Goal: Complete application form: Complete application form

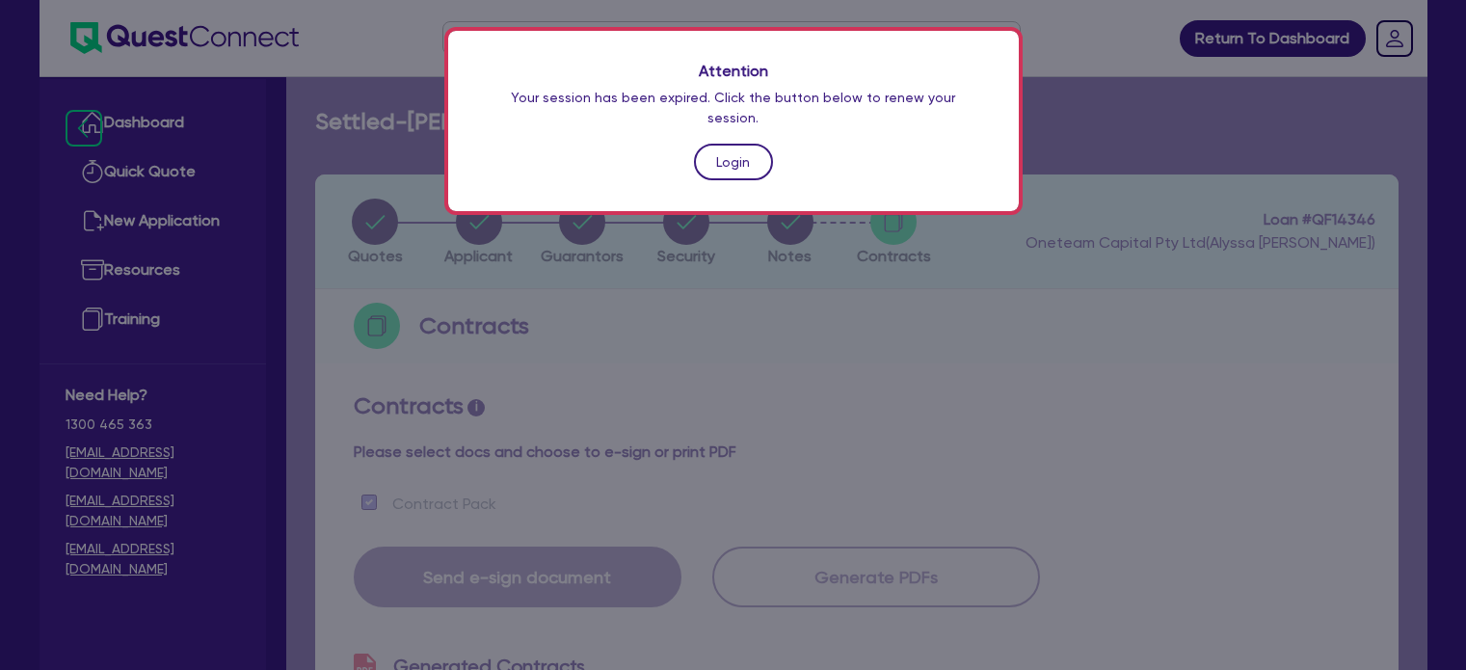
scroll to position [1000, 0]
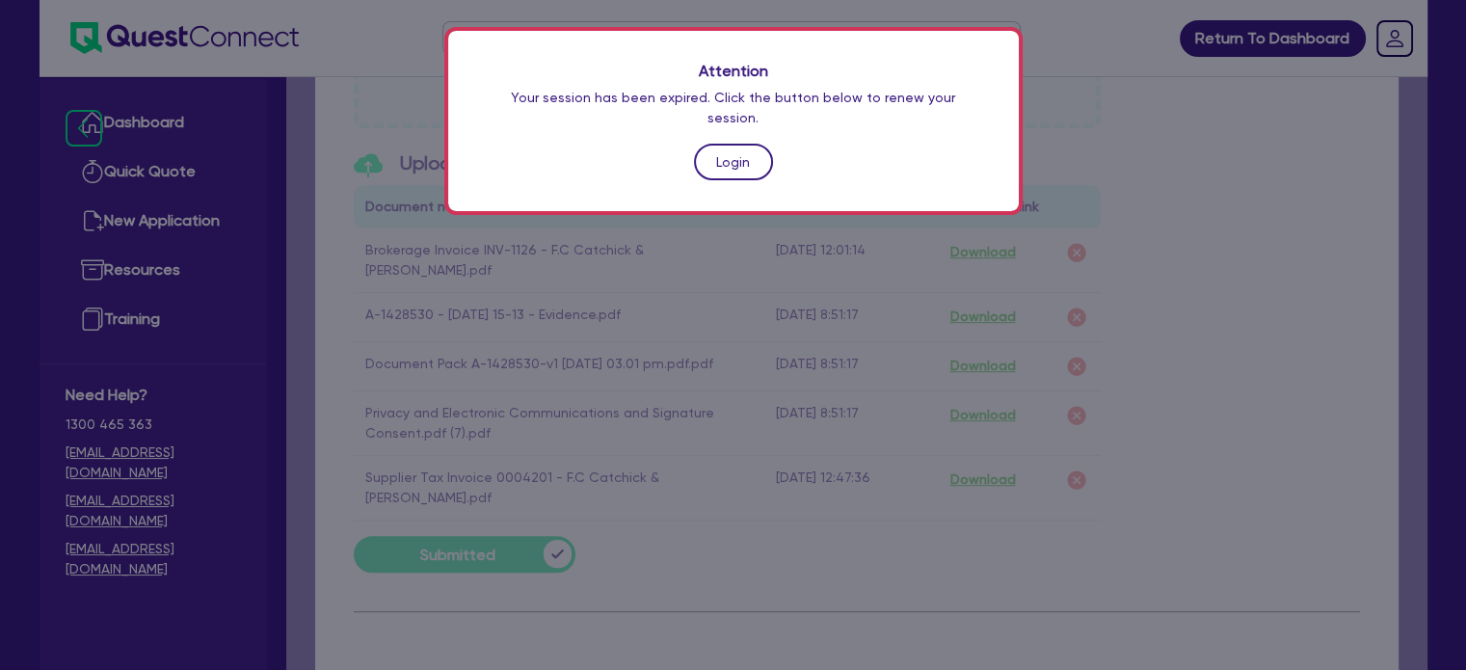
click at [720, 144] on link "Login" at bounding box center [733, 162] width 79 height 37
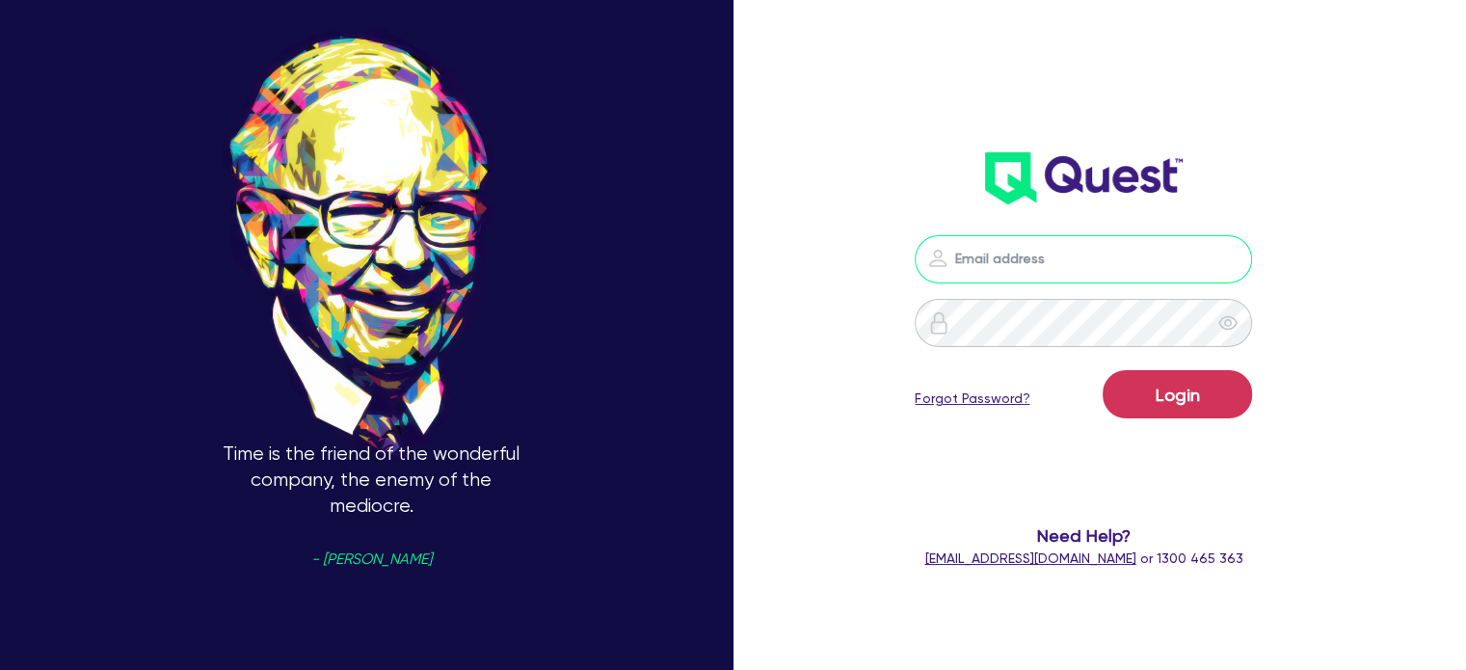
click at [1087, 259] on input "email" at bounding box center [1082, 259] width 337 height 48
type input "[EMAIL_ADDRESS][PERSON_NAME][DOMAIN_NAME]"
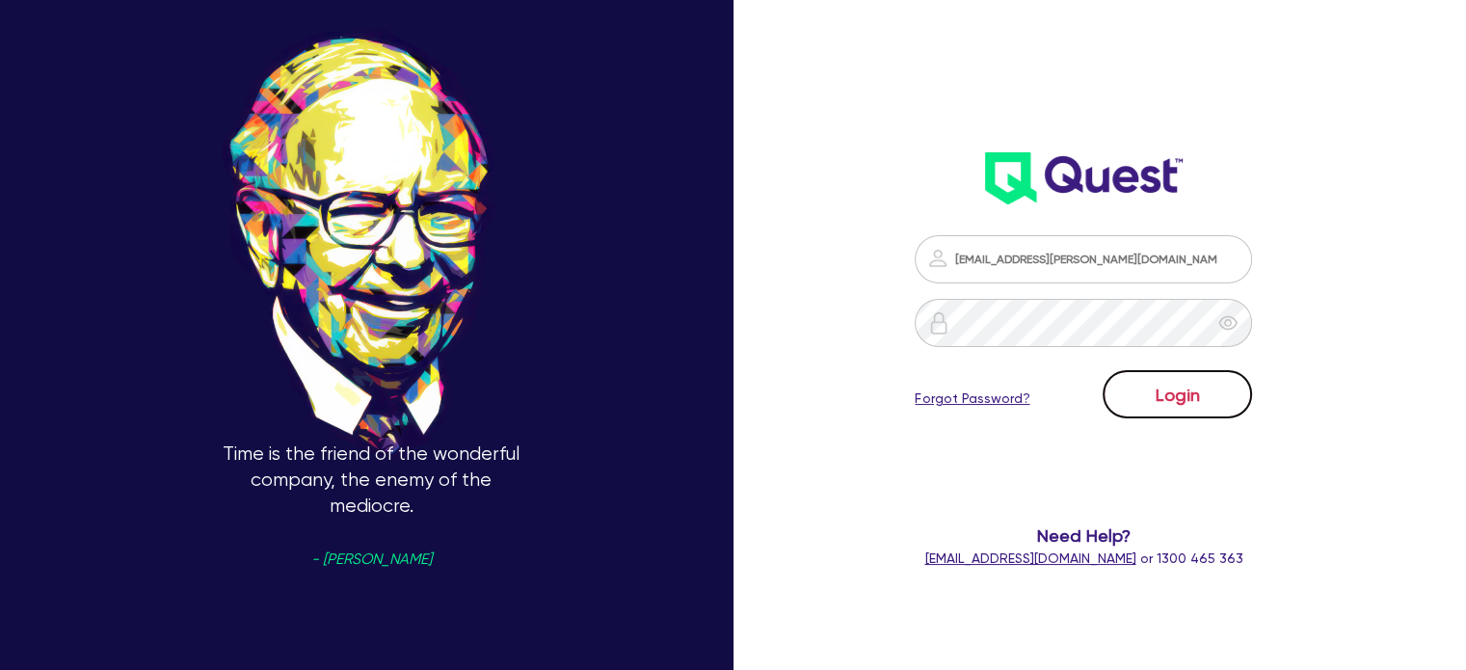
click at [1162, 395] on button "Login" at bounding box center [1176, 394] width 149 height 48
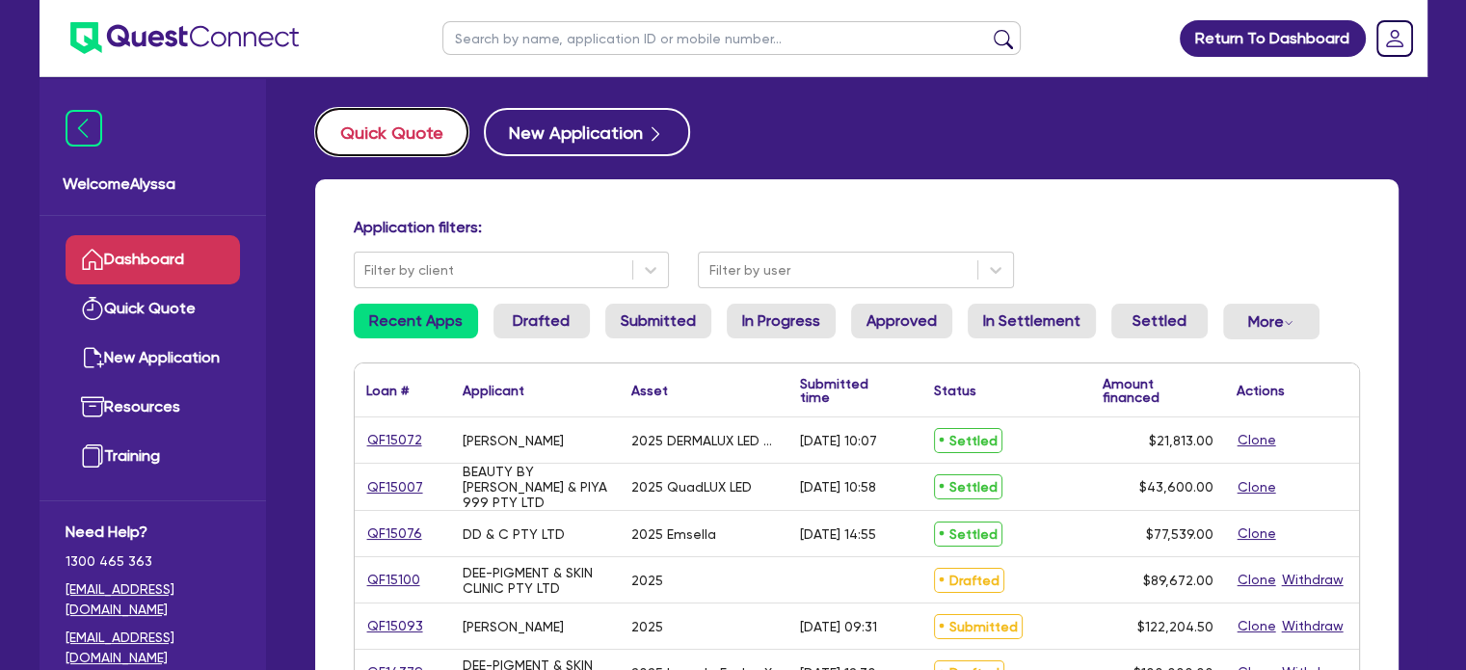
click at [412, 108] on button "Quick Quote" at bounding box center [391, 132] width 153 height 48
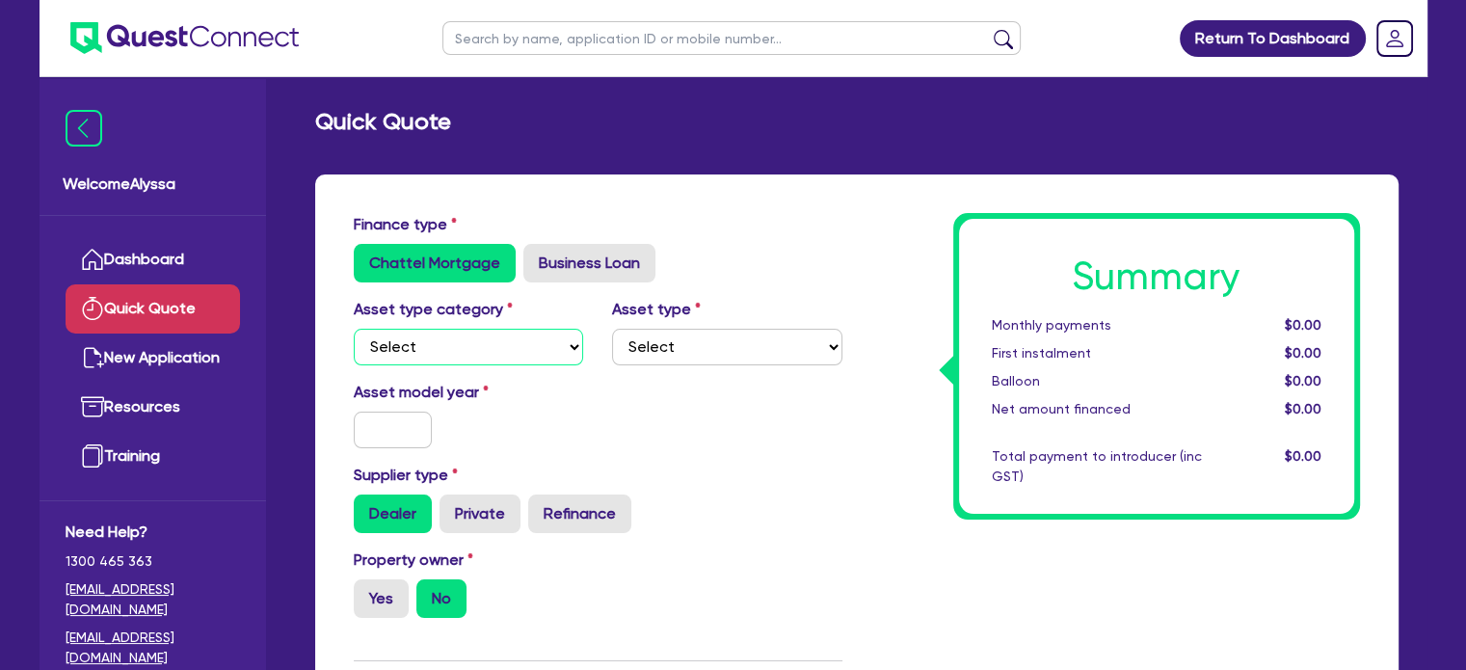
click at [390, 354] on select "Select Cars and light trucks Primary assets Secondary assets Tertiary assets" at bounding box center [469, 347] width 230 height 37
select select "TERTIARY_ASSETS"
click at [354, 329] on select "Select Cars and light trucks Primary assets Secondary assets Tertiary assets" at bounding box center [469, 347] width 230 height 37
click at [648, 354] on select "Select Beauty equipment IT equipment IT software Watercraft Other" at bounding box center [727, 347] width 230 height 37
select select "BEAUTY_EQUIPMENT"
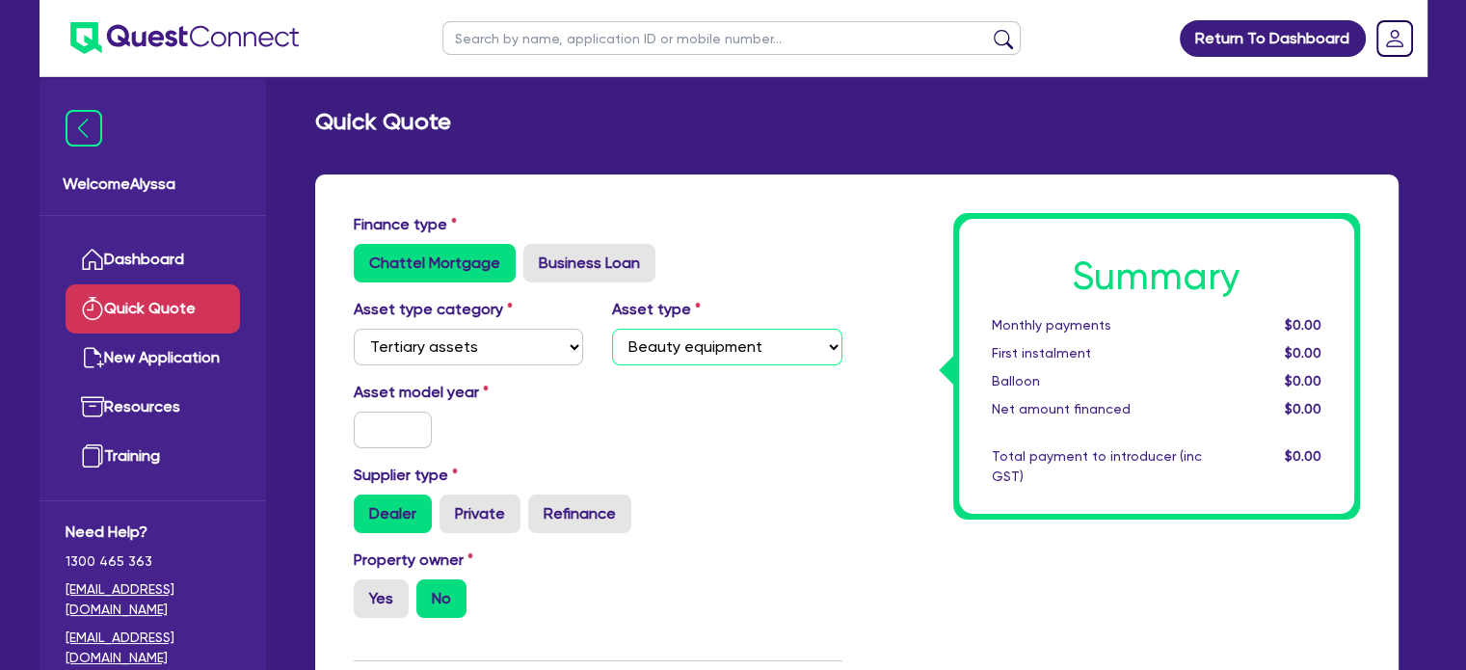
click at [612, 329] on select "Select Beauty equipment IT equipment IT software Watercraft Other" at bounding box center [727, 347] width 230 height 37
click at [382, 421] on input "text" at bounding box center [393, 429] width 79 height 37
type input "0"
type input "2025"
click at [370, 595] on label "Yes" at bounding box center [381, 598] width 55 height 39
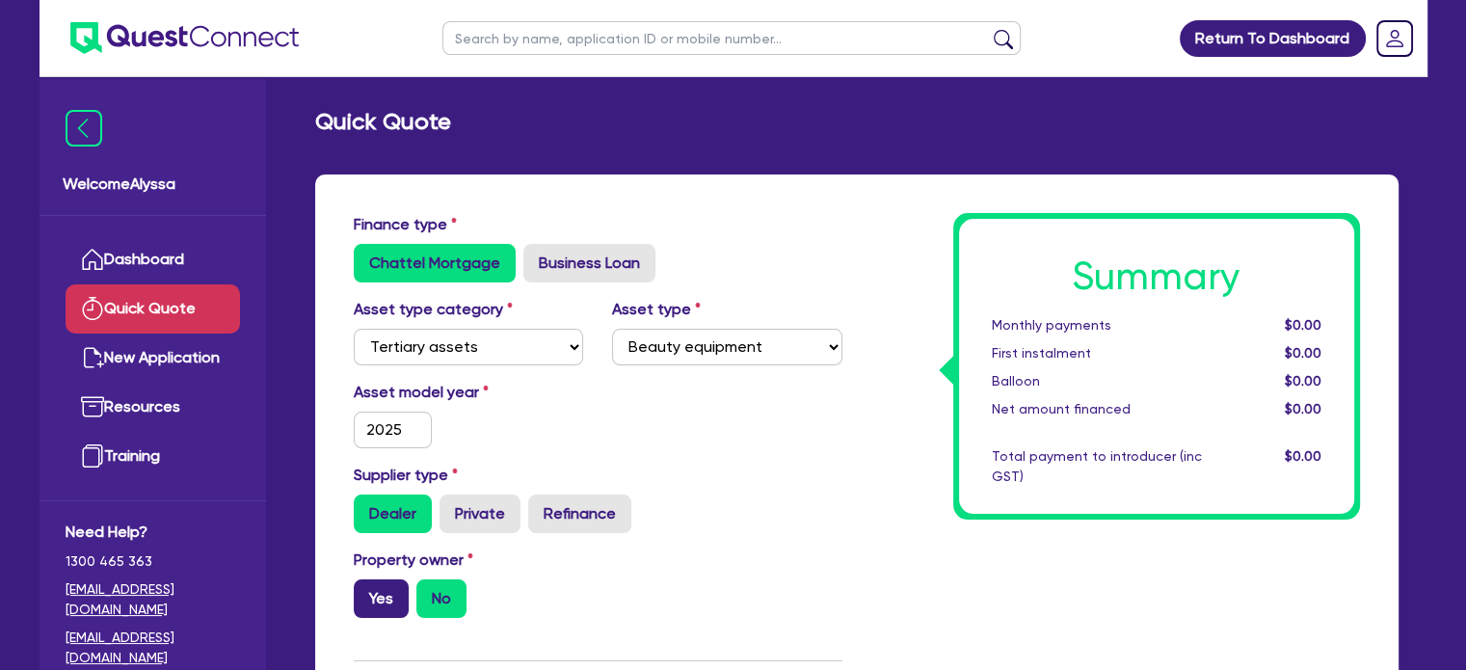
click at [366, 592] on input "Yes" at bounding box center [360, 585] width 13 height 13
radio input "true"
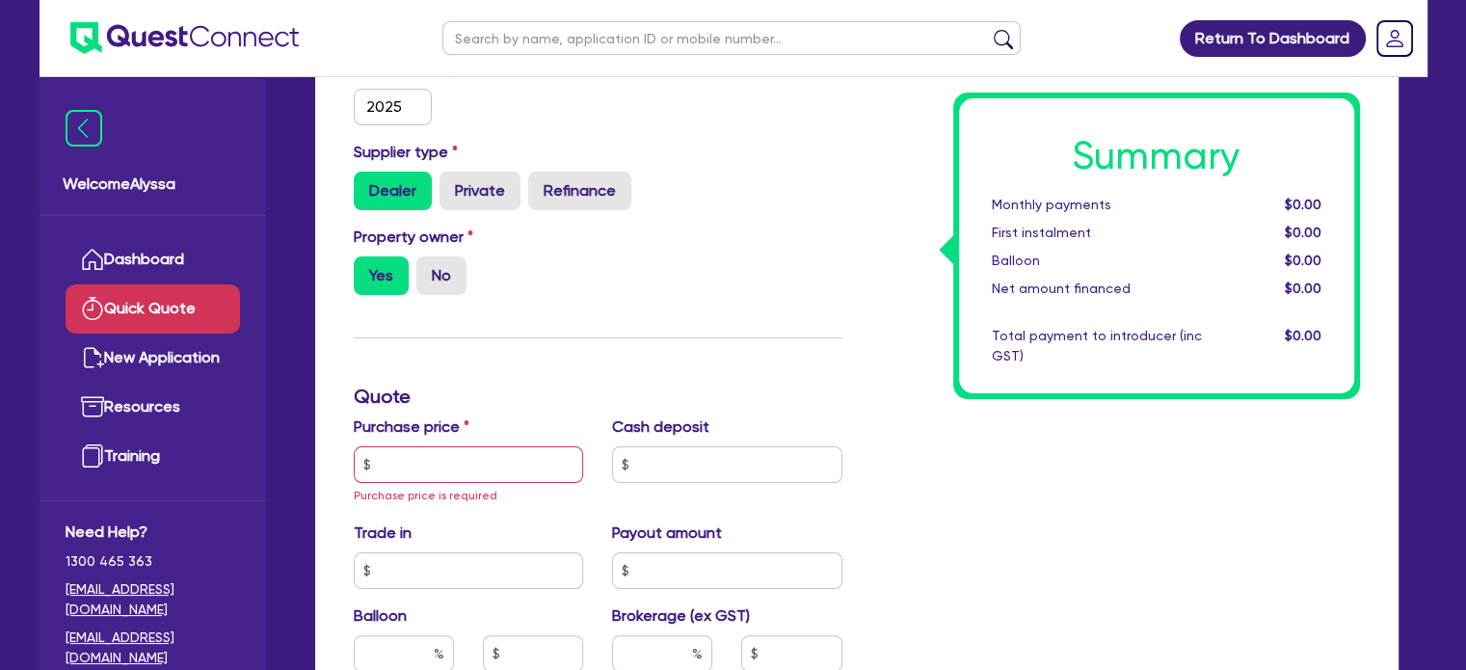
scroll to position [324, 0]
click at [386, 466] on input "text" at bounding box center [469, 463] width 230 height 37
paste input "17,710"
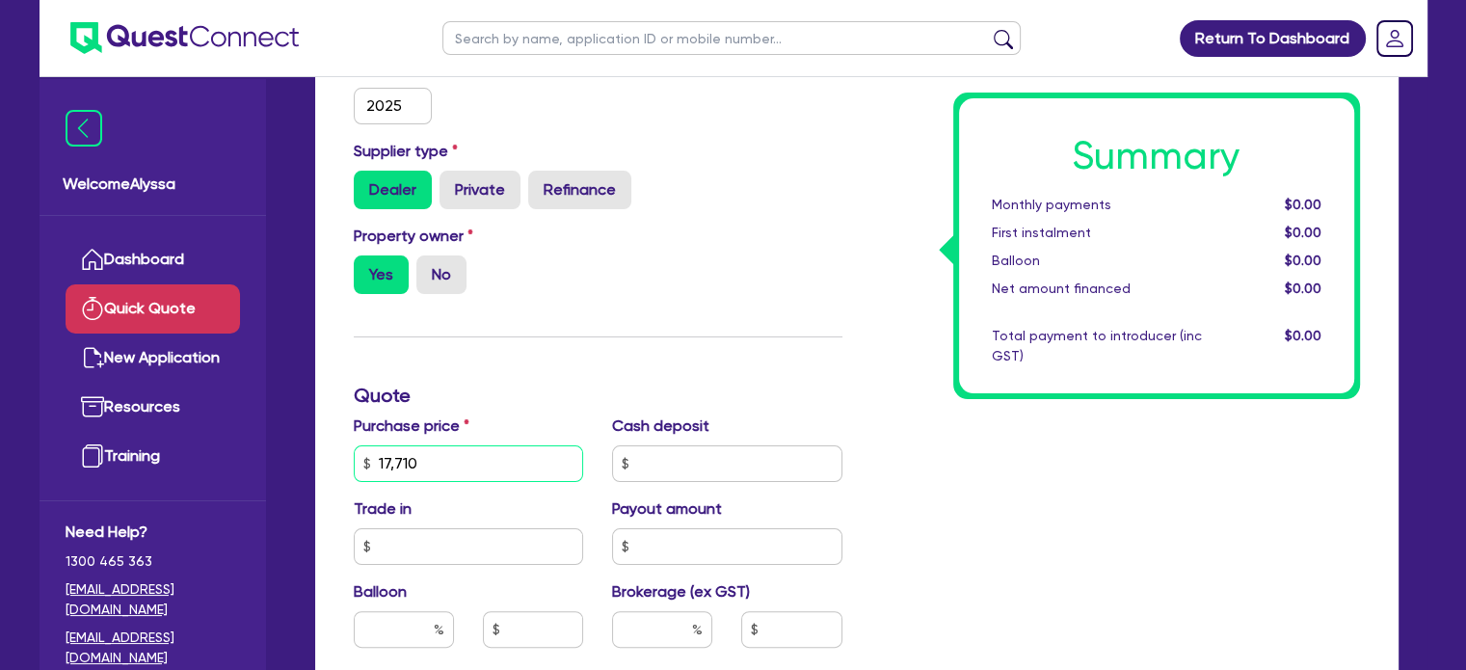
type input "17,710"
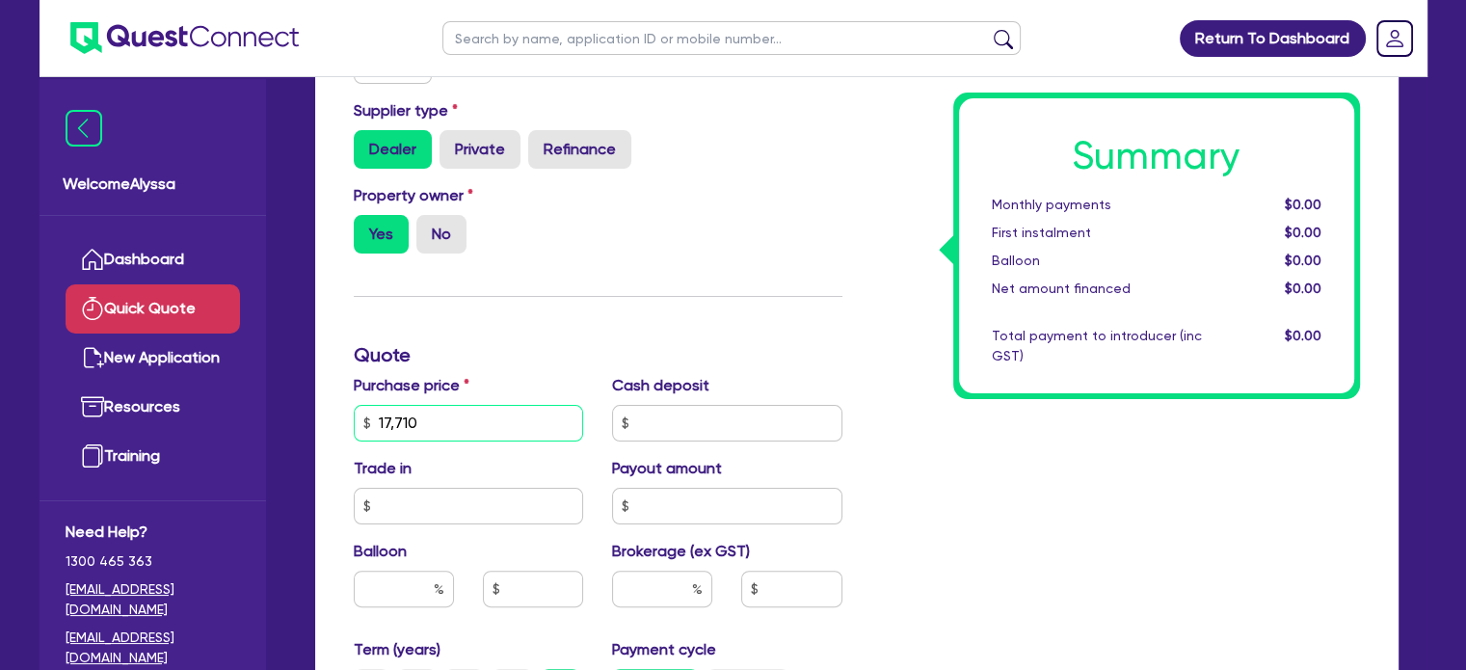
scroll to position [365, 0]
click at [401, 595] on input "text" at bounding box center [404, 587] width 100 height 37
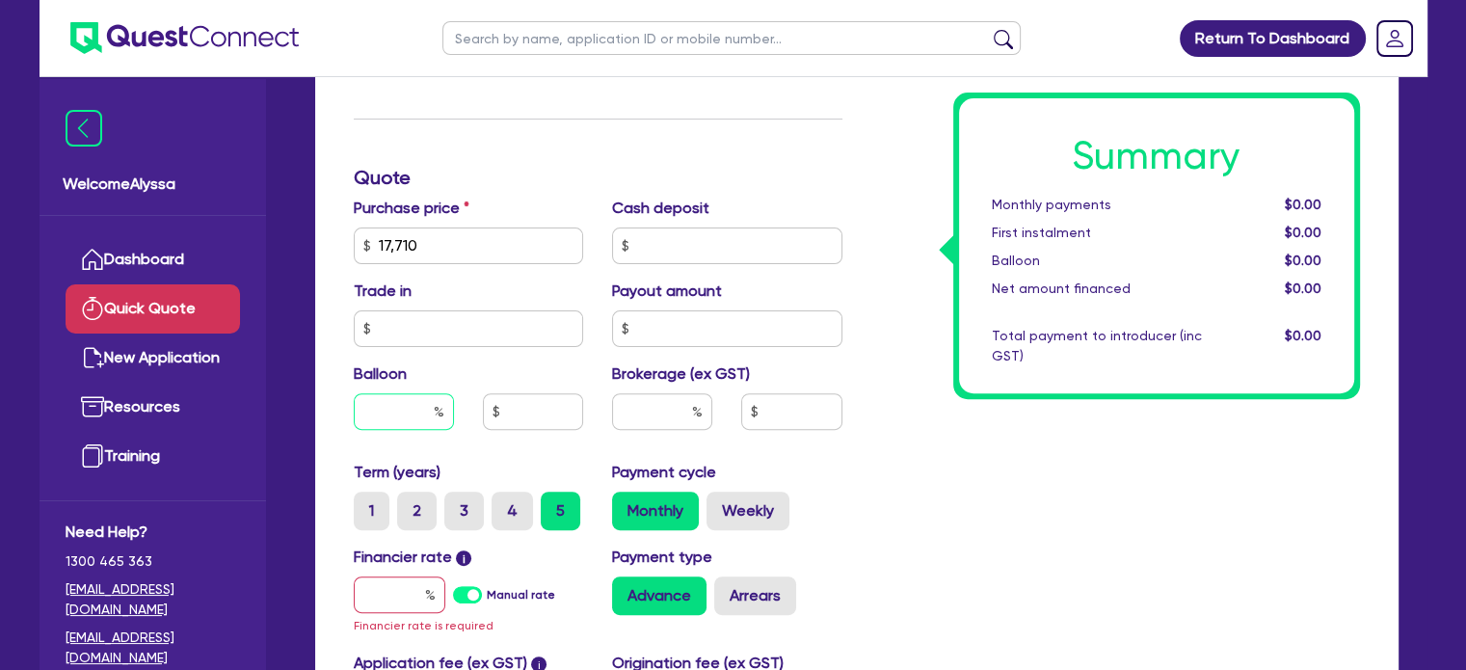
scroll to position [543, 0]
click at [399, 579] on input "text" at bounding box center [400, 593] width 92 height 37
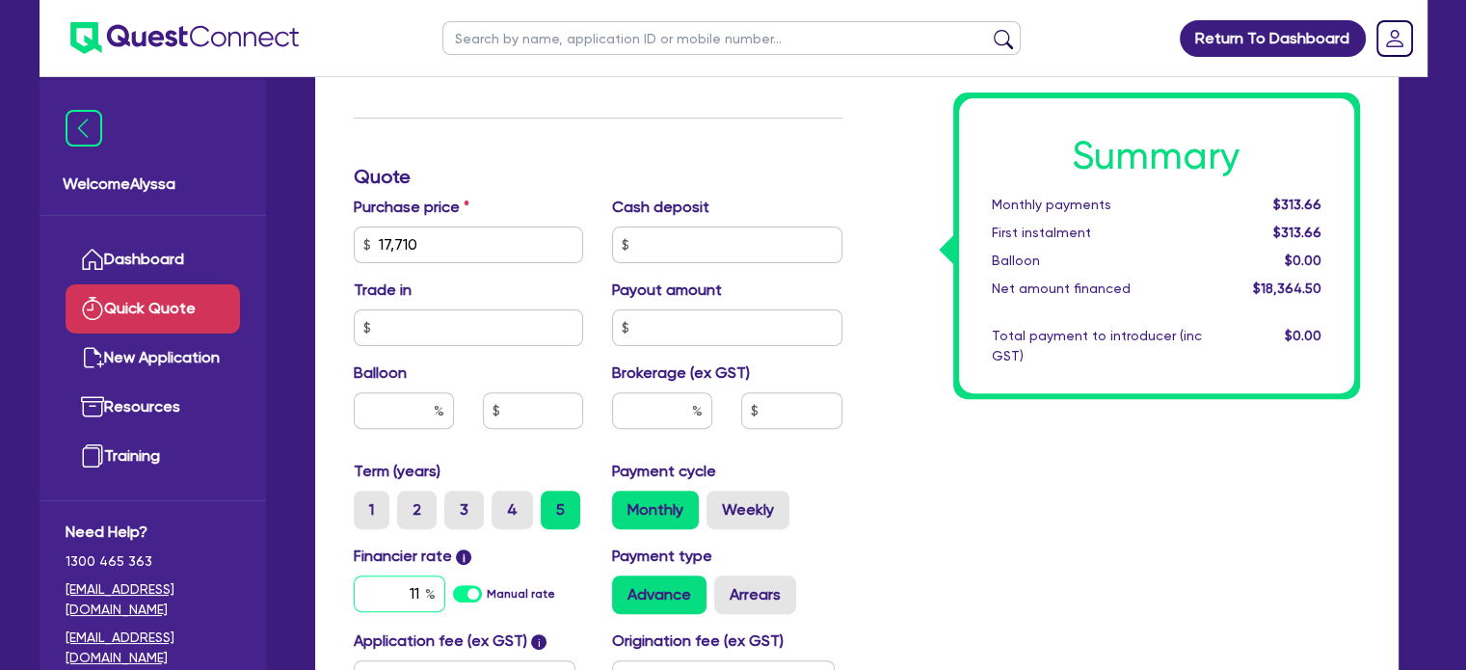
scroll to position [678, 0]
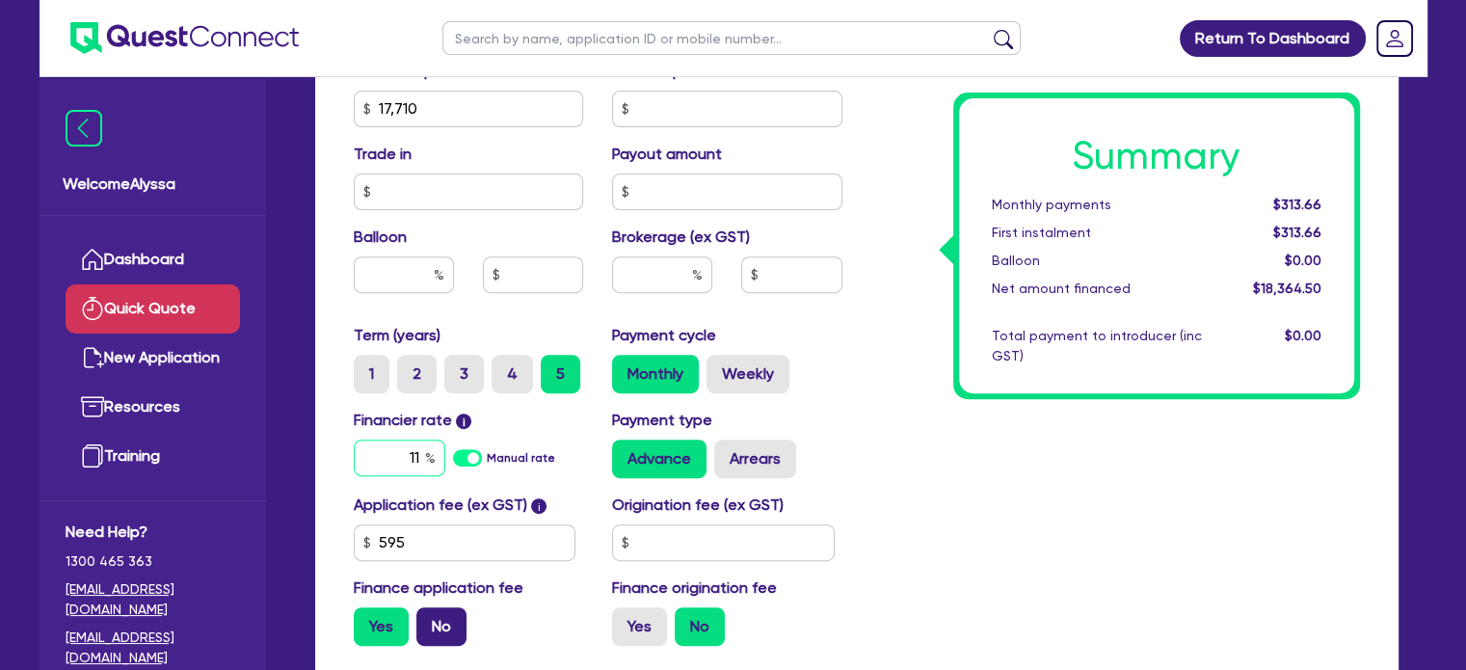
type input "11"
click at [443, 622] on label "No" at bounding box center [441, 626] width 50 height 39
click at [429, 620] on input "No" at bounding box center [422, 613] width 13 height 13
radio input "true"
click at [670, 269] on input "text" at bounding box center [662, 274] width 100 height 37
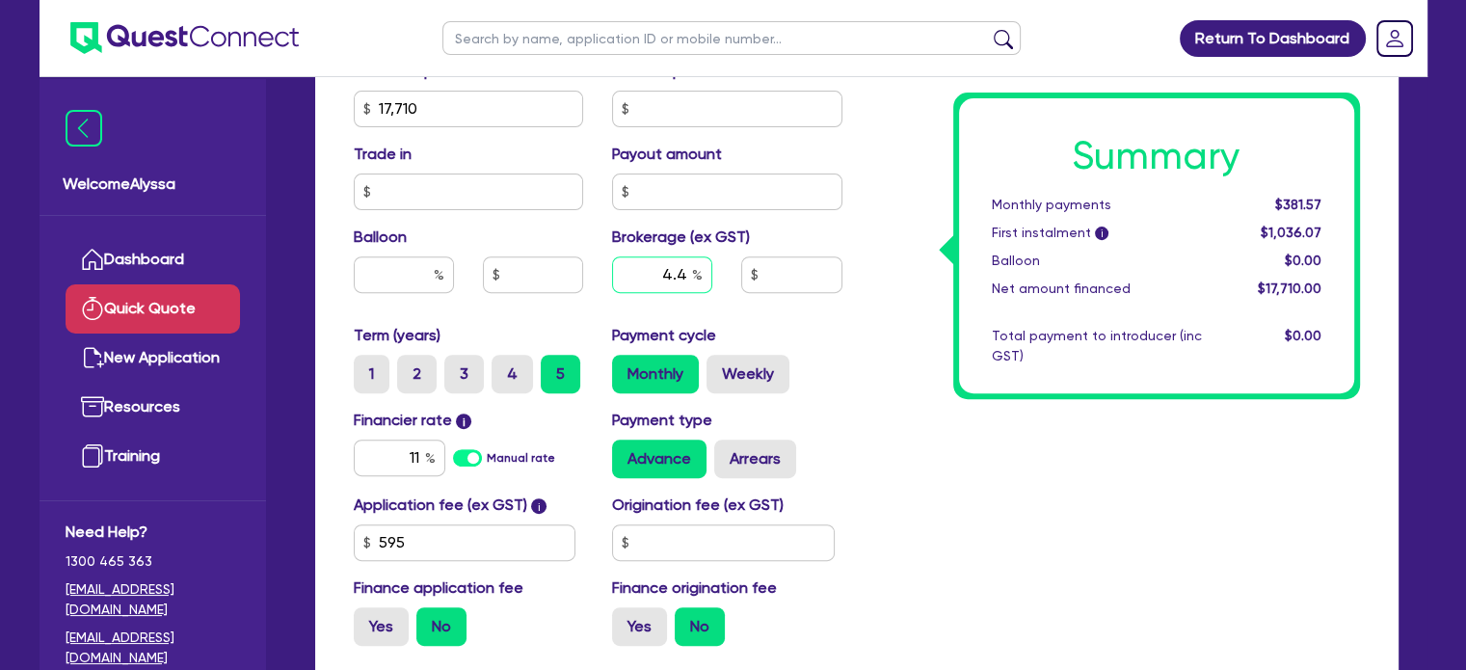
type input "4.4"
click at [1020, 416] on div "Summary Monthly payments Calculating... First instalment i Calculating... Ballo…" at bounding box center [1115, 98] width 517 height 1126
click at [826, 284] on input "779.24" at bounding box center [791, 274] width 100 height 37
type input "900"
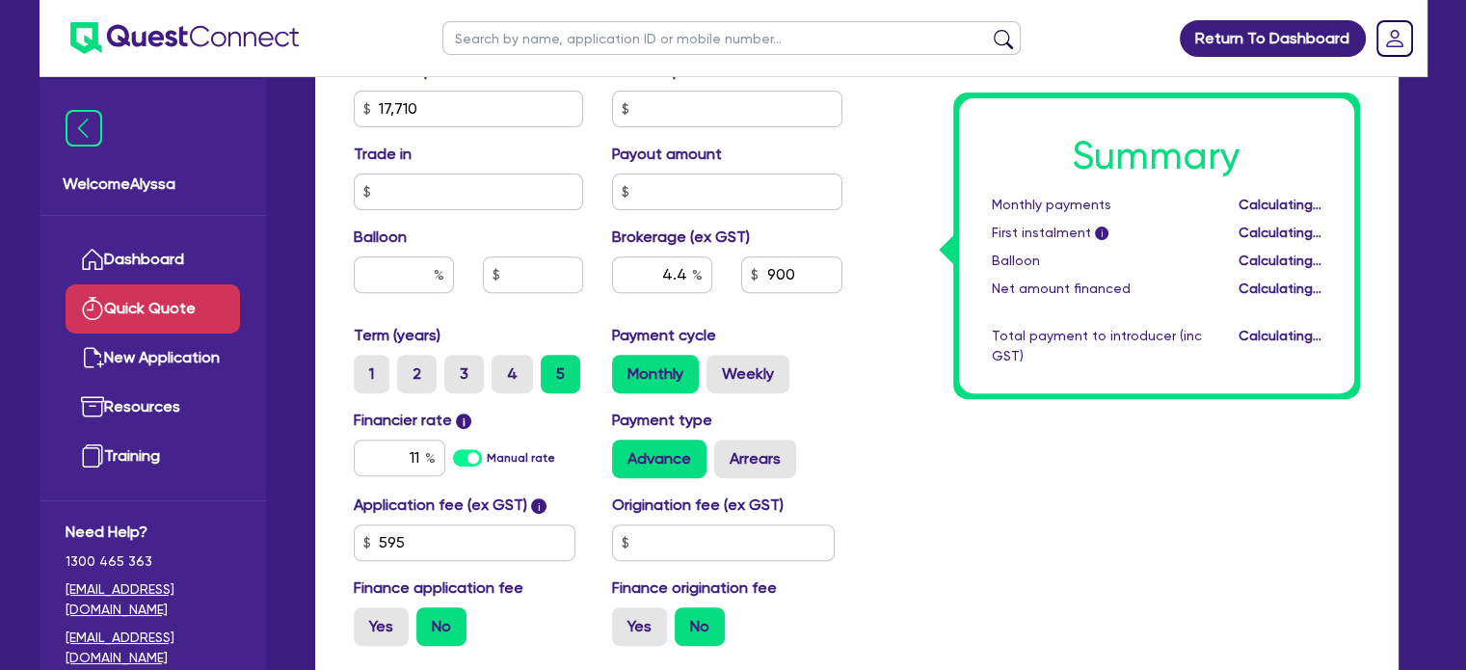
click at [976, 454] on div "Summary Monthly payments Calculating... First instalment i Calculating... Ballo…" at bounding box center [1115, 98] width 517 height 1126
type input "5.08"
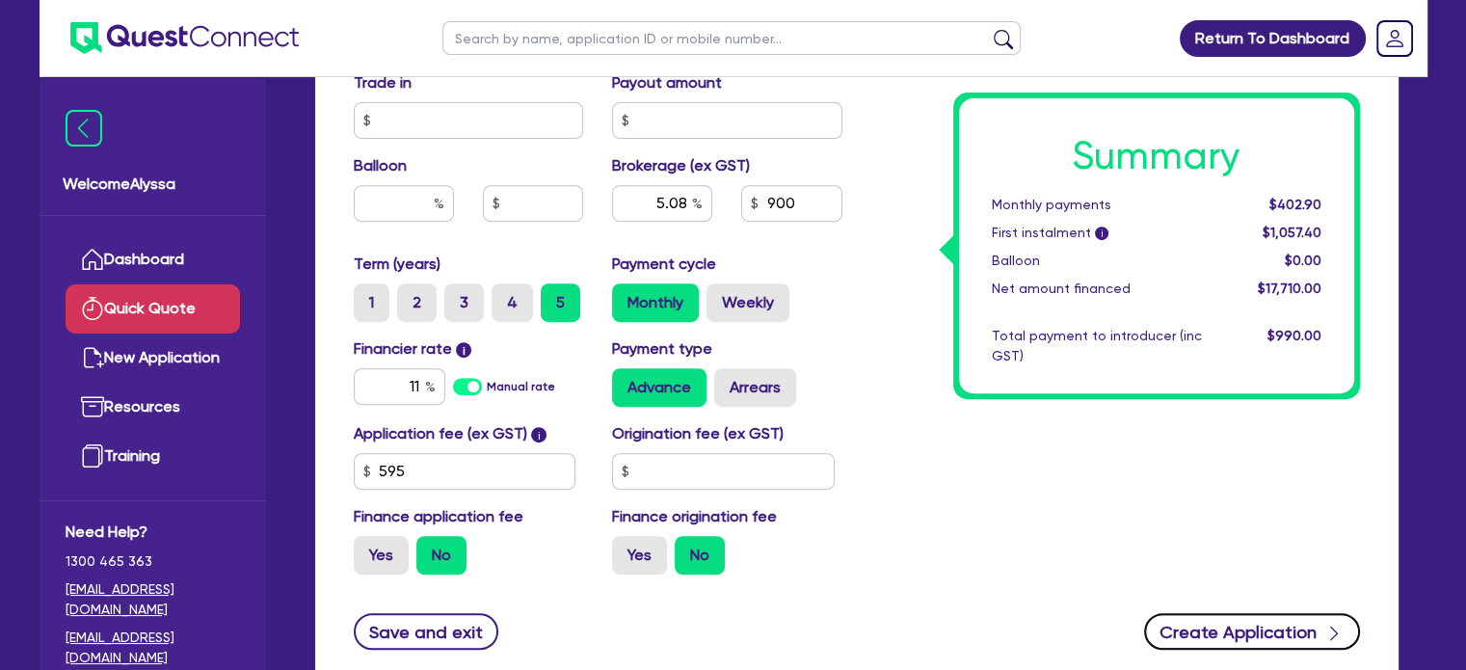
click at [1215, 635] on button "Create Application" at bounding box center [1252, 631] width 216 height 37
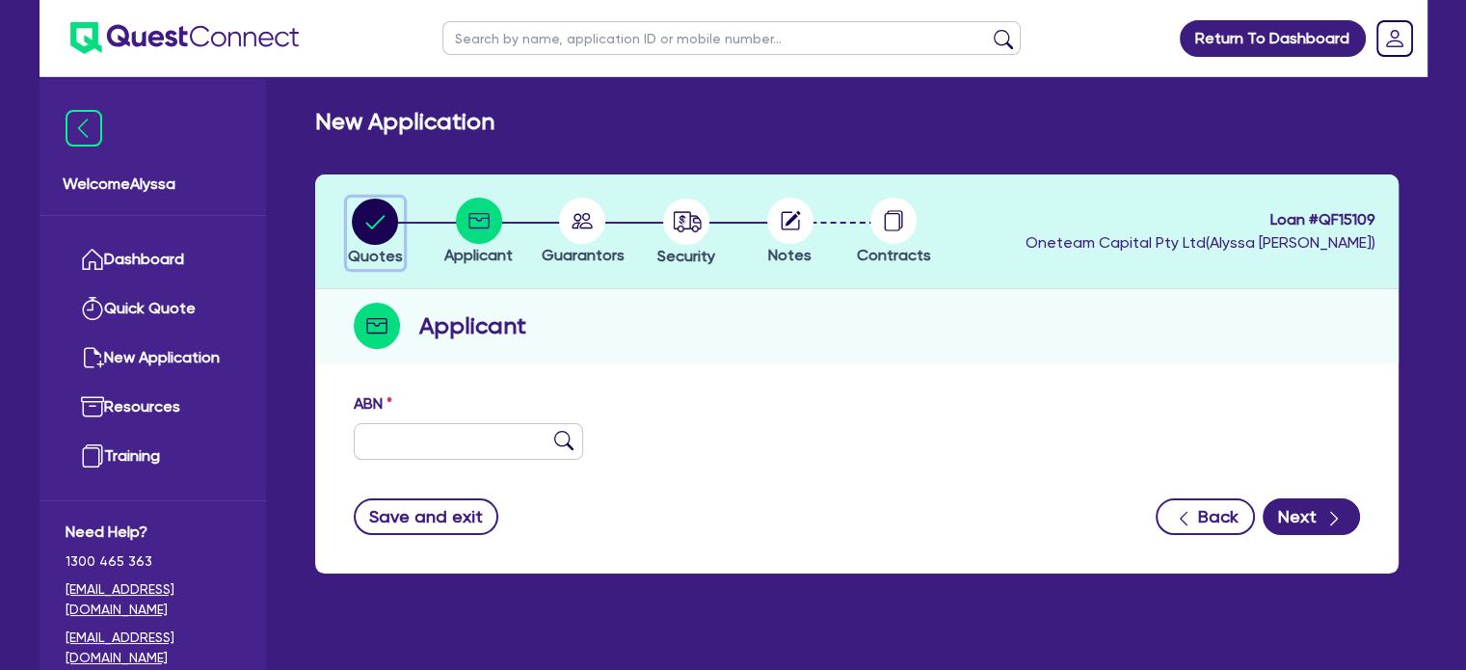
click at [365, 216] on circle "button" at bounding box center [375, 221] width 46 height 46
select select "TERTIARY_ASSETS"
select select "BEAUTY_EQUIPMENT"
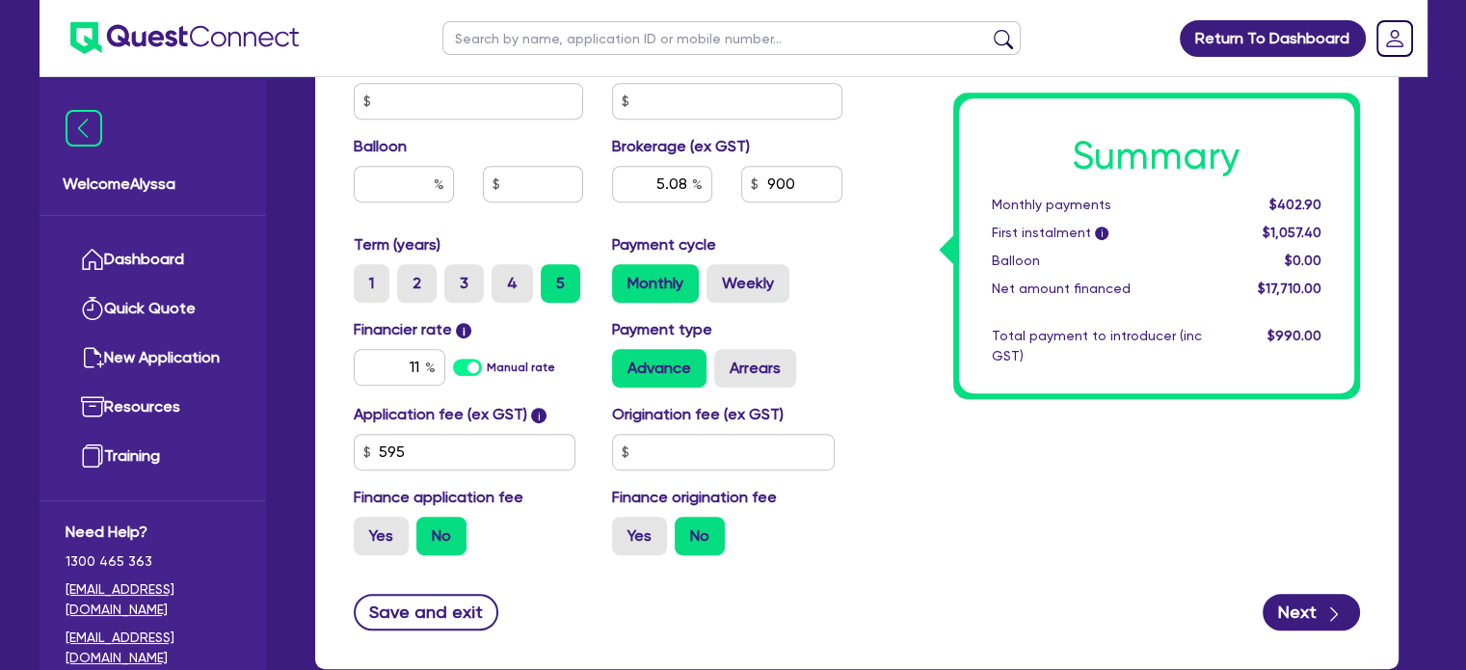
scroll to position [947, 0]
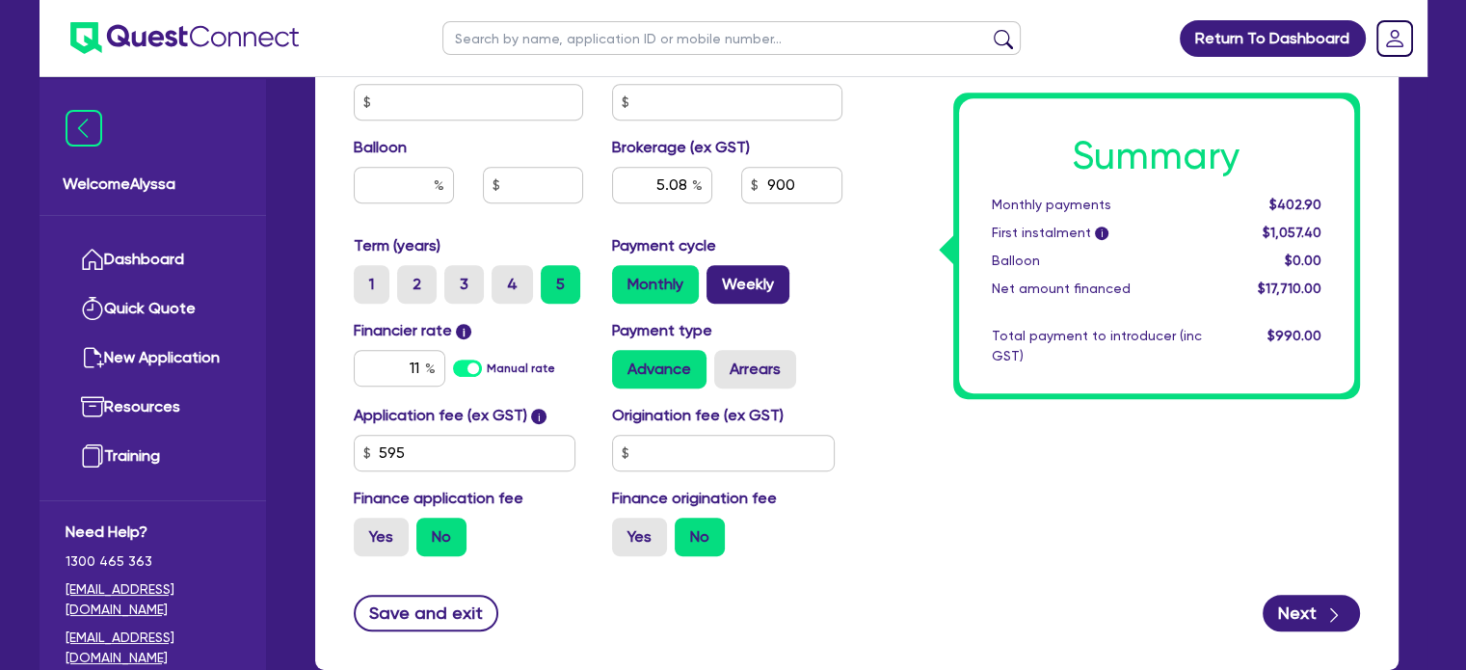
click at [751, 282] on label "Weekly" at bounding box center [747, 284] width 83 height 39
click at [719, 278] on input "Weekly" at bounding box center [712, 271] width 13 height 13
radio input "true"
type input "17,710"
type input "5.08"
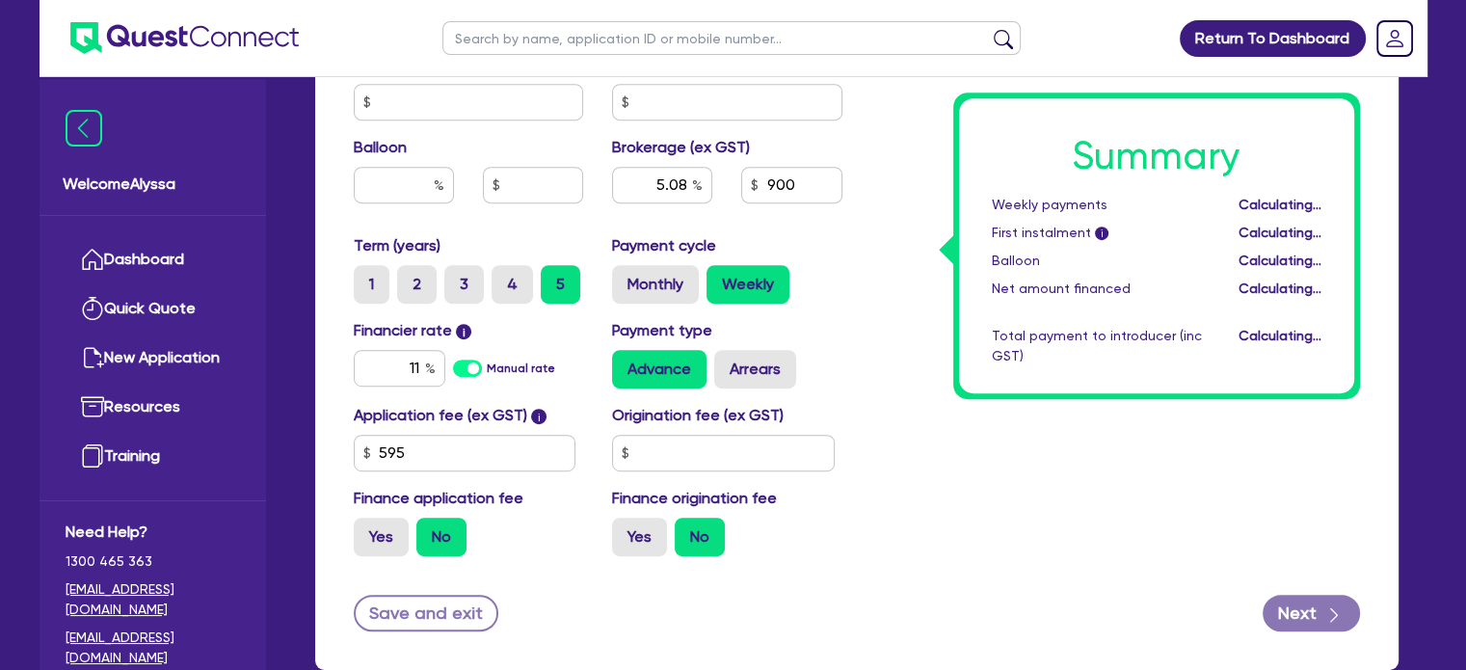
type input "17,710"
type input "5.08"
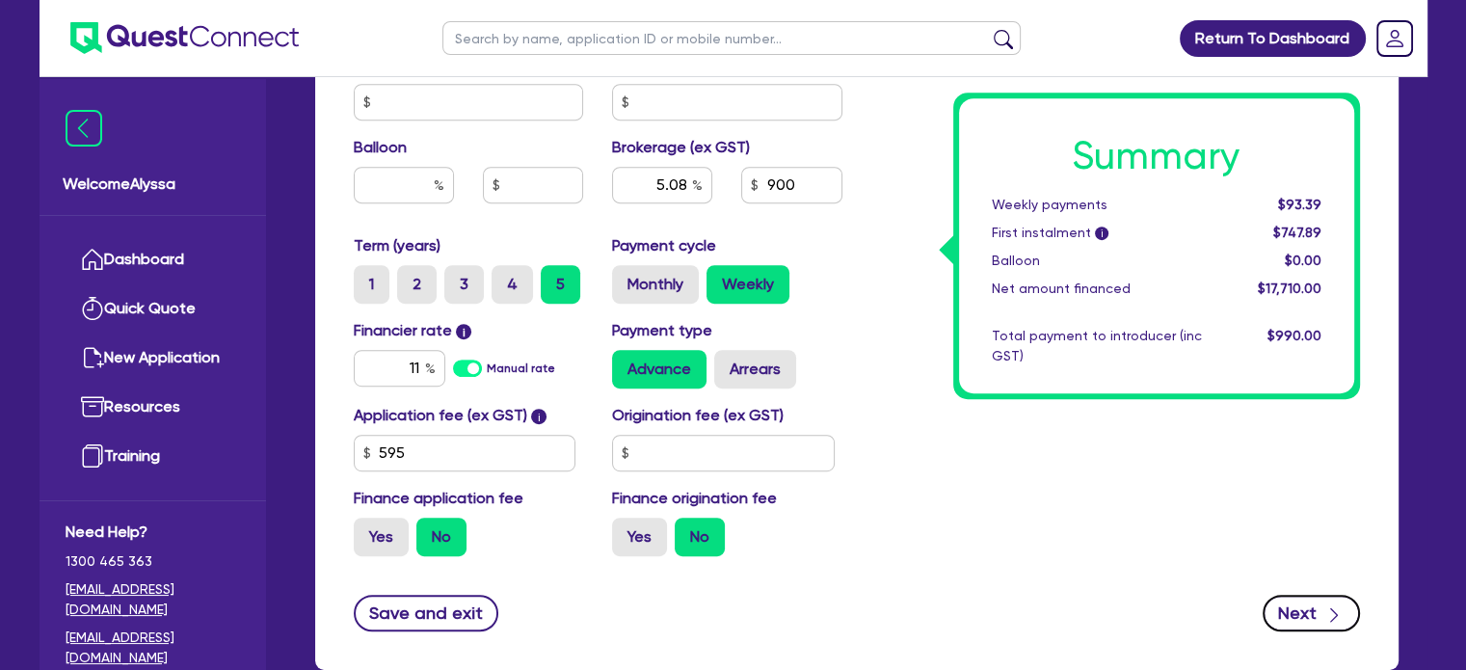
click at [1327, 622] on icon "button" at bounding box center [1333, 614] width 19 height 19
type input "17,710"
type input "5.08"
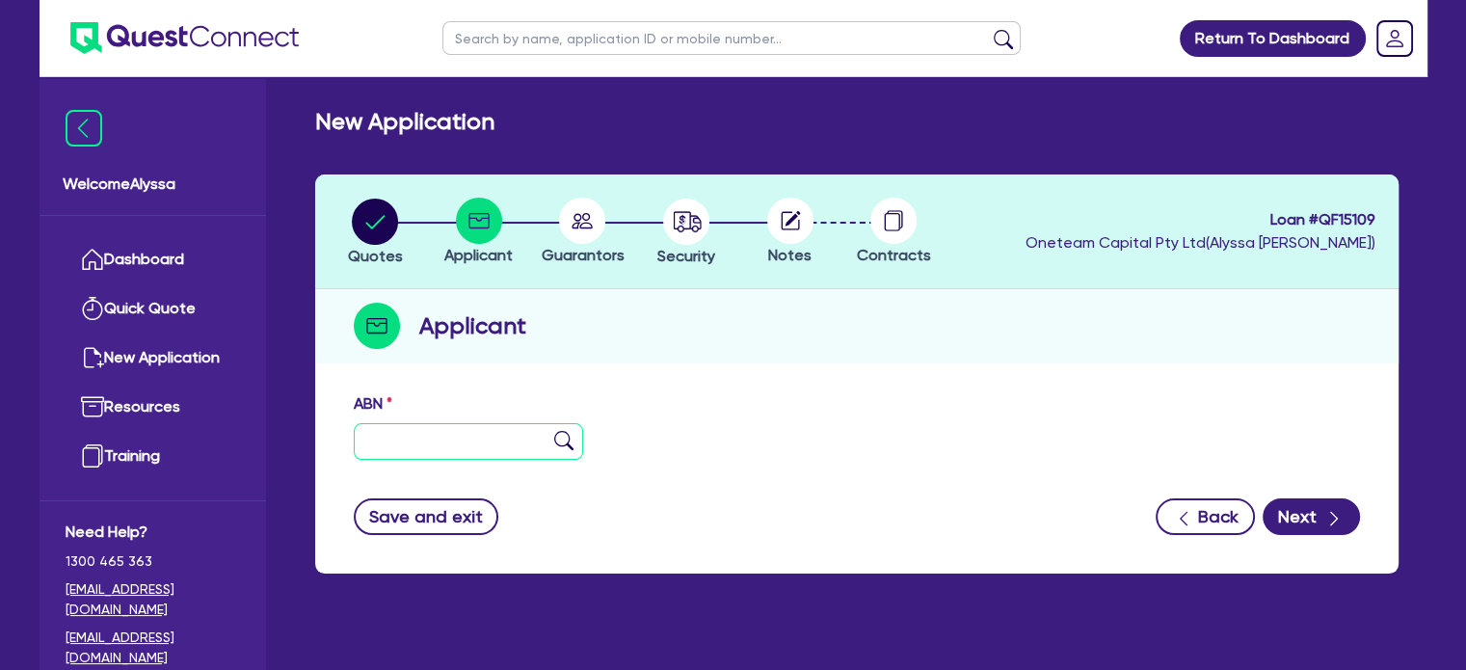
click at [461, 446] on input "text" at bounding box center [469, 441] width 230 height 37
paste input "53 848 317 998"
type input "53 848 317 998"
click at [558, 442] on img at bounding box center [563, 440] width 19 height 19
type input "[PERSON_NAME]"
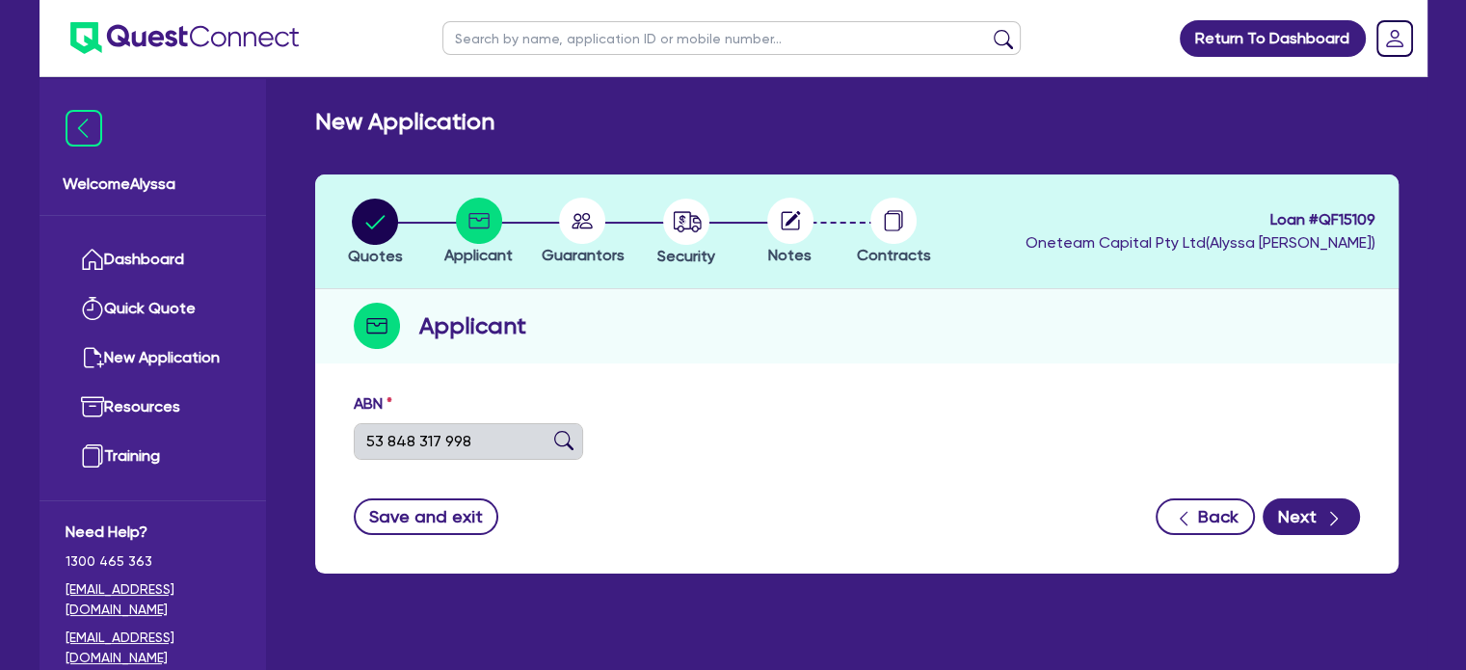
select select "SOLE_TRADER"
type input "[DATE]"
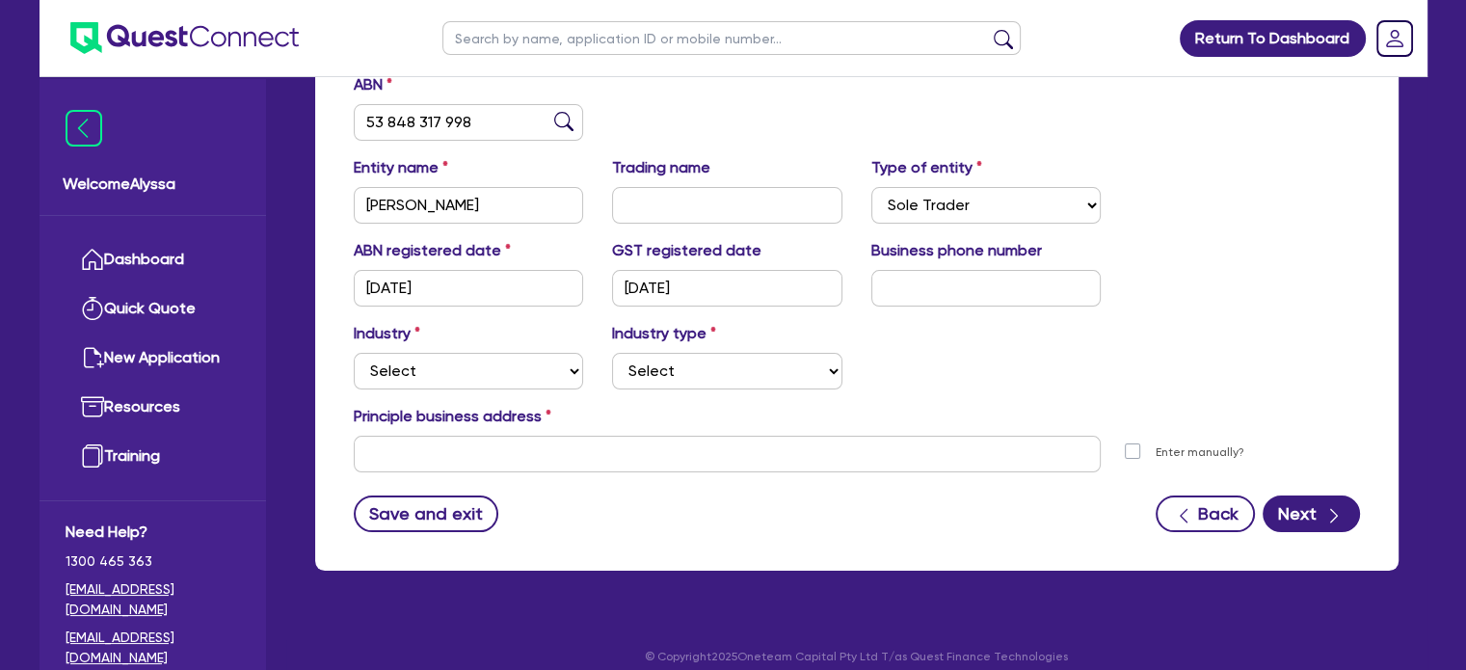
scroll to position [335, 0]
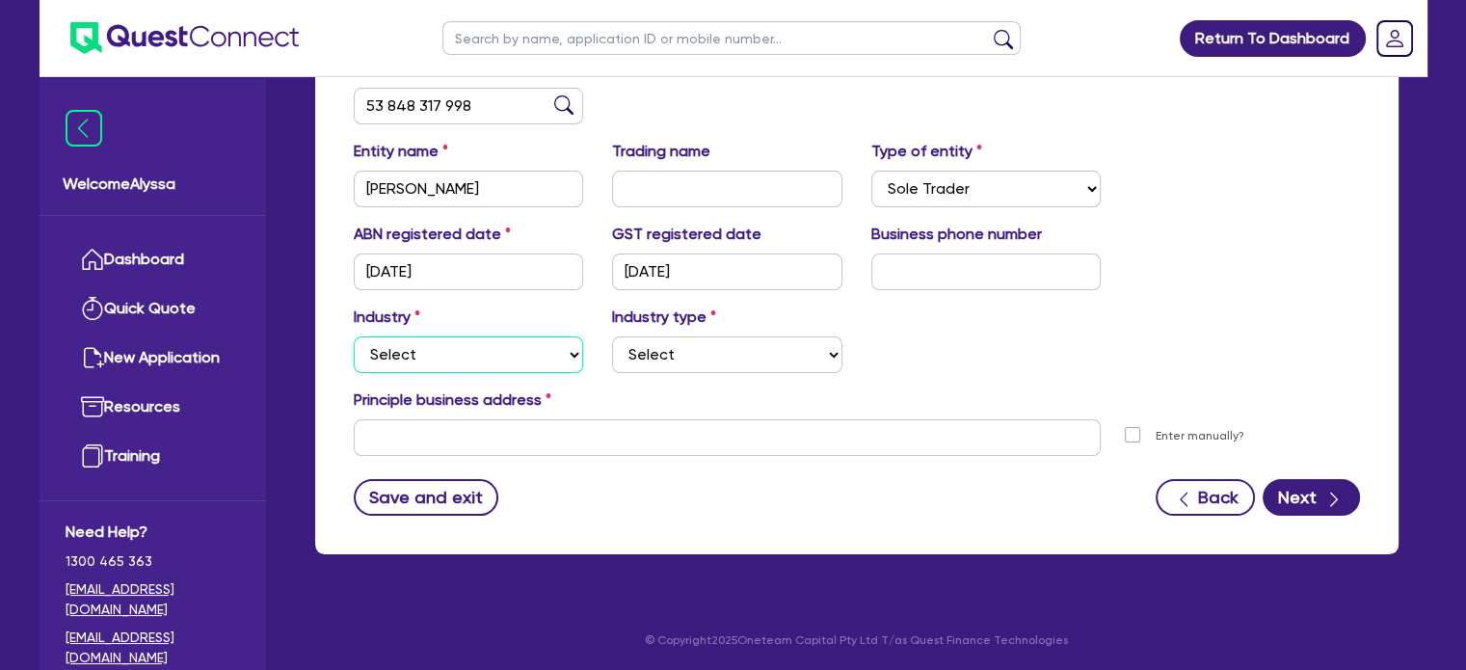
click at [418, 357] on select "Select Accomodation & Food Services Administrative & Support Services Agricultu…" at bounding box center [469, 354] width 230 height 37
select select "HEALTH_BEAUTY"
click at [354, 336] on select "Select Accomodation & Food Services Administrative & Support Services Agricultu…" at bounding box center [469, 354] width 230 height 37
click at [655, 360] on select "Select [MEDICAL_DATA], [MEDICAL_DATA] Services Cosmetics Supplies Day Spas, Hea…" at bounding box center [727, 354] width 230 height 37
select select "HAIR_BEAUTY_SALONS"
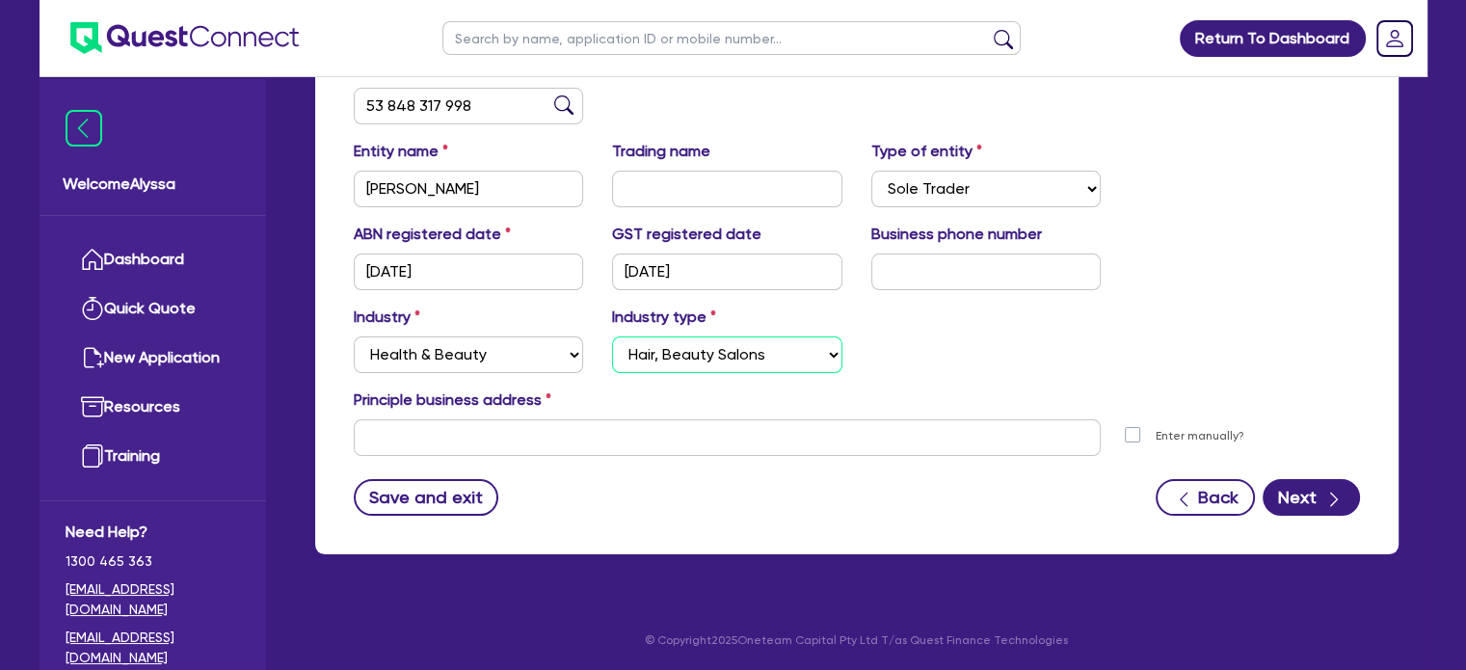
click at [612, 336] on select "Select [MEDICAL_DATA], [MEDICAL_DATA] Services Cosmetics Supplies Day Spas, Hea…" at bounding box center [727, 354] width 230 height 37
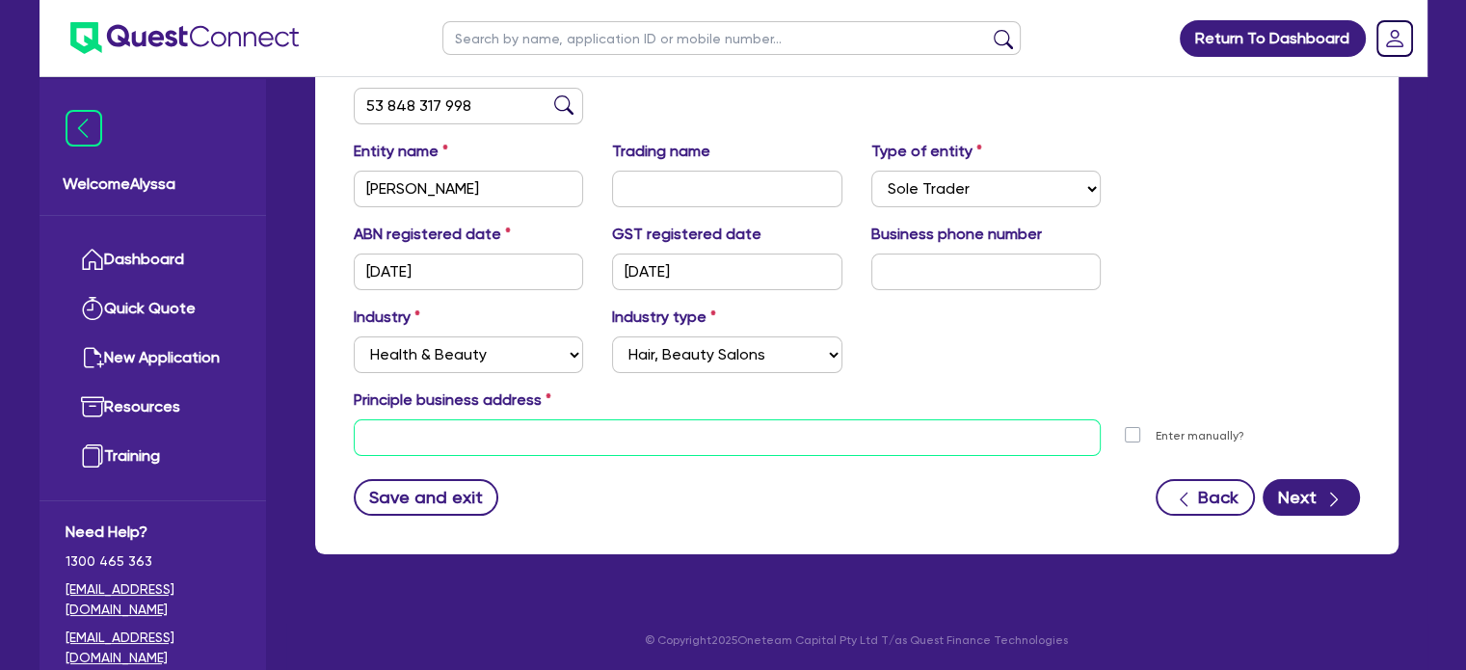
click at [410, 442] on input "text" at bounding box center [728, 437] width 748 height 37
paste input "[STREET_ADDRESS]"
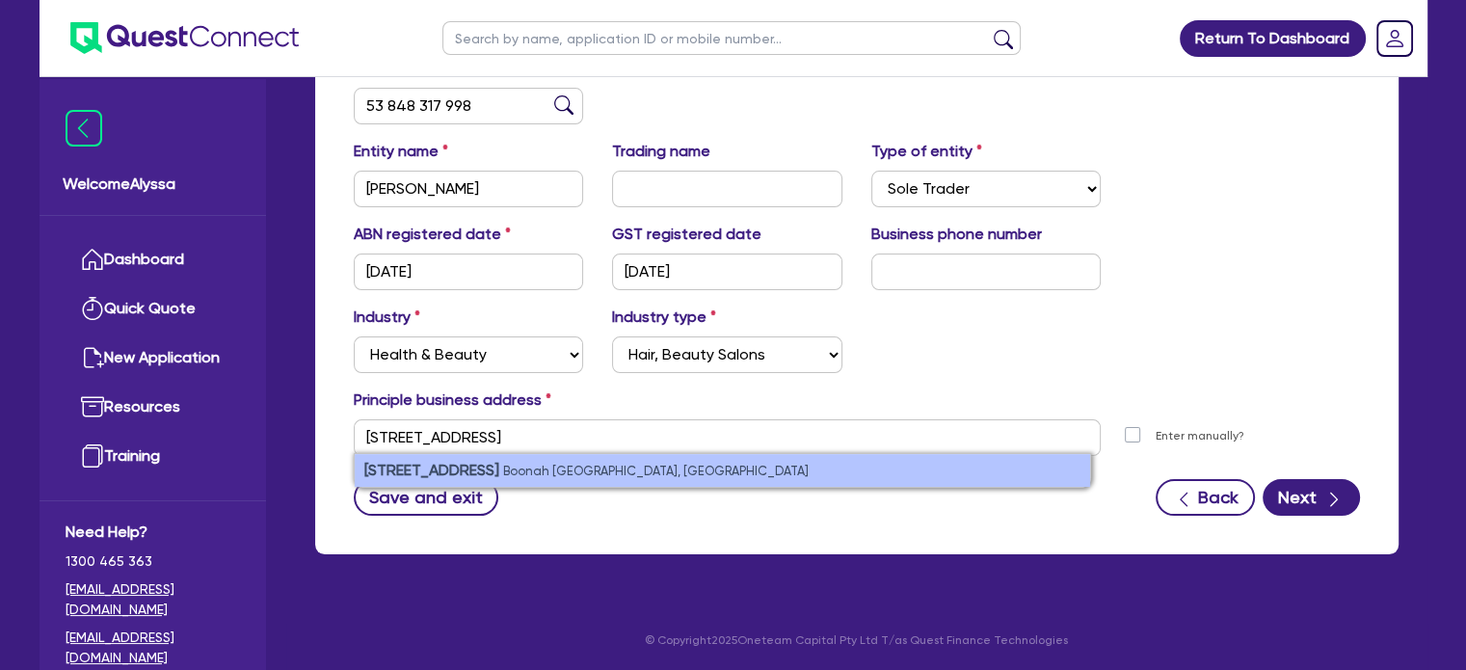
click at [560, 481] on li "[STREET_ADDRESS]" at bounding box center [722, 470] width 735 height 33
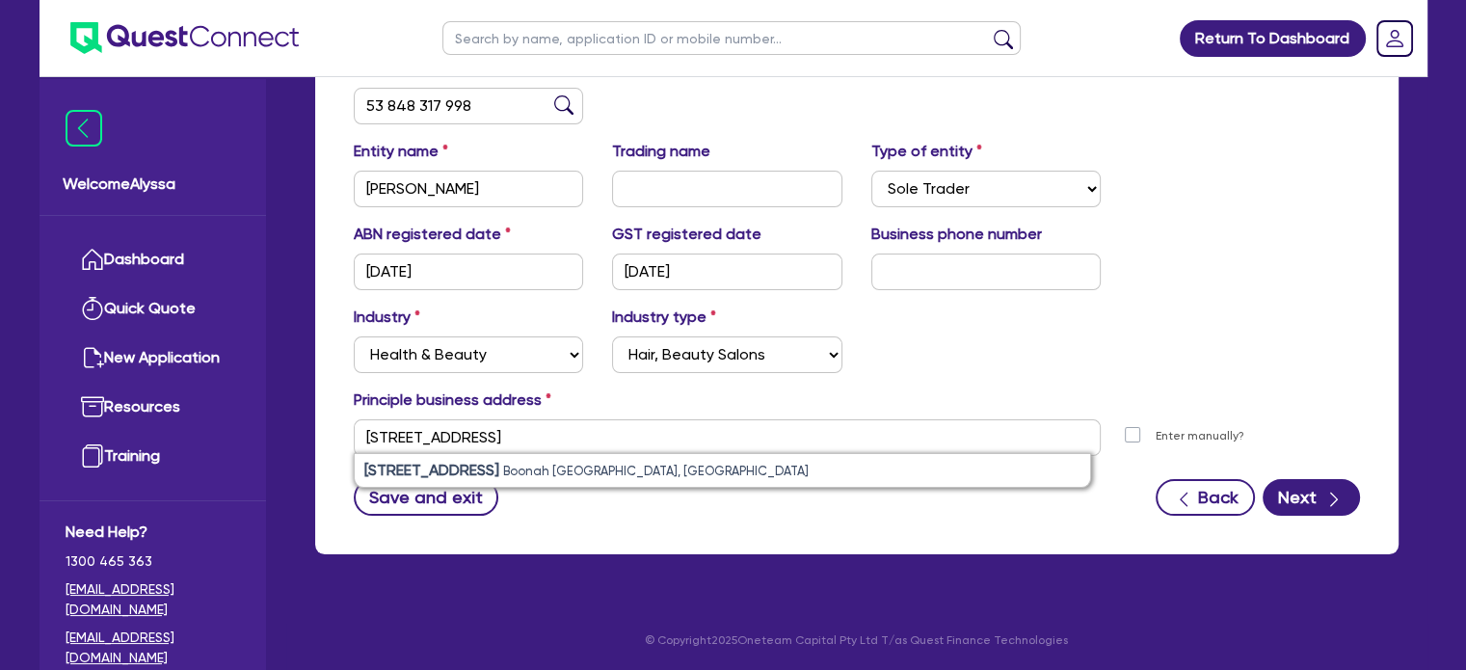
type input "[STREET_ADDRESS]"
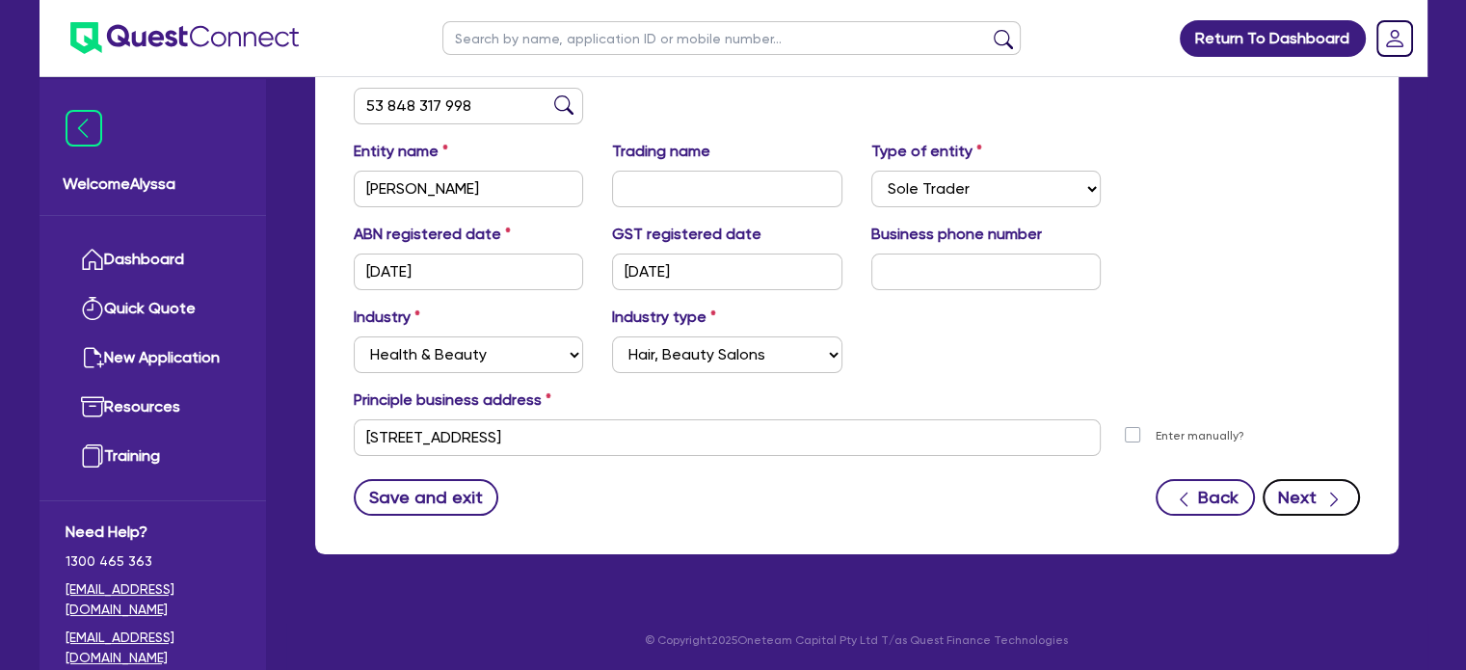
click at [1318, 511] on button "Next" at bounding box center [1310, 497] width 97 height 37
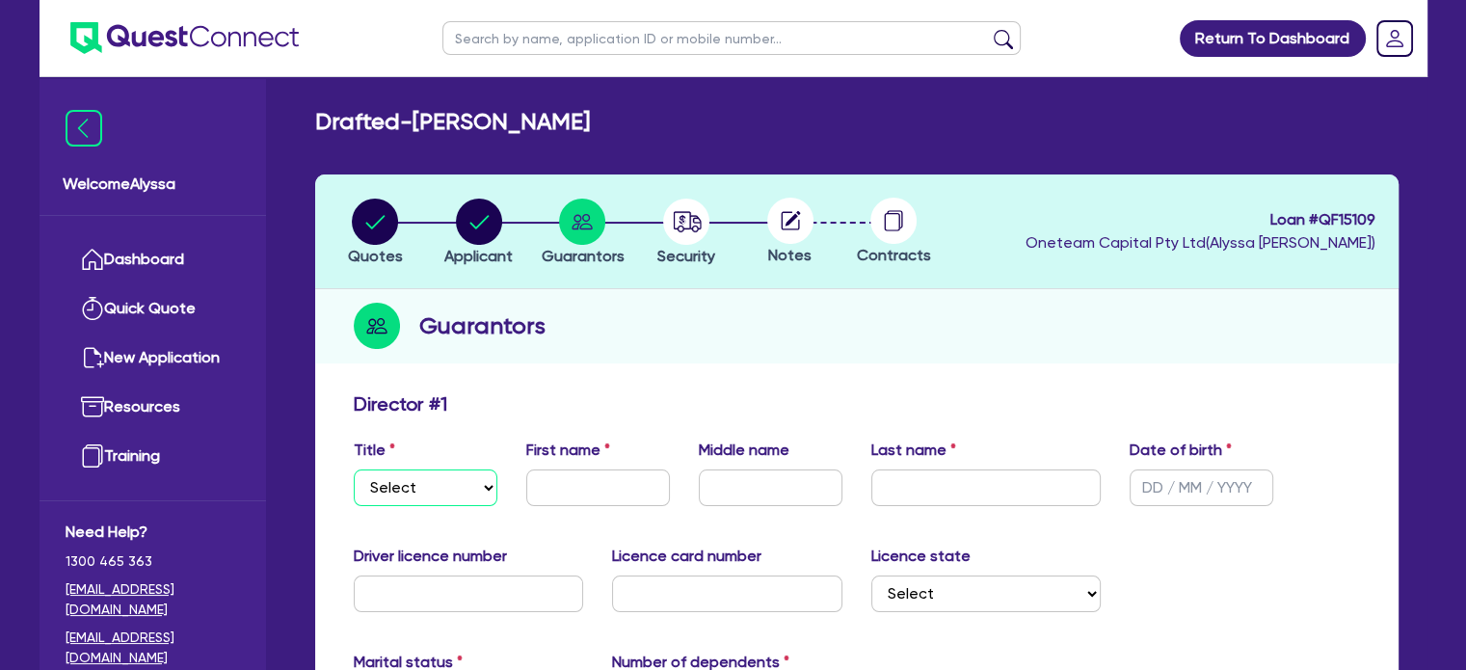
click at [430, 475] on select "Select Mr Mrs Ms Miss Dr" at bounding box center [426, 487] width 144 height 37
select select "MRS"
click at [354, 469] on select "Select Mr Mrs Ms Miss Dr" at bounding box center [426, 487] width 144 height 37
type input "[PERSON_NAME]"
type input "W"
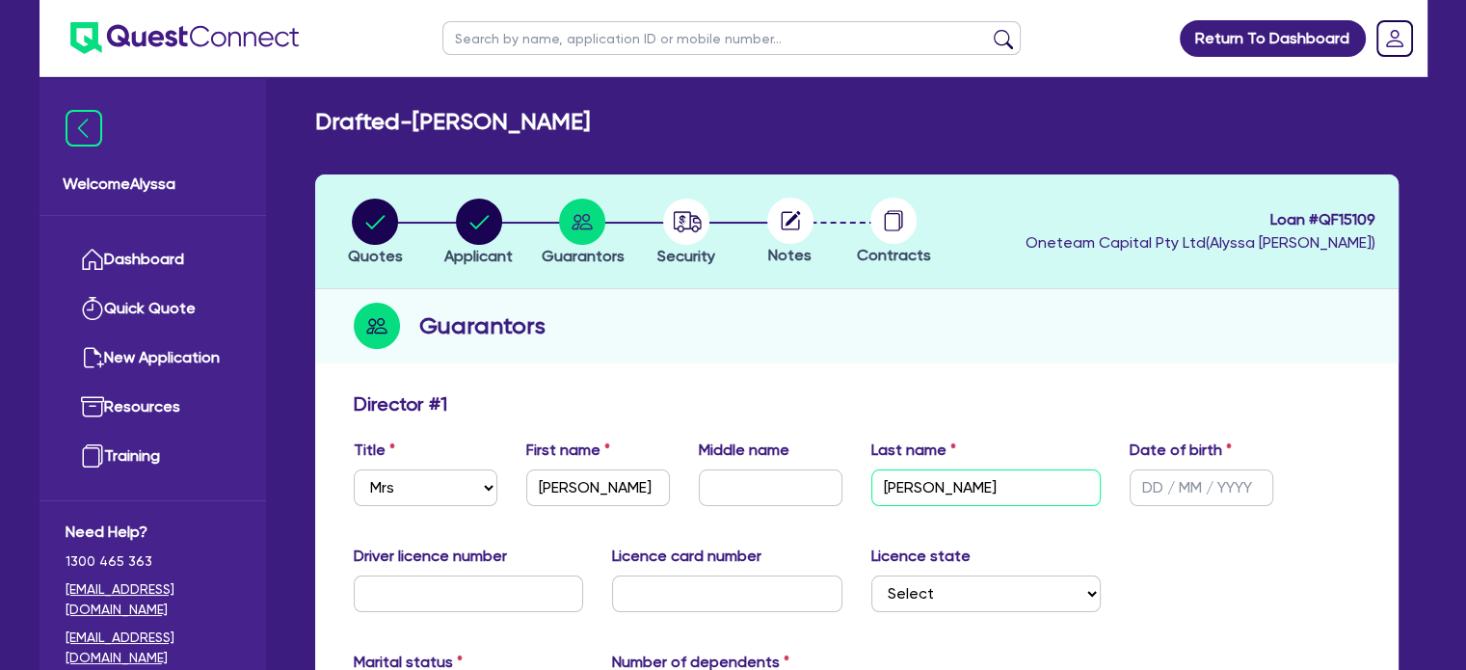
type input "[PERSON_NAME]"
click at [748, 492] on input "text" at bounding box center [771, 487] width 144 height 37
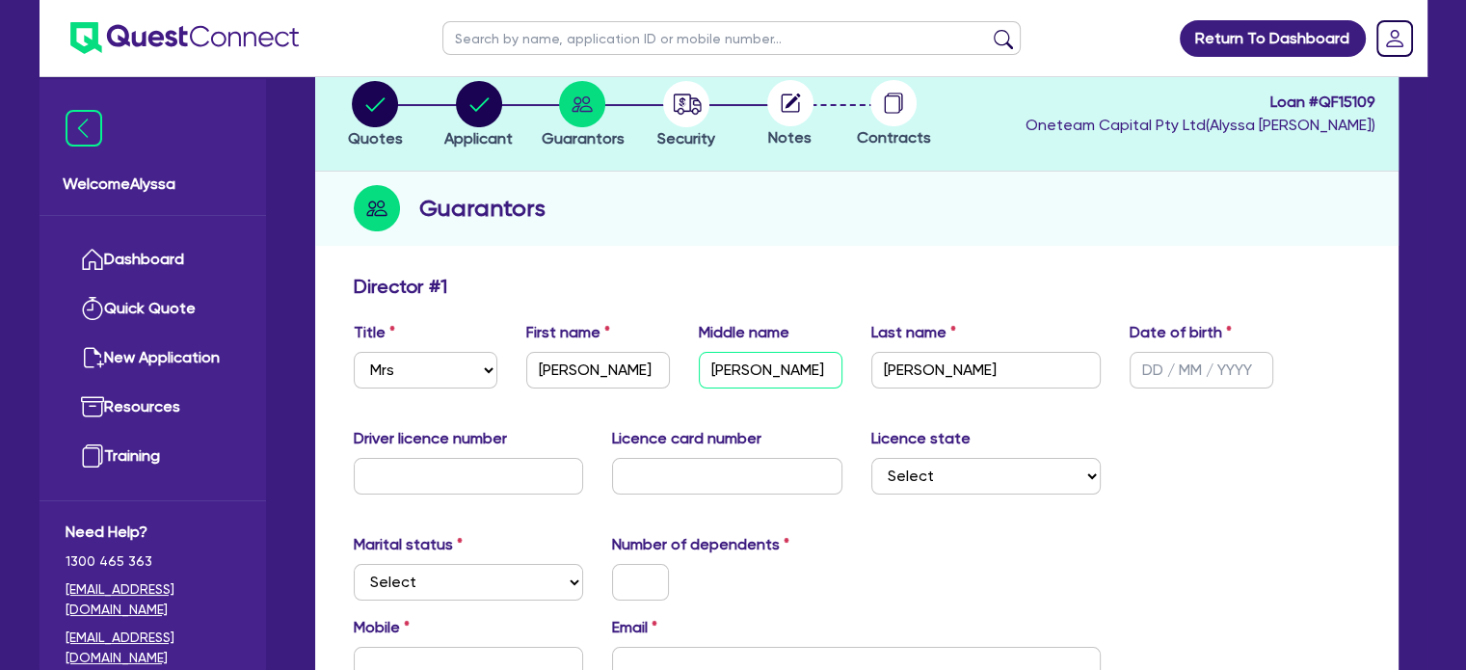
type input "[PERSON_NAME]"
type input "[DATE]"
type input "033717196"
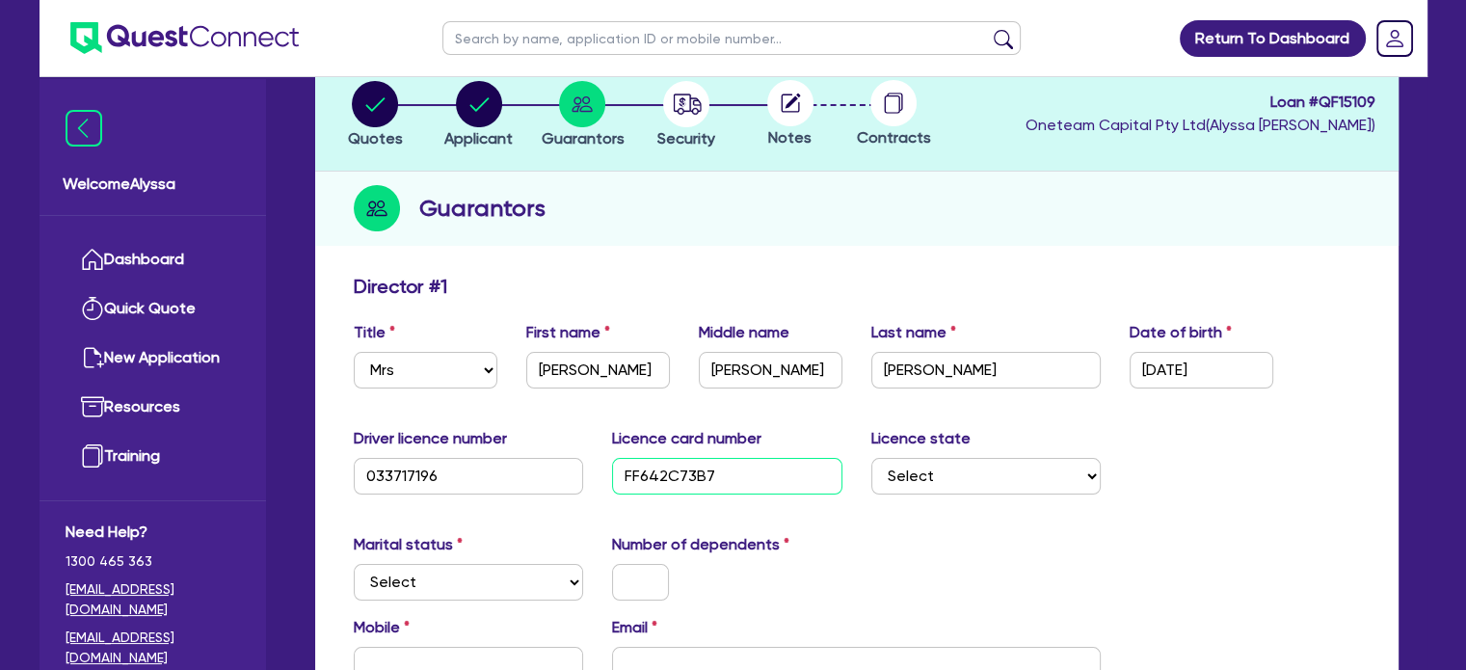
type input "FF642C73B7"
click at [925, 481] on select "Select [GEOGRAPHIC_DATA] [GEOGRAPHIC_DATA] [GEOGRAPHIC_DATA] [GEOGRAPHIC_DATA] …" at bounding box center [986, 476] width 230 height 37
select select "QLD"
click at [871, 458] on select "Select [GEOGRAPHIC_DATA] [GEOGRAPHIC_DATA] [GEOGRAPHIC_DATA] [GEOGRAPHIC_DATA] …" at bounding box center [986, 476] width 230 height 37
click at [384, 576] on select "Select Single Married De Facto / Partner" at bounding box center [469, 582] width 230 height 37
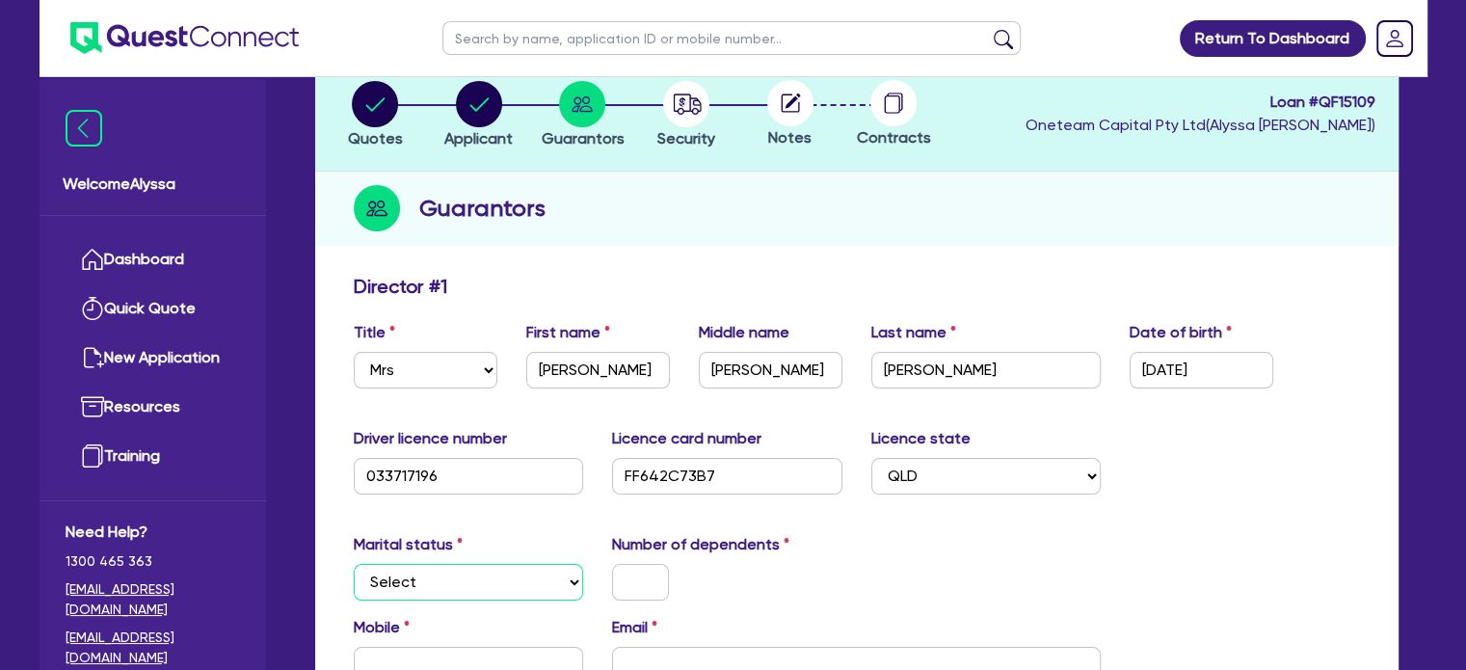
select select "MARRIED"
click at [354, 564] on select "Select Single Married De Facto / Partner" at bounding box center [469, 582] width 230 height 37
click at [646, 576] on input "text" at bounding box center [640, 582] width 57 height 37
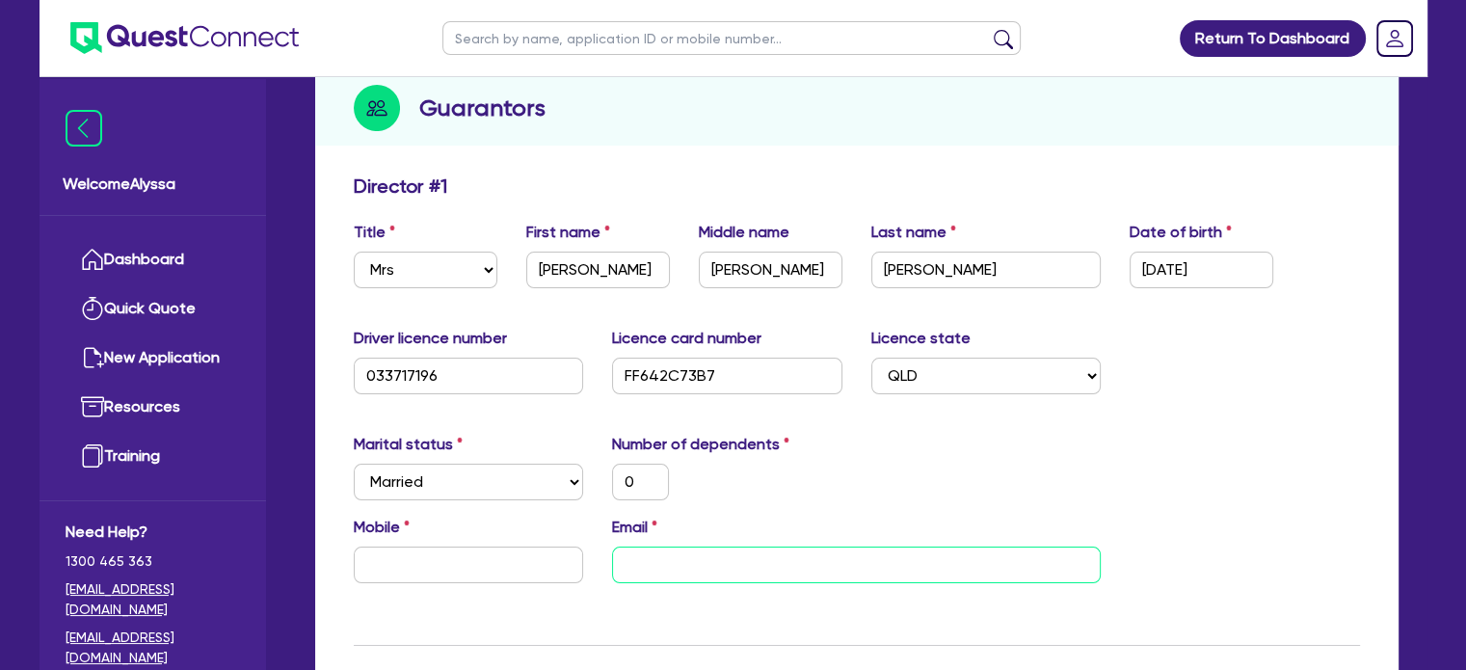
click at [710, 573] on input "email" at bounding box center [856, 564] width 489 height 37
paste input "[EMAIL_ADDRESS][DOMAIN_NAME]"
type input "0"
type input "[EMAIL_ADDRESS][DOMAIN_NAME]"
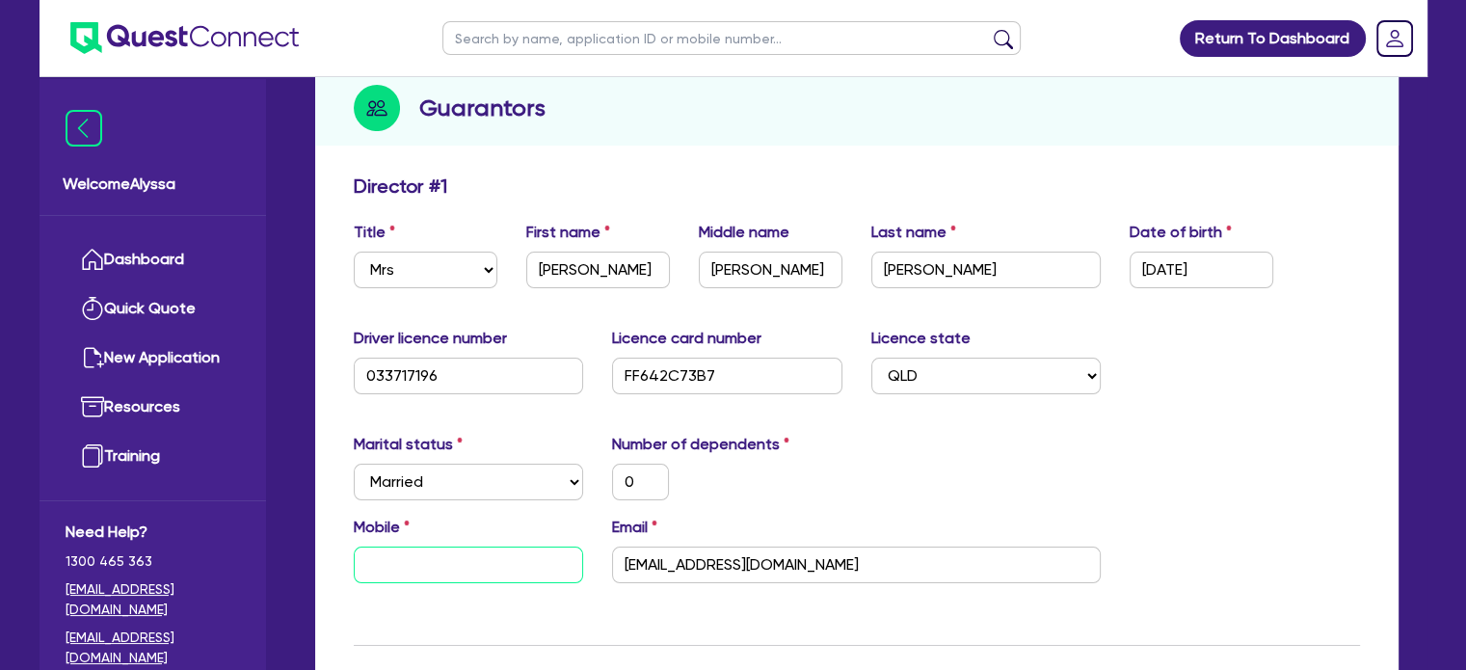
click at [385, 561] on input "text" at bounding box center [469, 564] width 230 height 37
type input "0"
paste input "487 444 453"
type input "0"
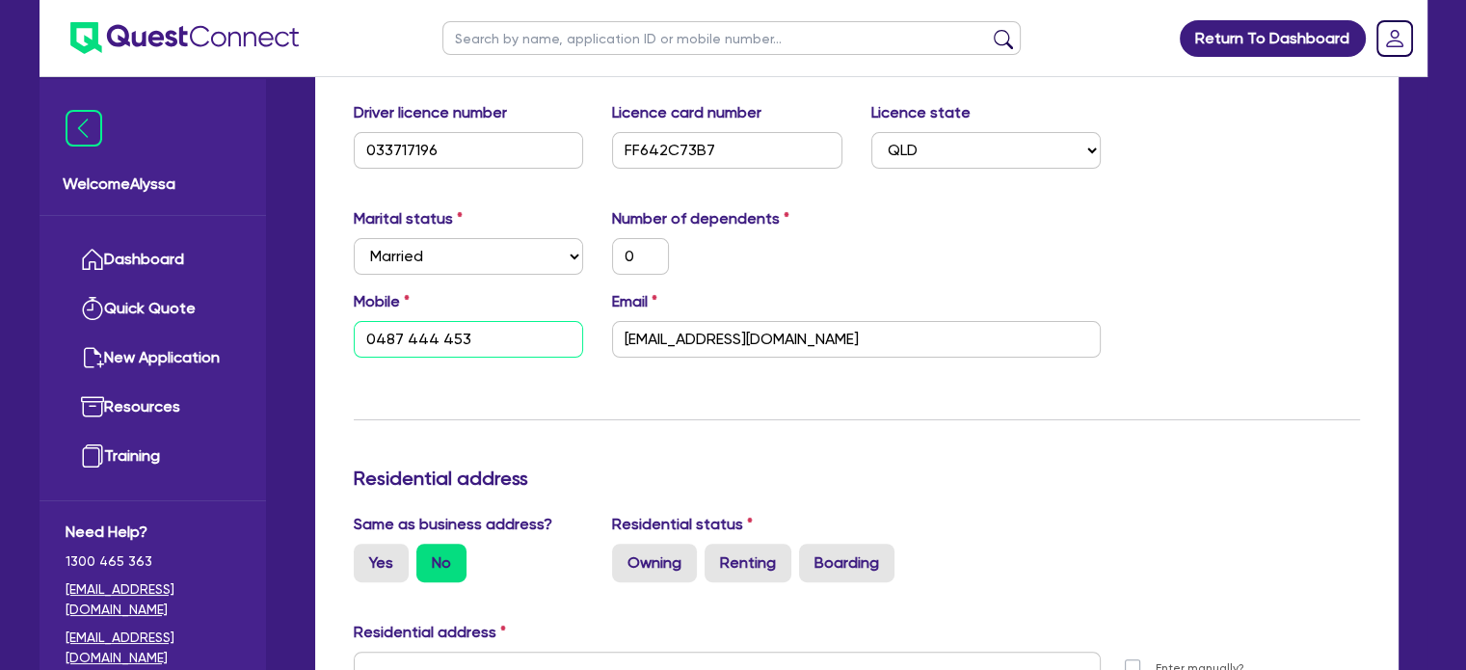
scroll to position [445, 0]
type input "0487 444 453"
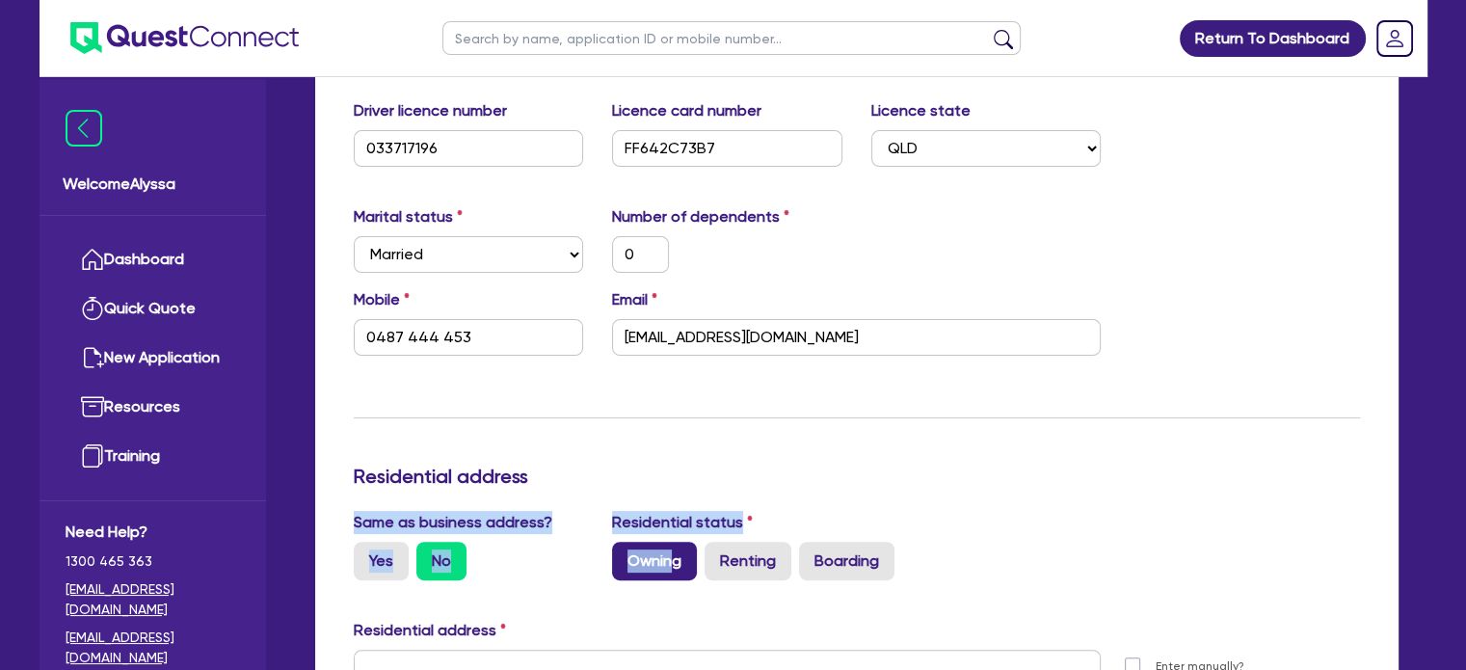
drag, startPoint x: 925, startPoint y: 423, endPoint x: 671, endPoint y: 548, distance: 283.6
click at [671, 548] on div "Update residential status for Director #1 Boarding is only acceptable when the …" at bounding box center [857, 659] width 1006 height 1425
click at [645, 574] on label "Owning" at bounding box center [654, 561] width 85 height 39
click at [624, 554] on input "Owning" at bounding box center [618, 548] width 13 height 13
radio input "true"
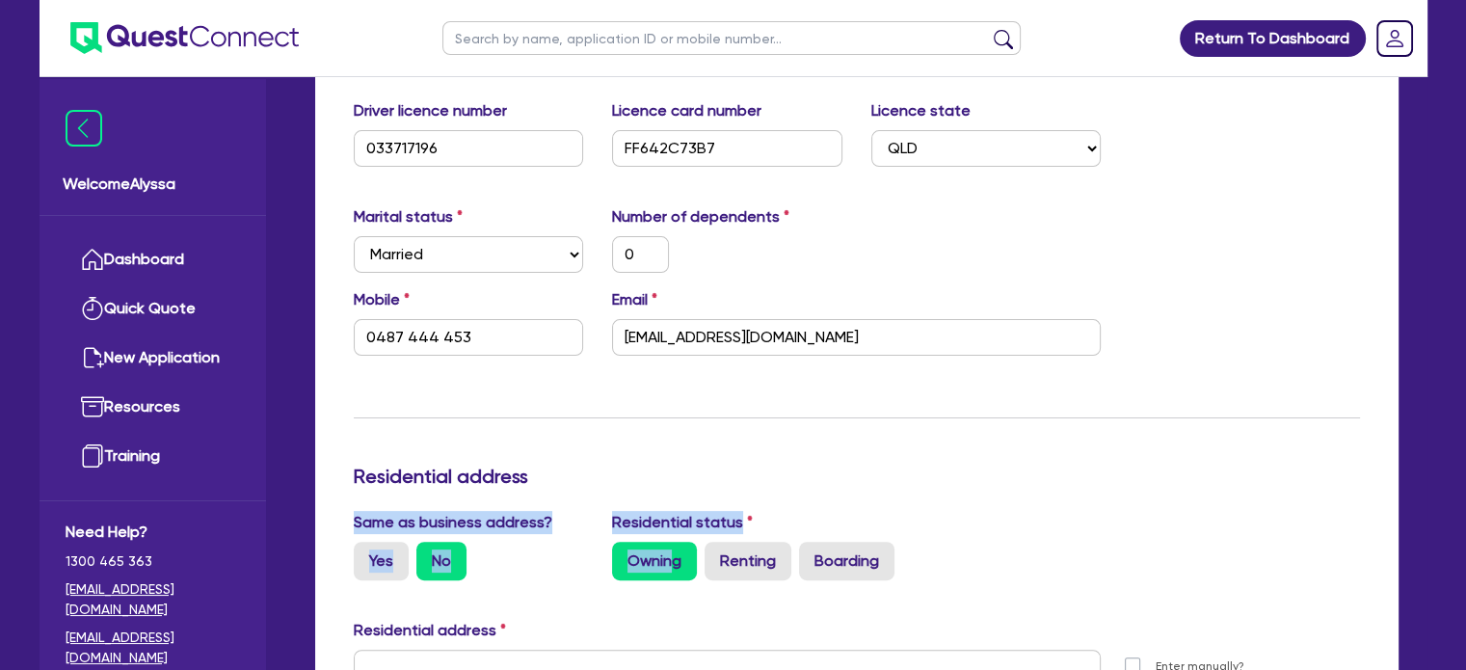
type input "0"
type input "0487 444 453"
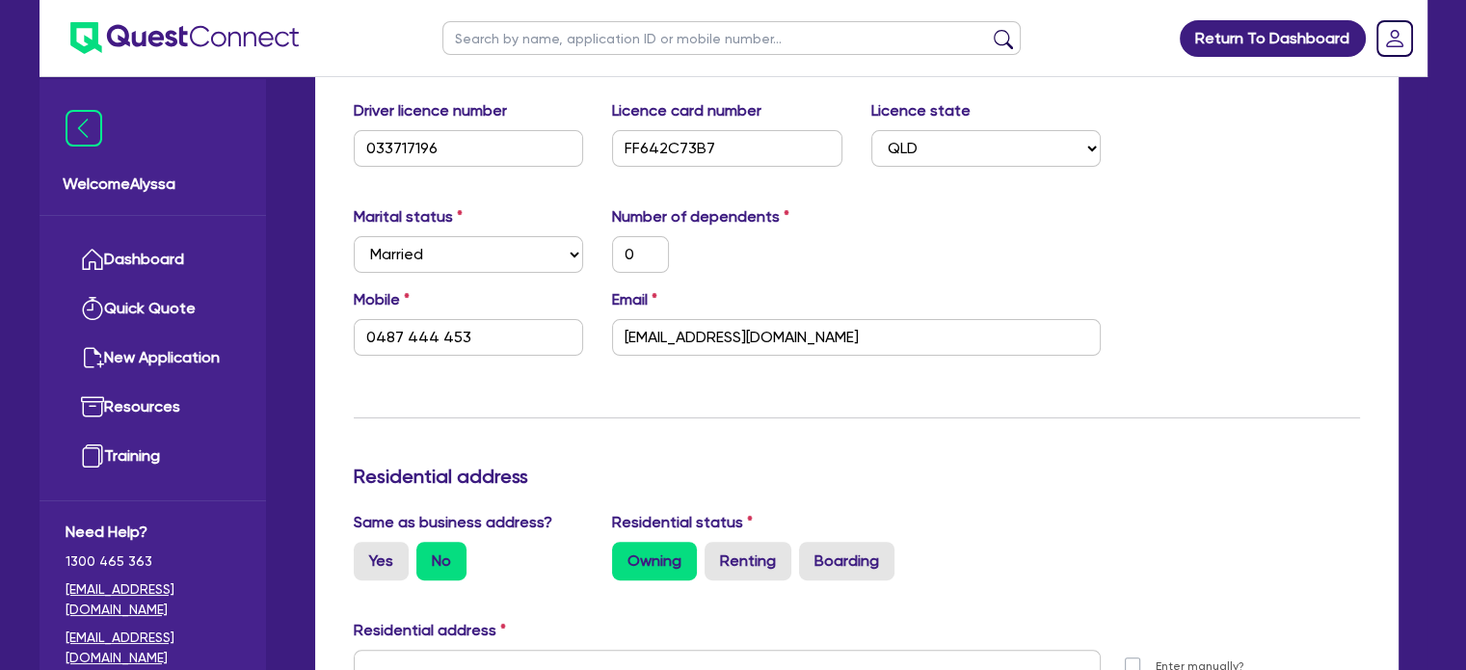
click at [430, 644] on div "Residential address" at bounding box center [856, 634] width 1035 height 31
click at [414, 658] on input "text" at bounding box center [728, 667] width 748 height 37
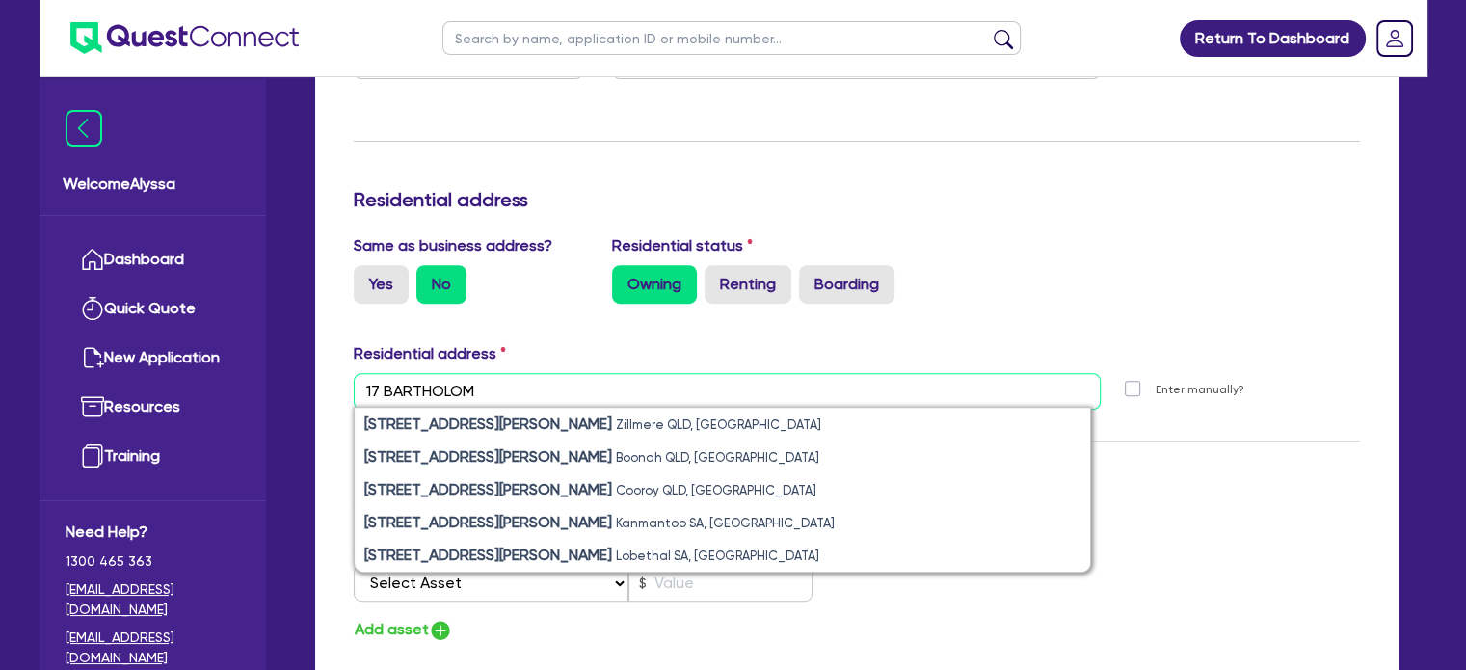
scroll to position [721, 0]
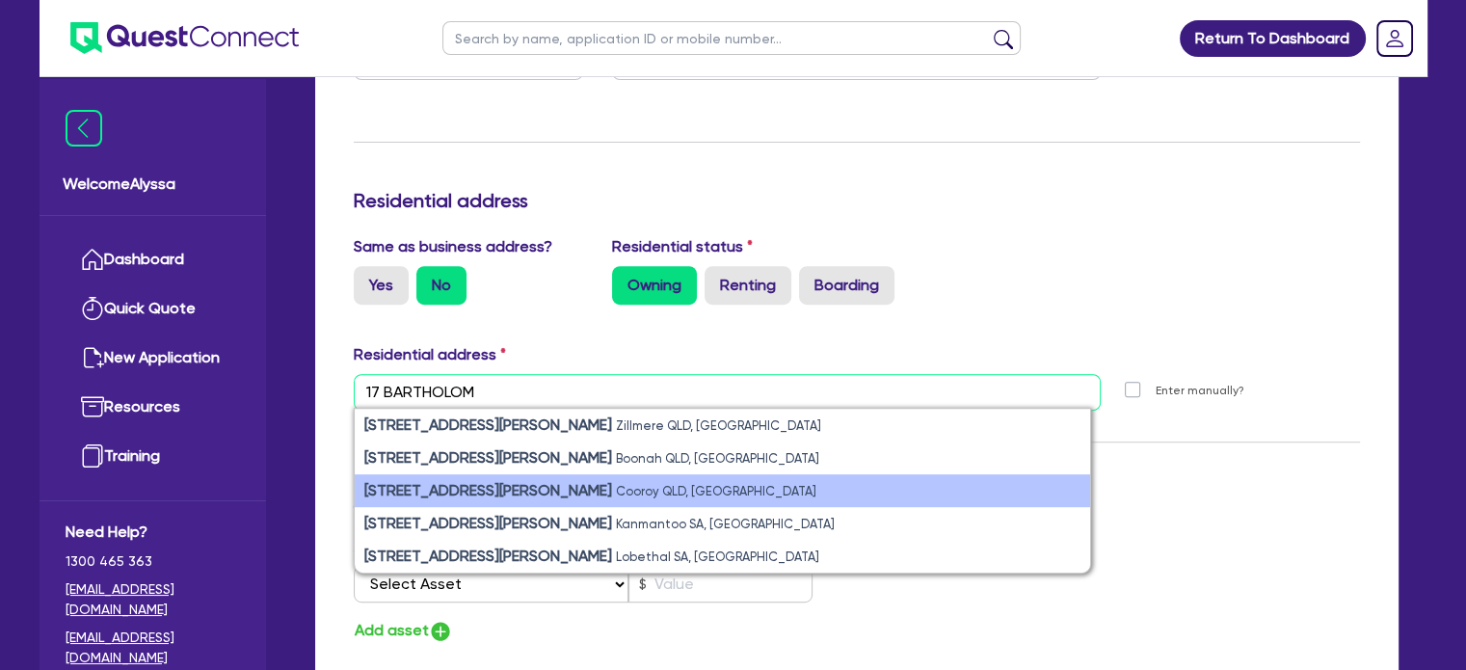
type input "17 BARTHOLOM"
click at [478, 477] on li "[STREET_ADDRESS][PERSON_NAME]" at bounding box center [722, 490] width 735 height 33
type input "0"
type input "0487 444 453"
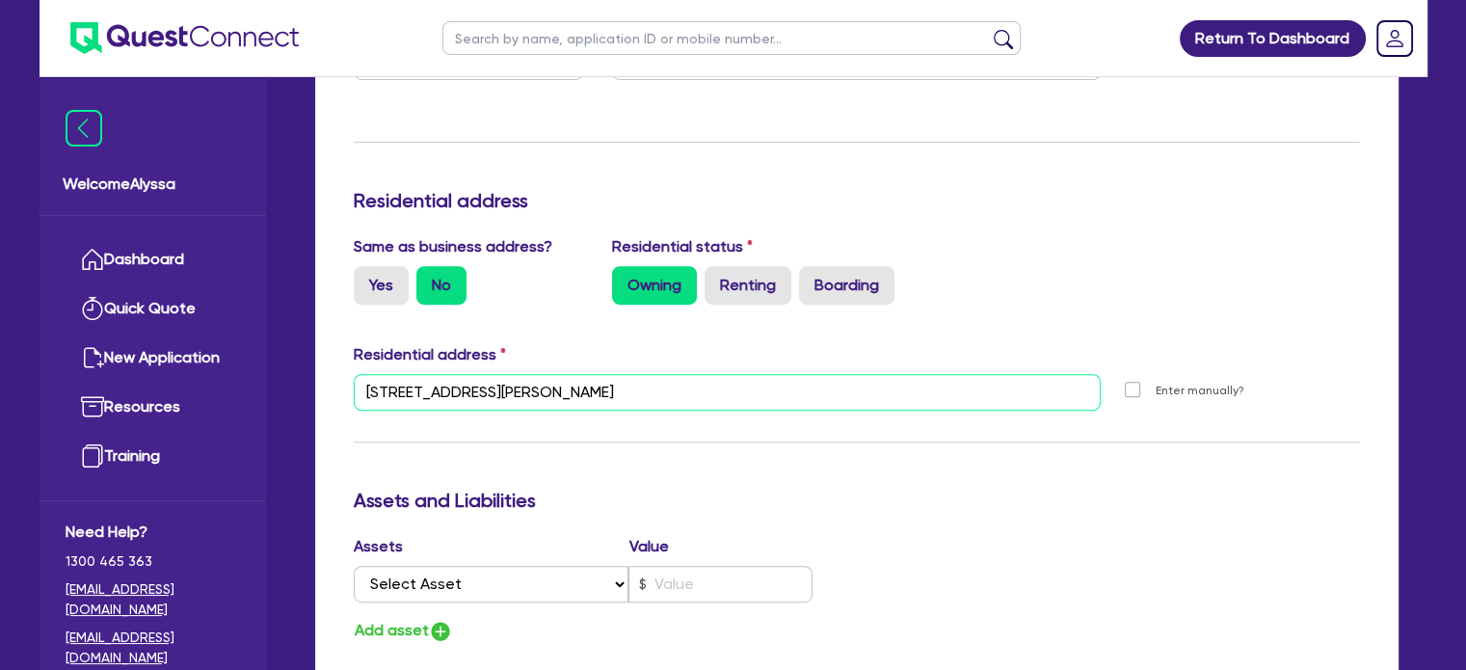
drag, startPoint x: 667, startPoint y: 394, endPoint x: 482, endPoint y: 388, distance: 185.1
click at [482, 388] on input "[STREET_ADDRESS][PERSON_NAME]" at bounding box center [728, 392] width 748 height 37
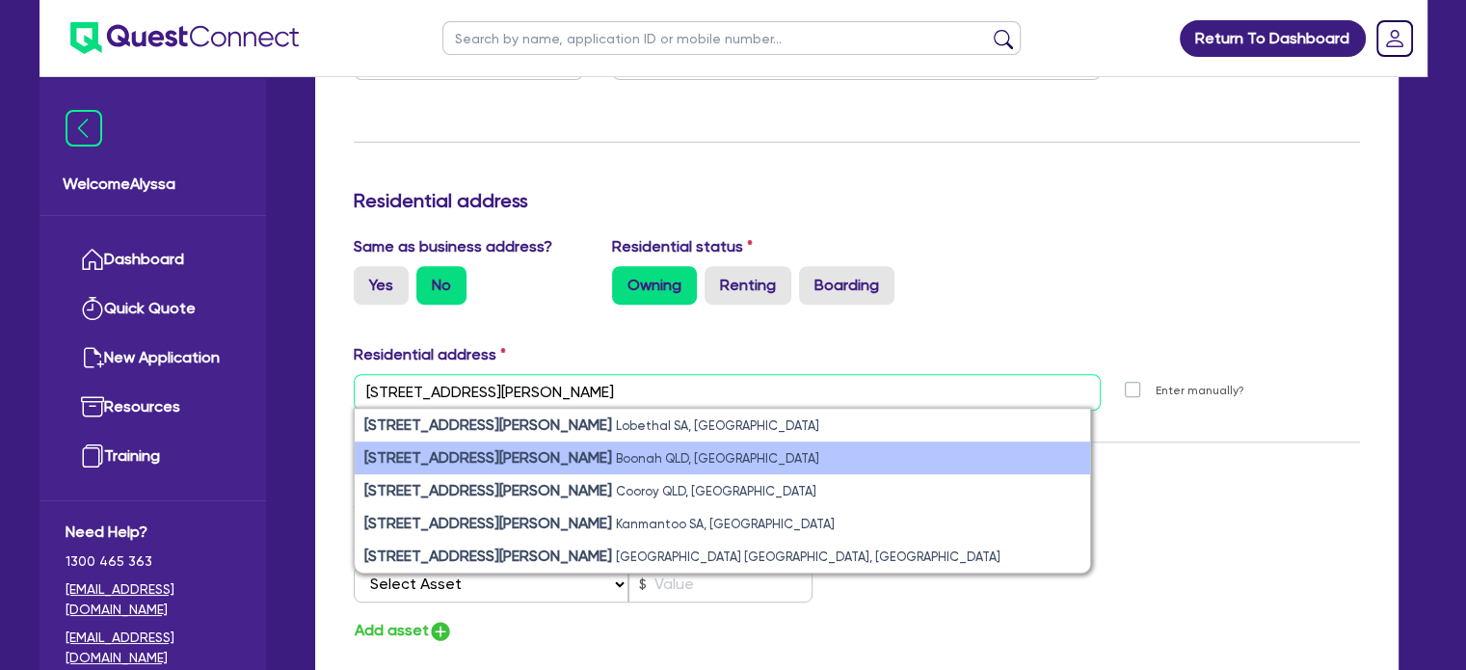
type input "[STREET_ADDRESS][PERSON_NAME]"
click at [497, 460] on strong "[STREET_ADDRESS][PERSON_NAME]" at bounding box center [488, 457] width 248 height 18
type input "0"
type input "0487 444 453"
type input "[STREET_ADDRESS][PERSON_NAME]"
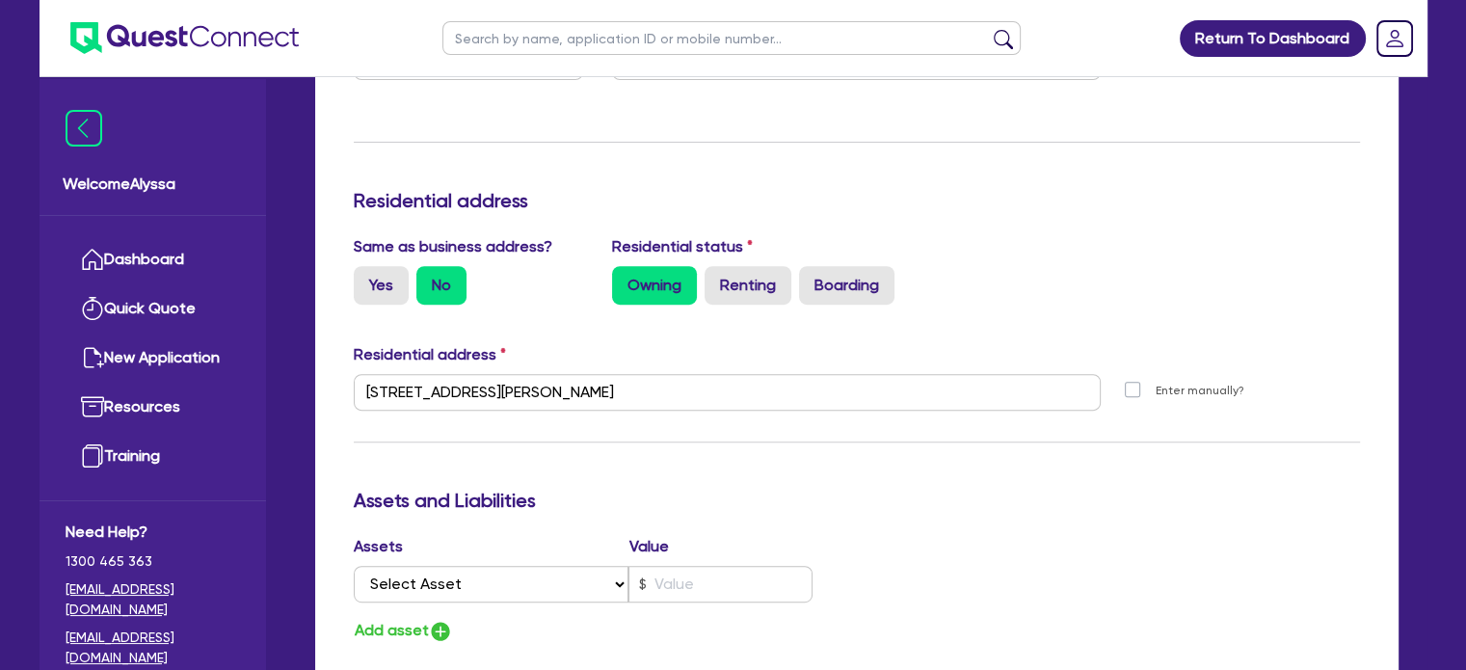
scroll to position [0, 0]
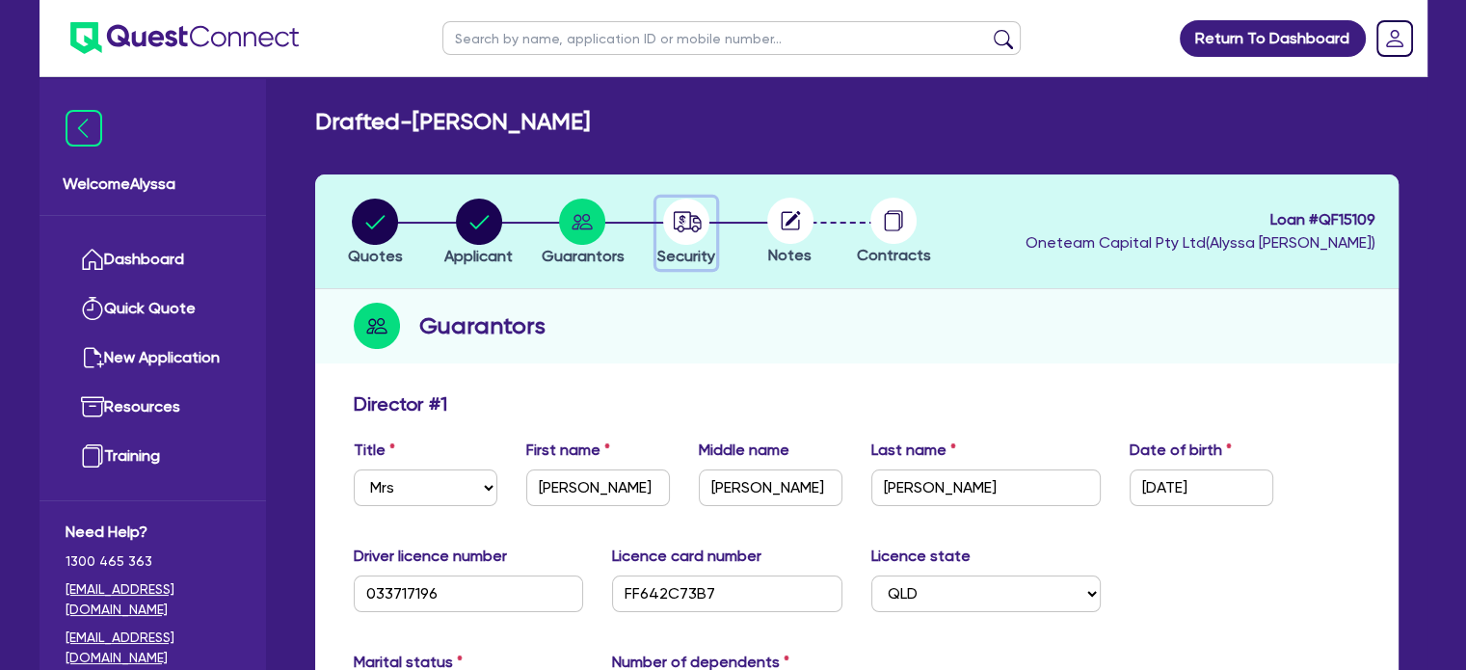
click at [676, 216] on circle "button" at bounding box center [686, 221] width 46 height 46
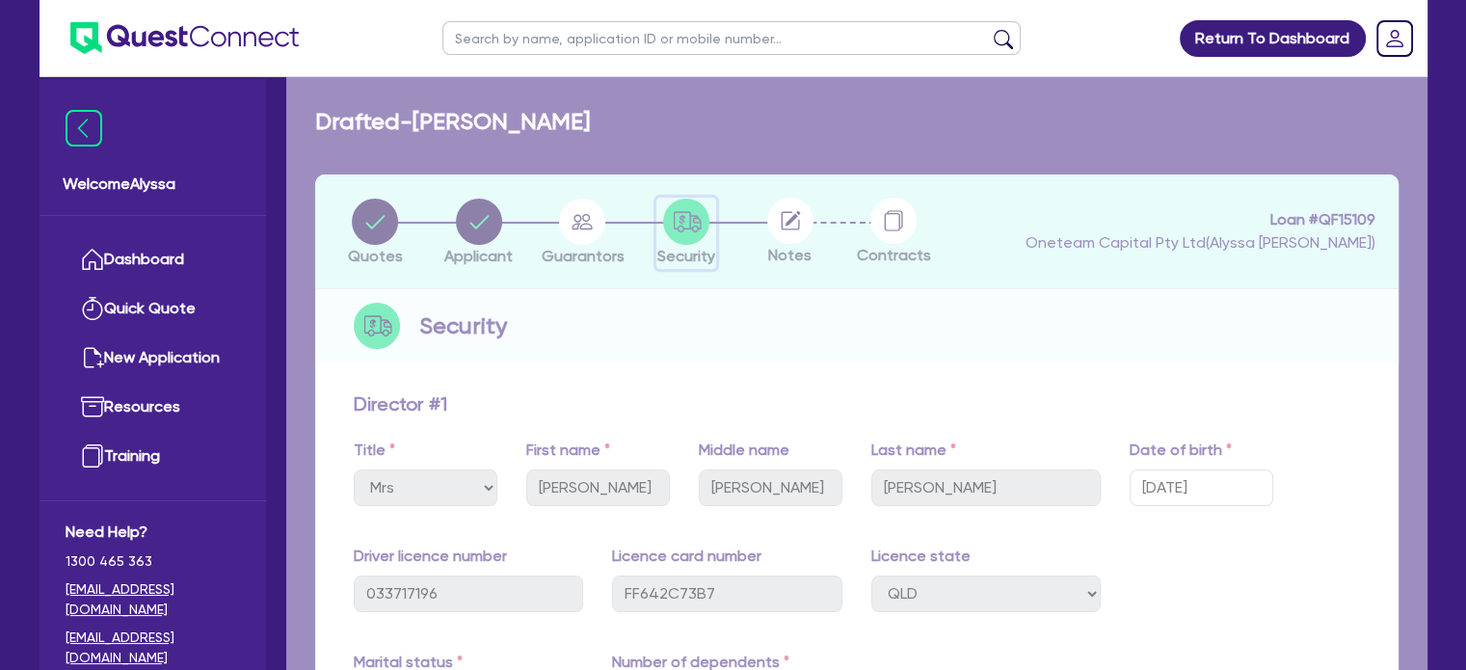
select select "TERTIARY_ASSETS"
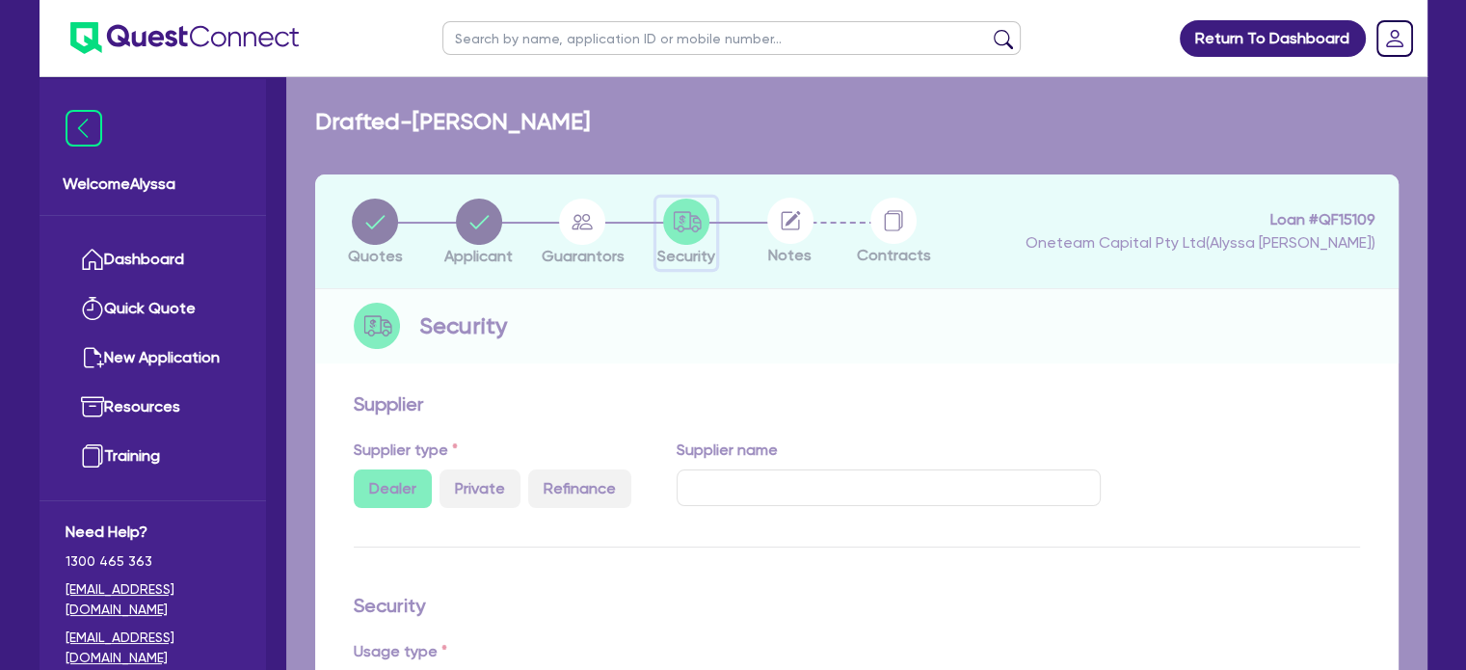
select select "BEAUTY_EQUIPMENT"
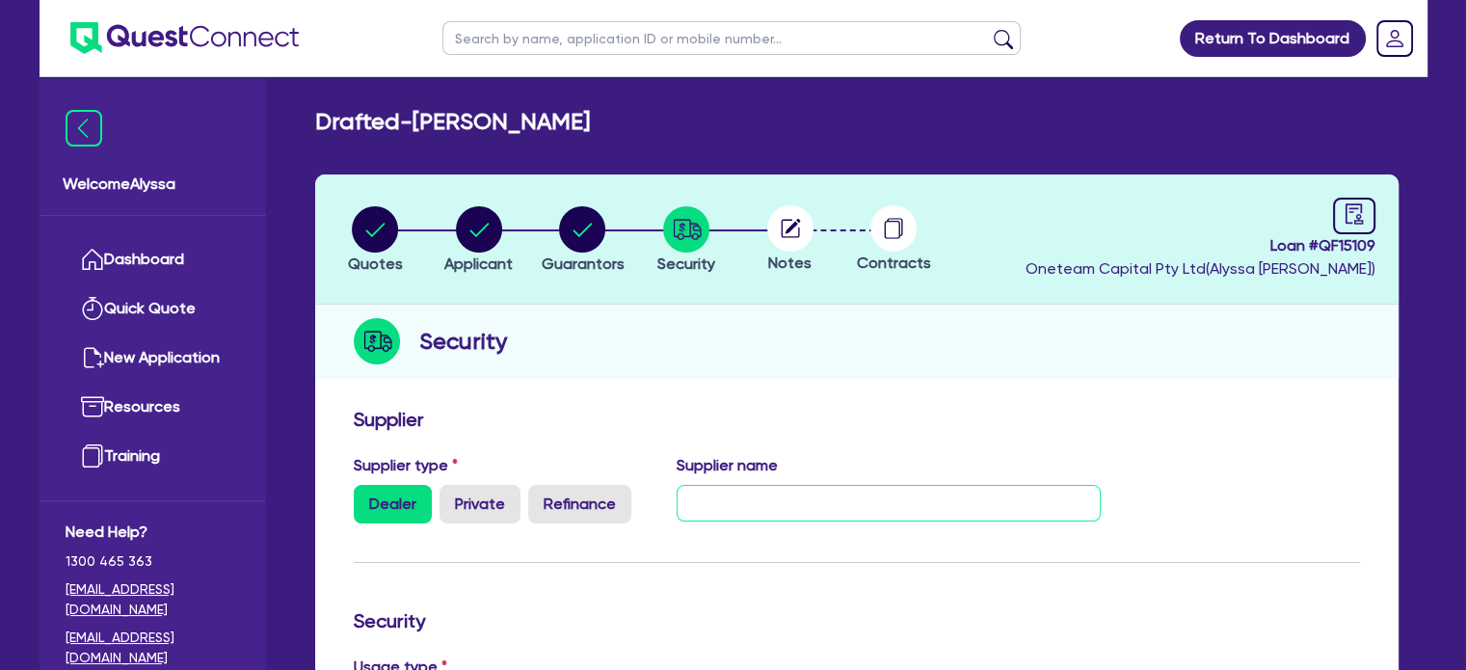
click at [875, 501] on input "text" at bounding box center [888, 503] width 424 height 37
type input "TADLI"
drag, startPoint x: 651, startPoint y: 113, endPoint x: 521, endPoint y: 119, distance: 130.3
click at [521, 119] on div "Drafted - [PERSON_NAME]" at bounding box center [857, 122] width 1112 height 28
copy h2 "[PERSON_NAME] [PERSON_NAME]"
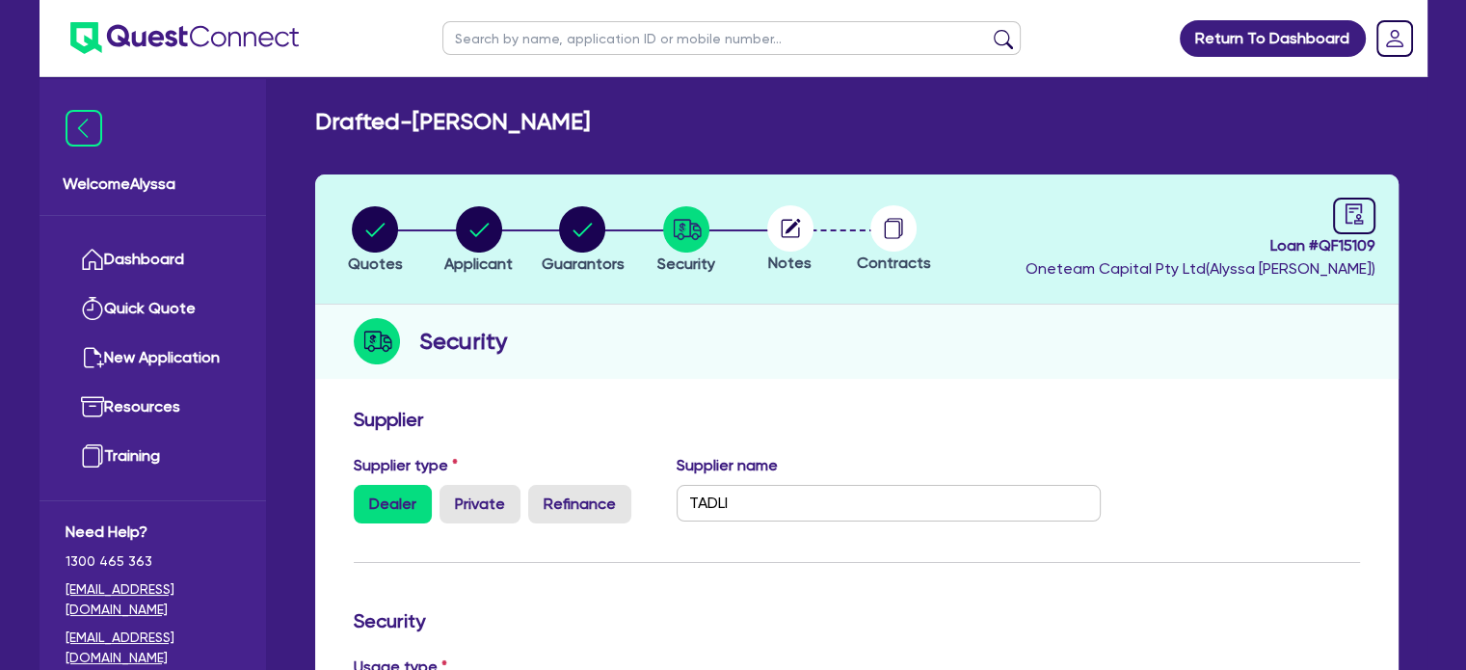
scroll to position [48, 0]
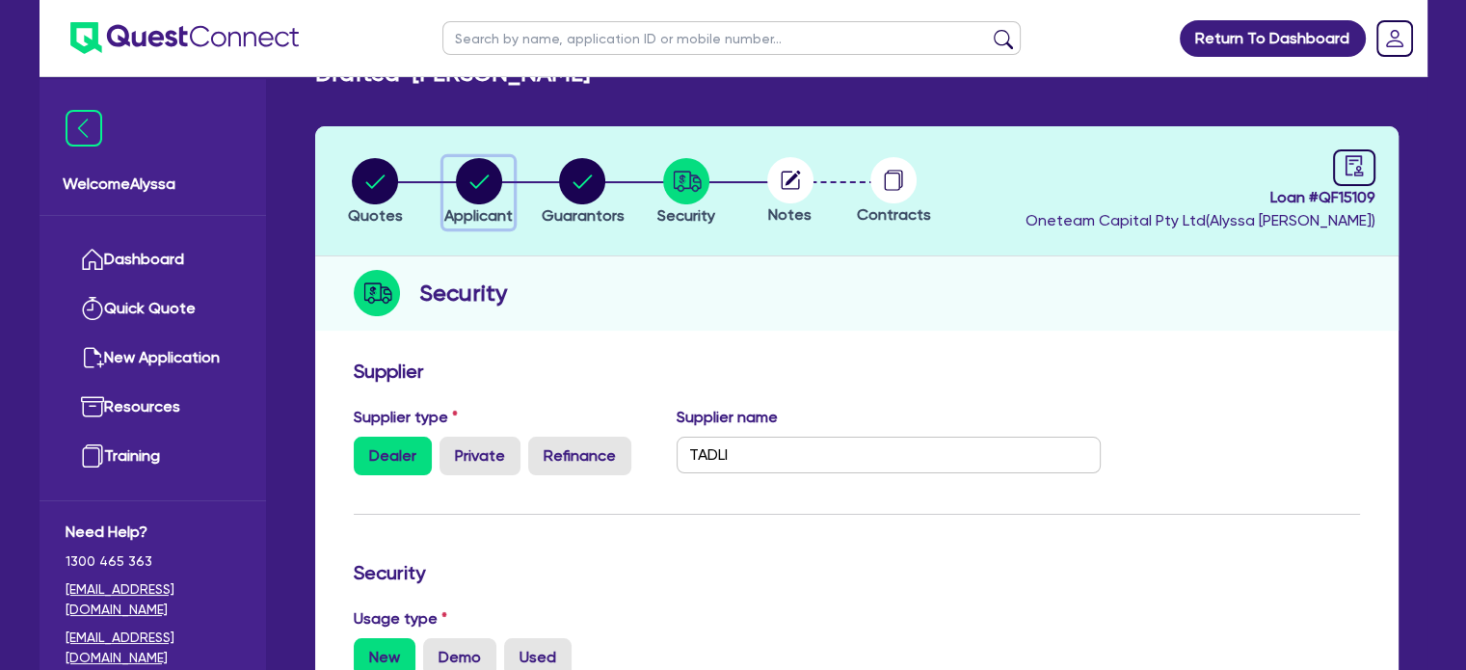
click at [477, 176] on circle "button" at bounding box center [479, 181] width 46 height 46
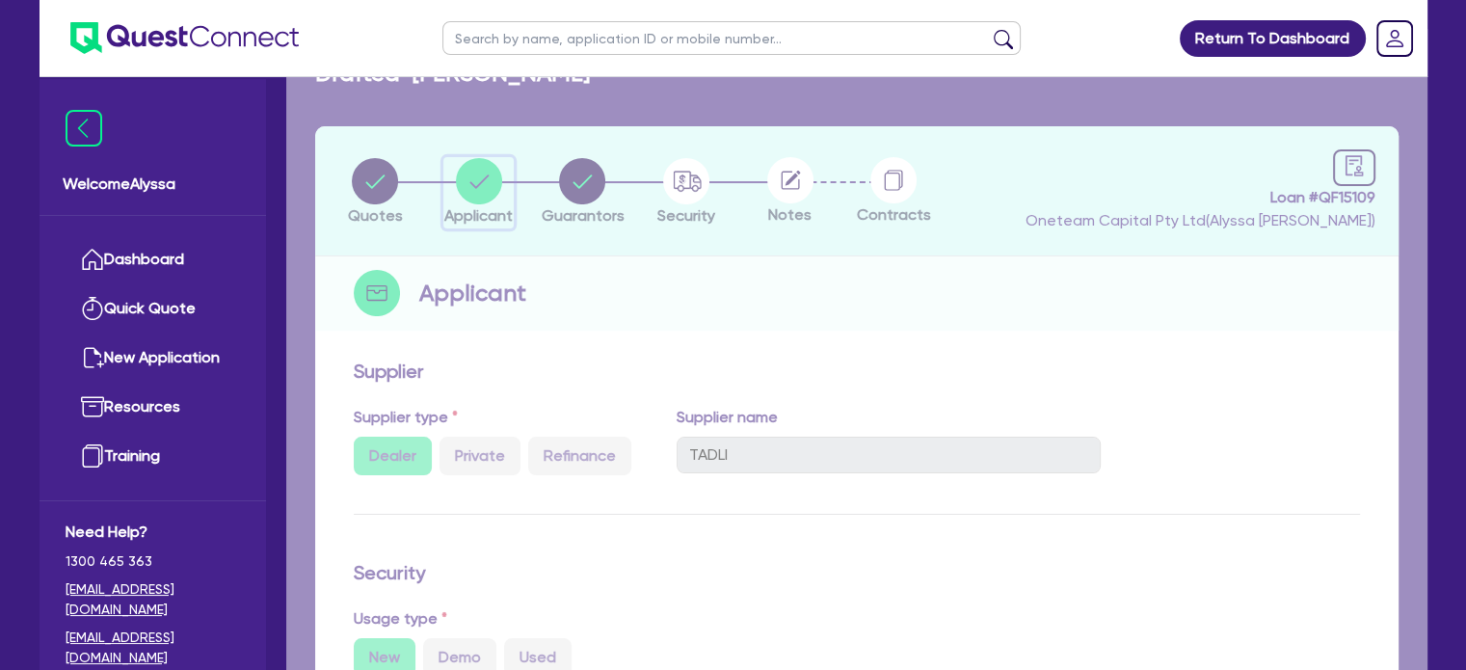
select select "SOLE_TRADER"
select select "HEALTH_BEAUTY"
select select "HAIR_BEAUTY_SALONS"
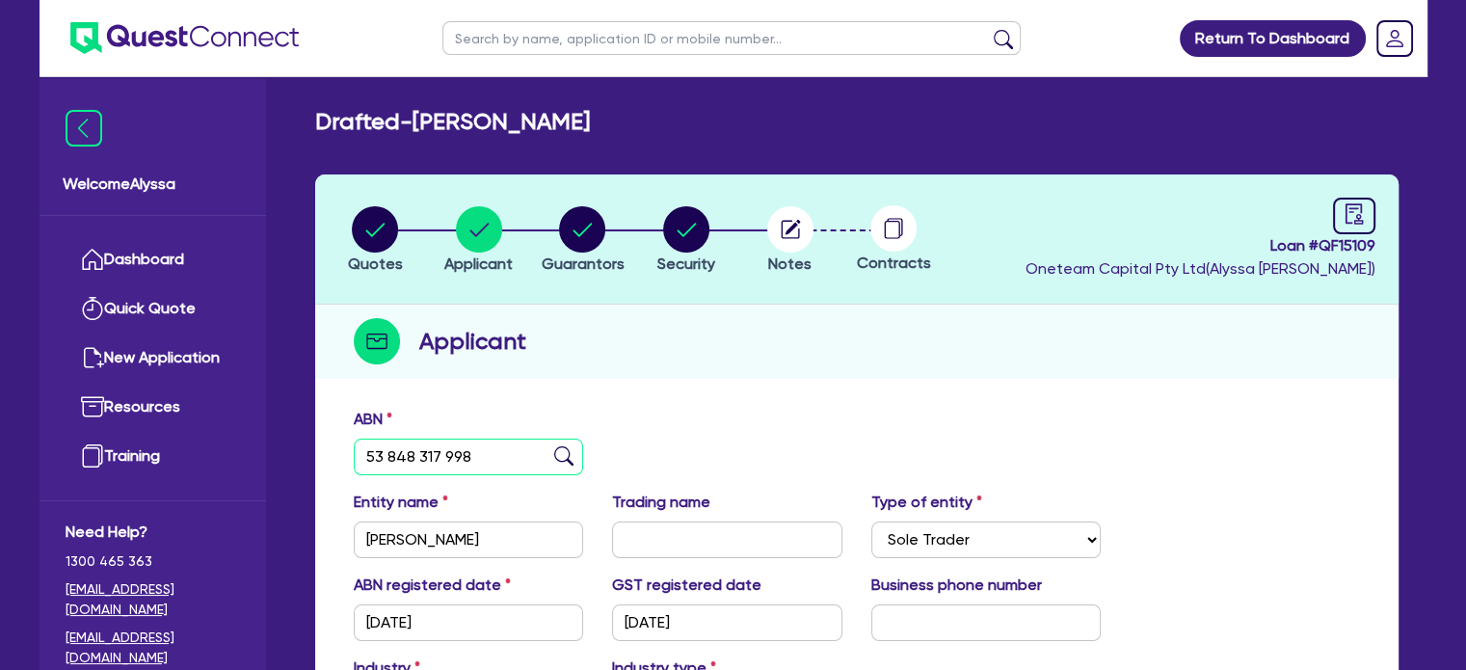
drag, startPoint x: 502, startPoint y: 463, endPoint x: 363, endPoint y: 453, distance: 139.2
click at [363, 453] on input "53 848 317 998" at bounding box center [469, 456] width 230 height 37
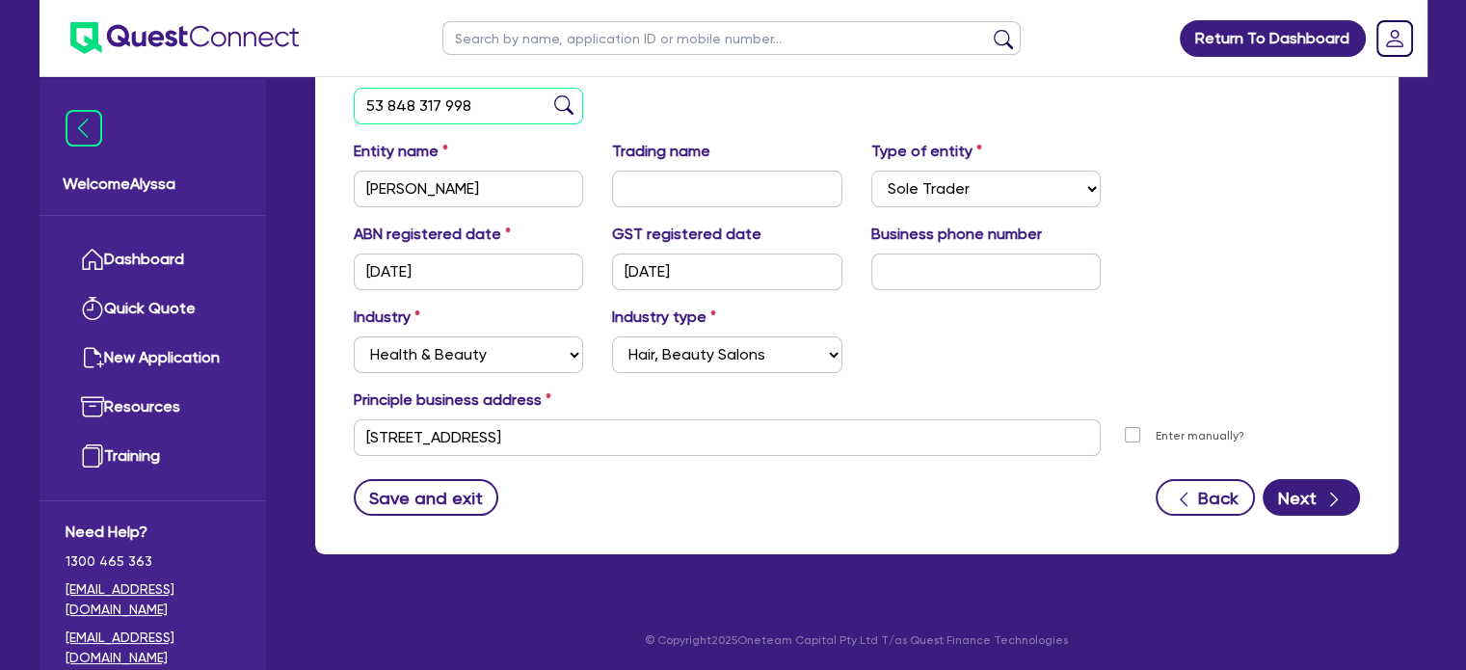
scroll to position [350, 0]
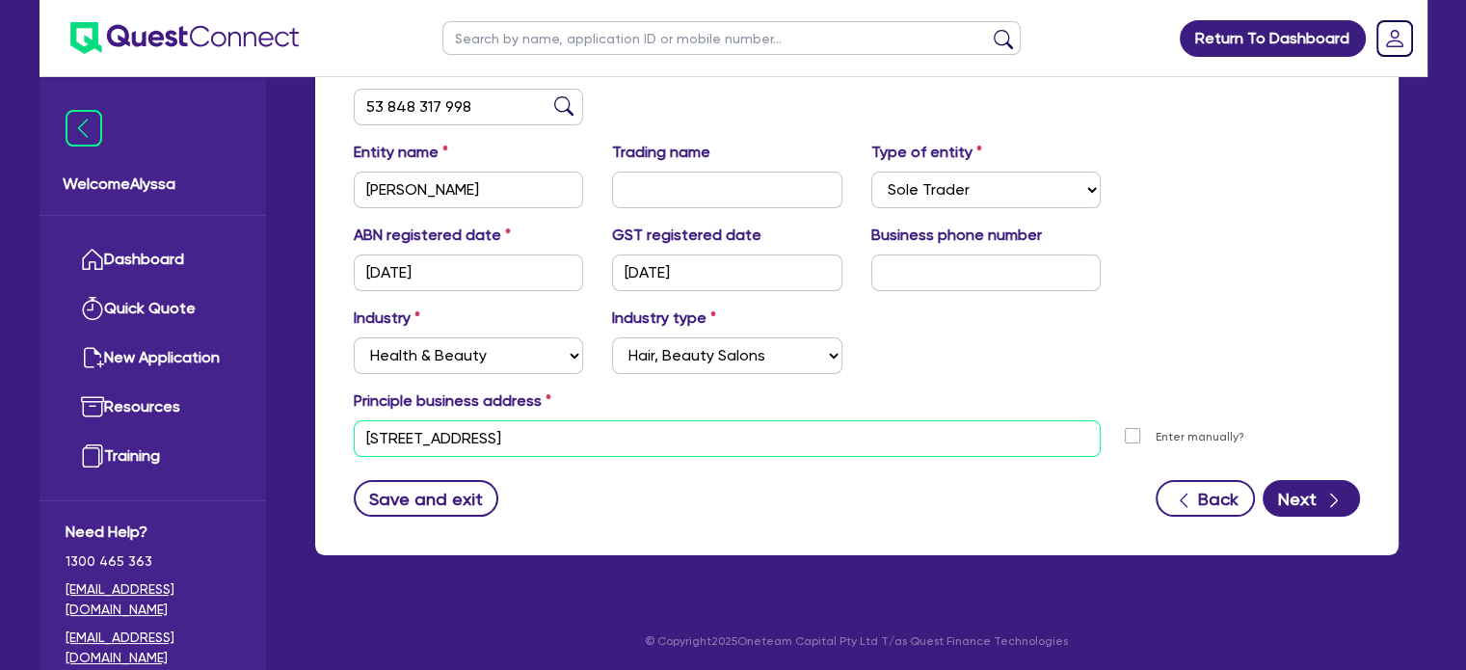
drag, startPoint x: 600, startPoint y: 439, endPoint x: 353, endPoint y: 427, distance: 248.0
click at [354, 427] on input "[STREET_ADDRESS]" at bounding box center [728, 438] width 748 height 37
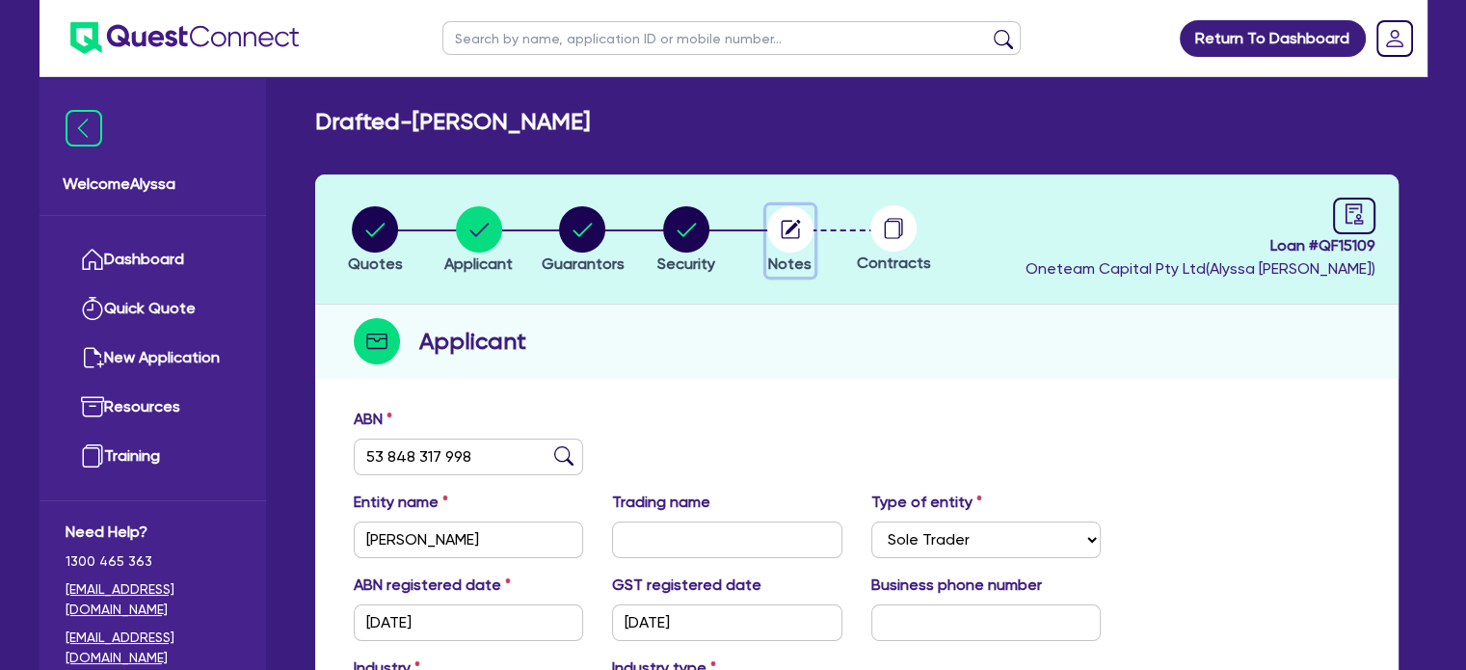
click at [789, 246] on circle "button" at bounding box center [790, 229] width 46 height 46
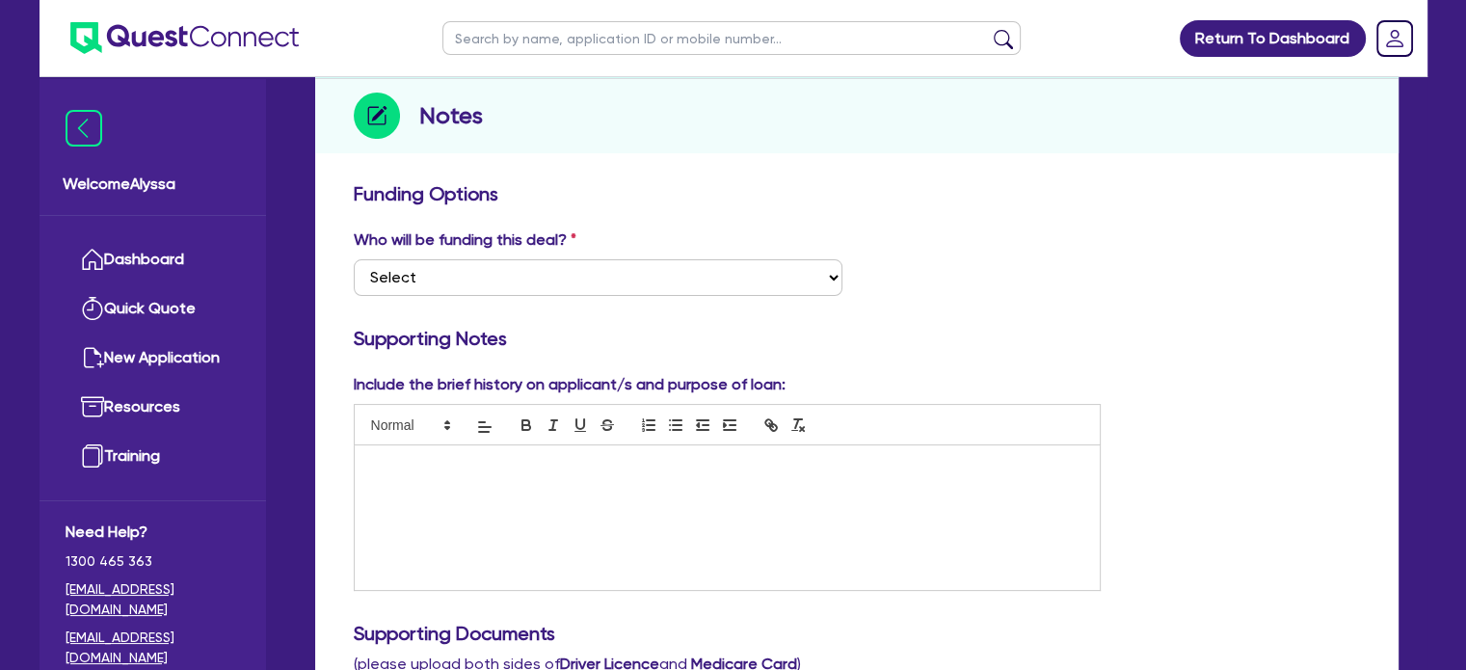
scroll to position [229, 0]
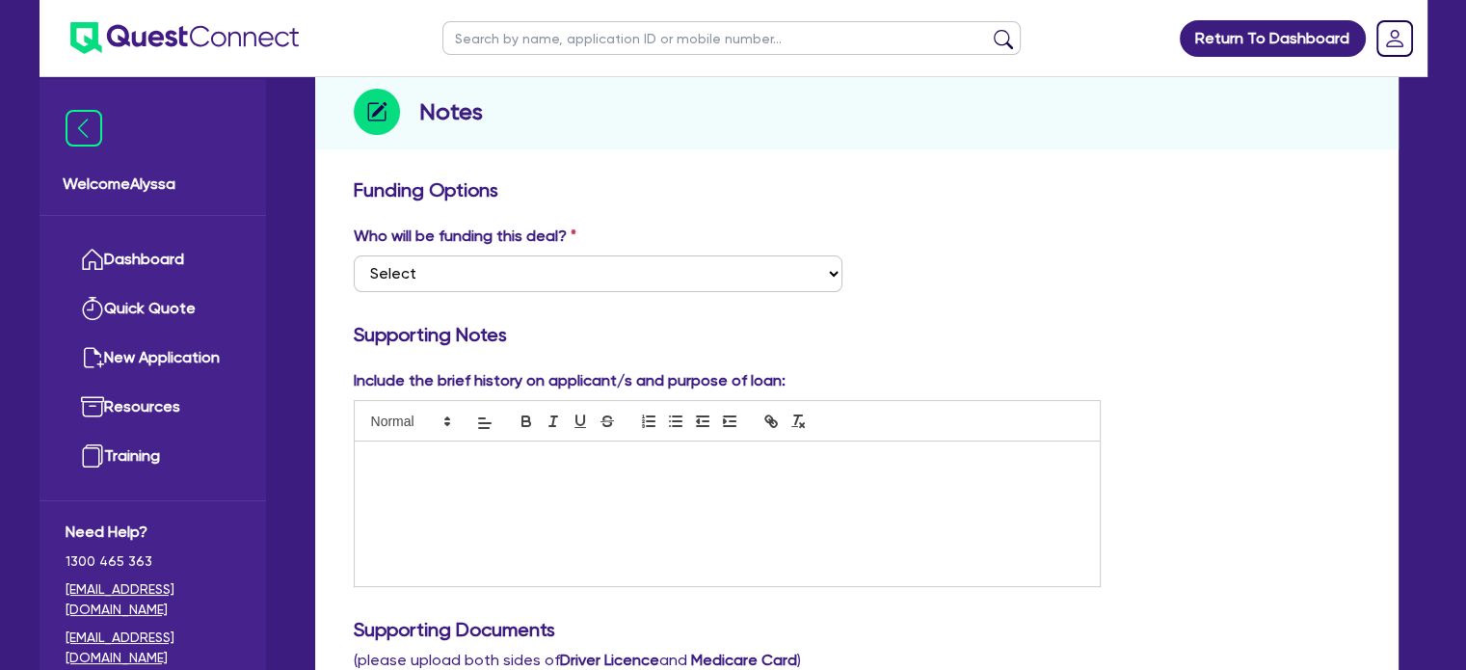
click at [482, 476] on div at bounding box center [728, 513] width 746 height 145
paste div
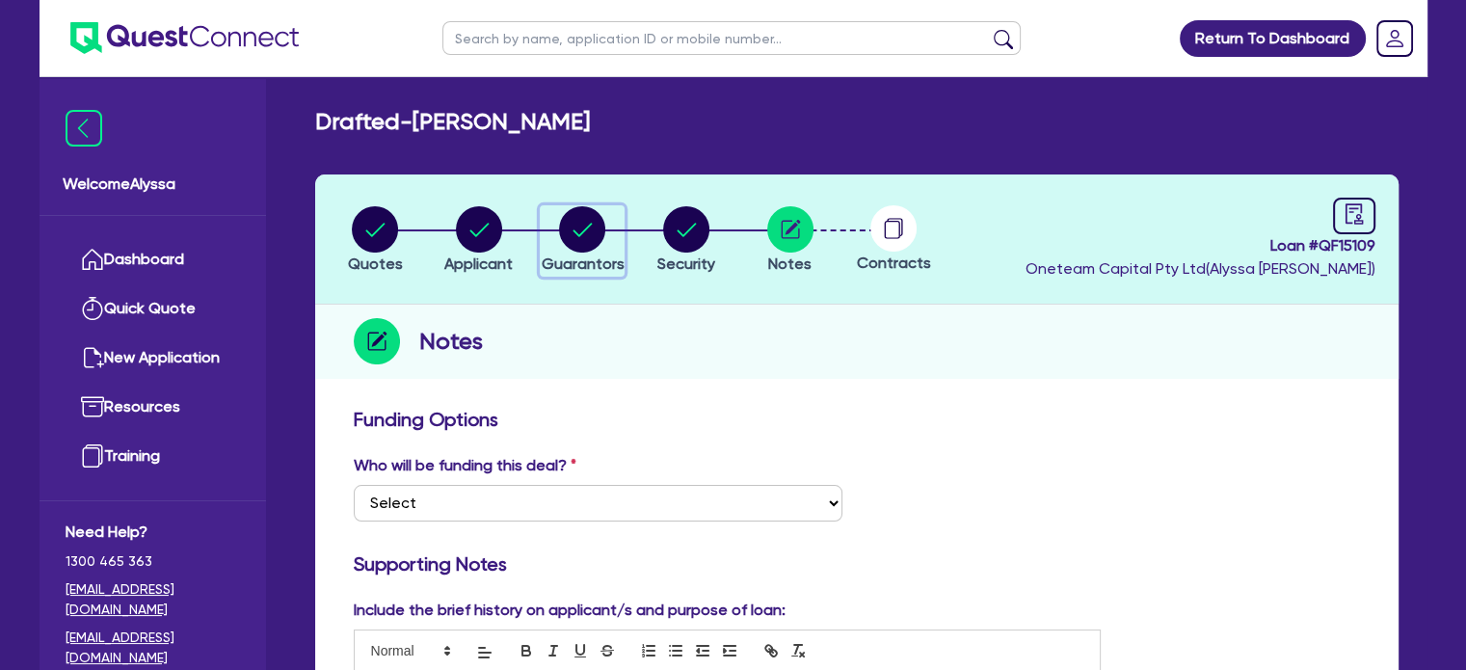
click at [595, 235] on circle "button" at bounding box center [582, 229] width 46 height 46
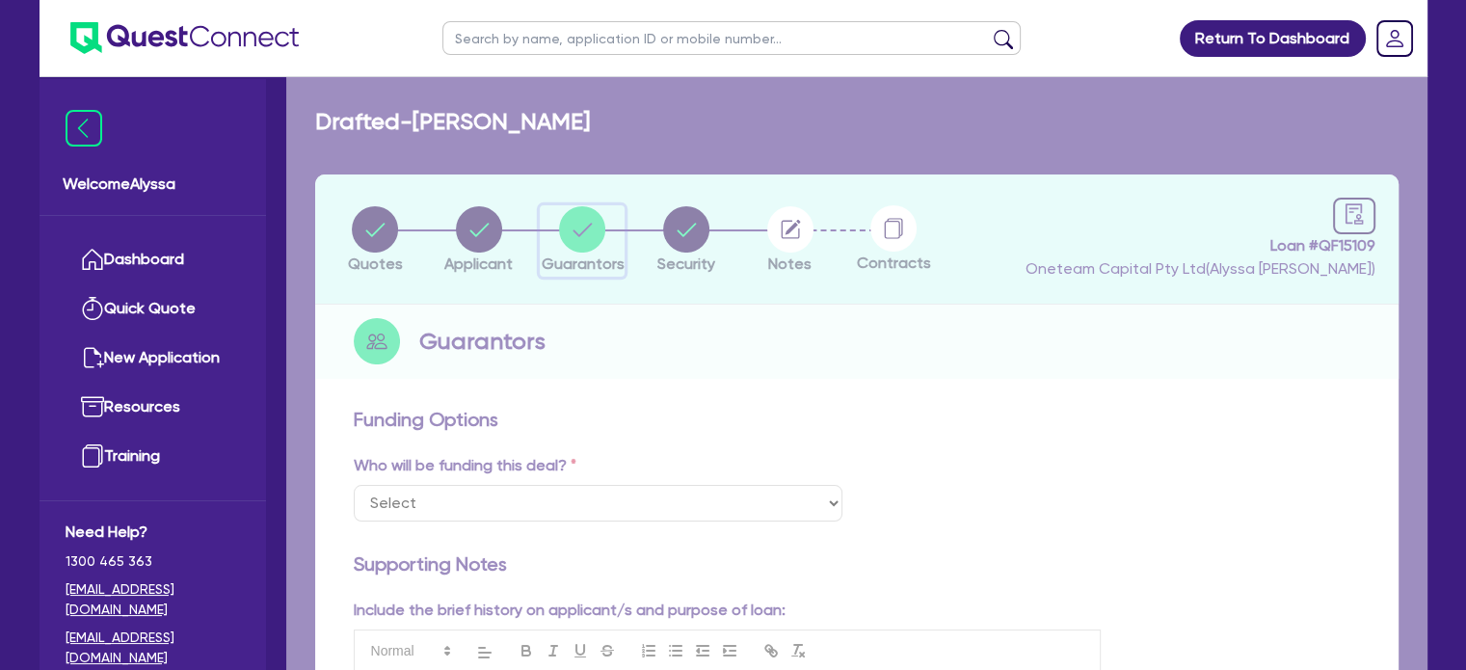
select select "MRS"
select select "QLD"
select select "MARRIED"
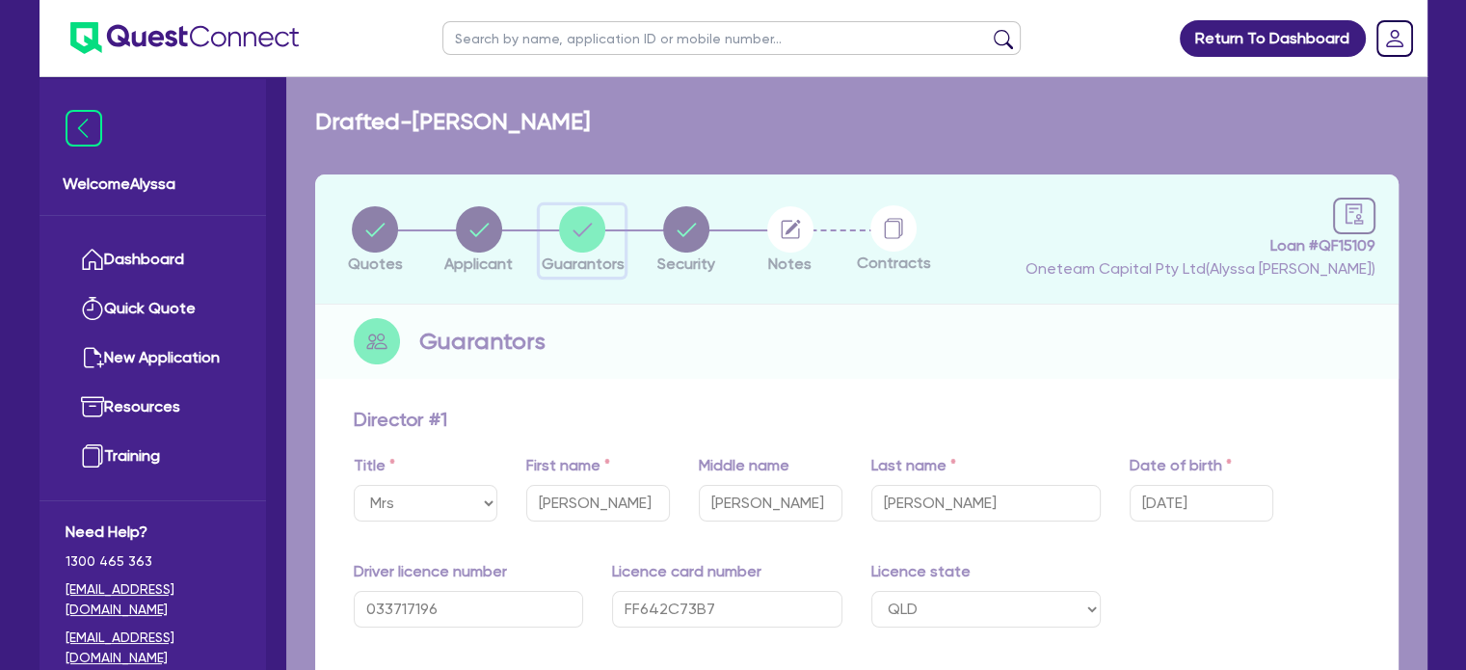
type input "0"
type input "0487 444 453"
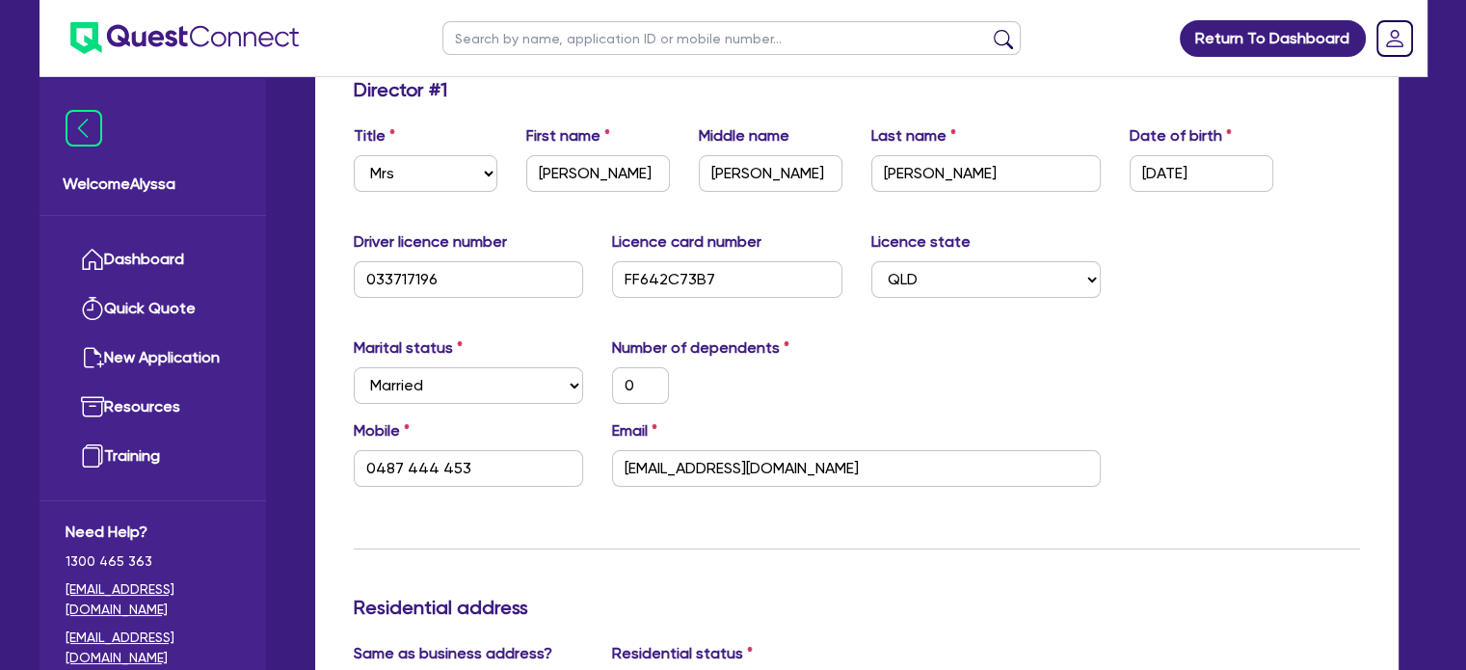
scroll to position [331, 0]
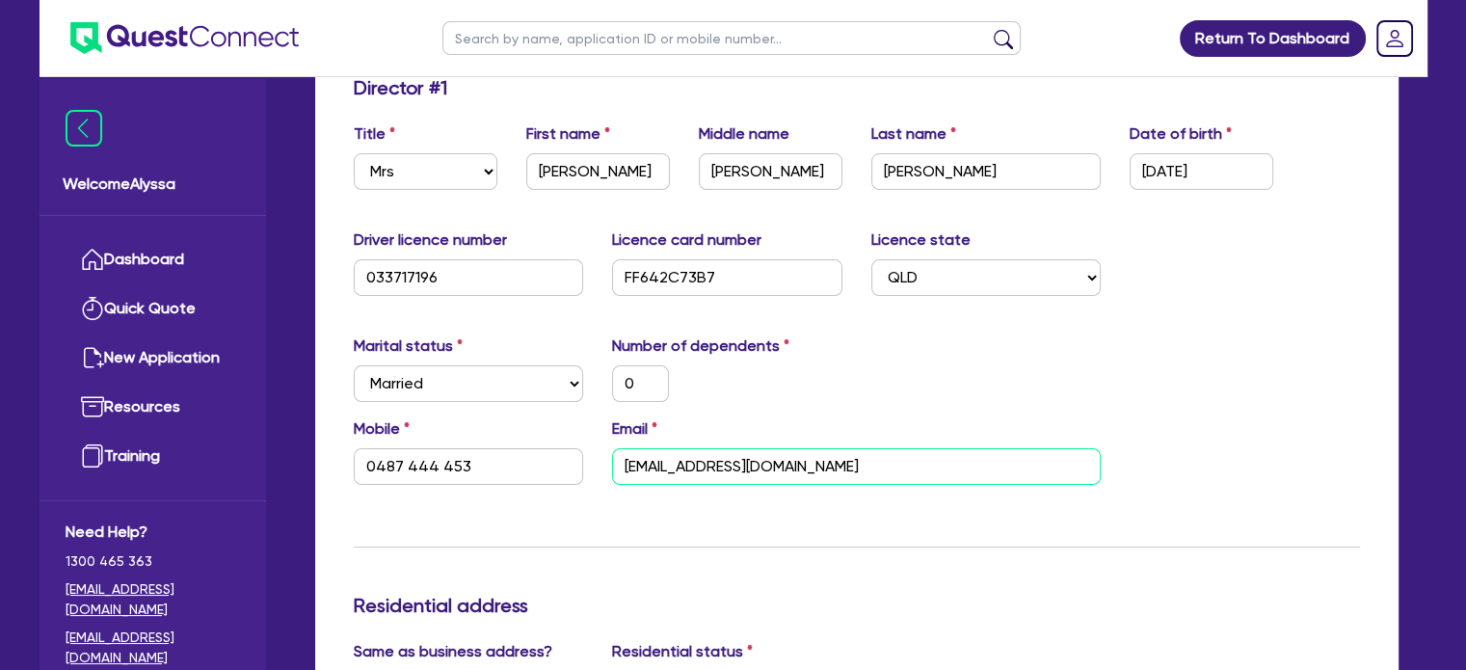
drag, startPoint x: 810, startPoint y: 478, endPoint x: 533, endPoint y: 480, distance: 277.5
click at [533, 480] on div "Mobile [PHONE_NUMBER] Email [EMAIL_ADDRESS][DOMAIN_NAME]" at bounding box center [856, 458] width 1035 height 83
paste input "info@blushskinsolutions"
type input "0"
type input "0487 444 453"
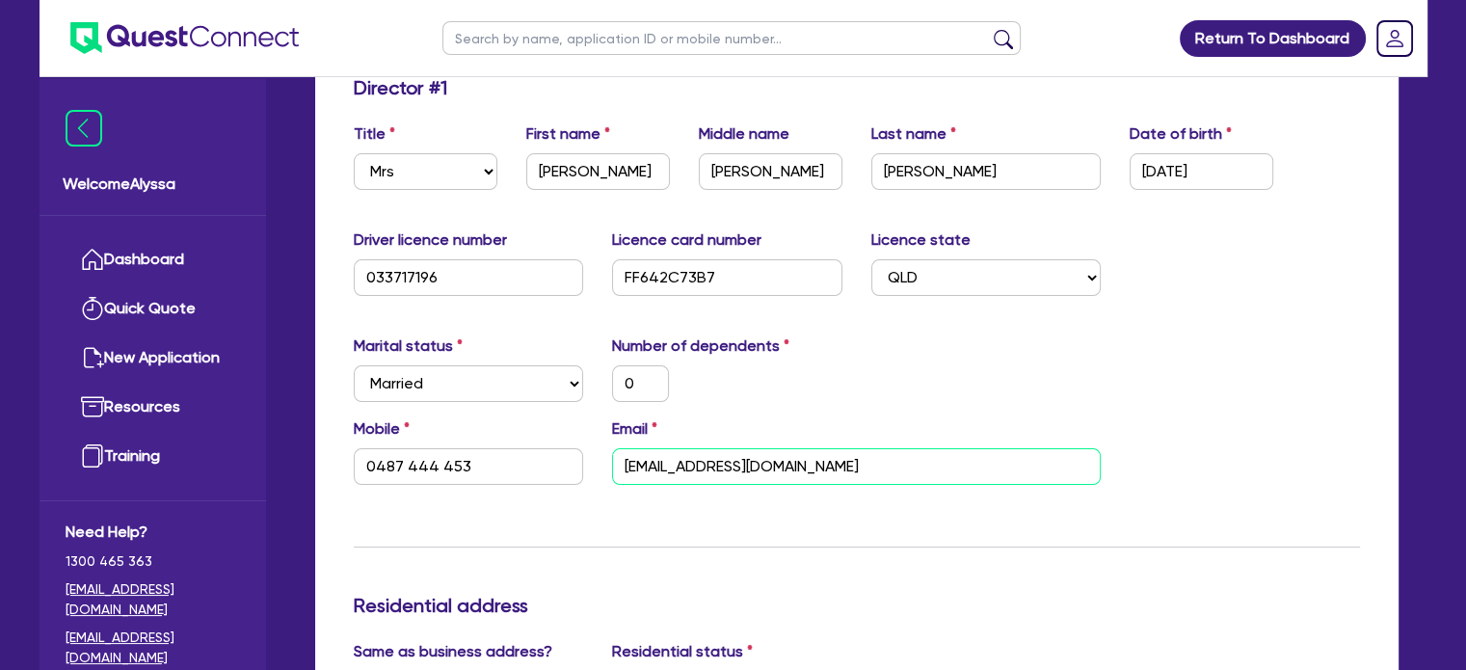
type input "[EMAIL_ADDRESS][DOMAIN_NAME]"
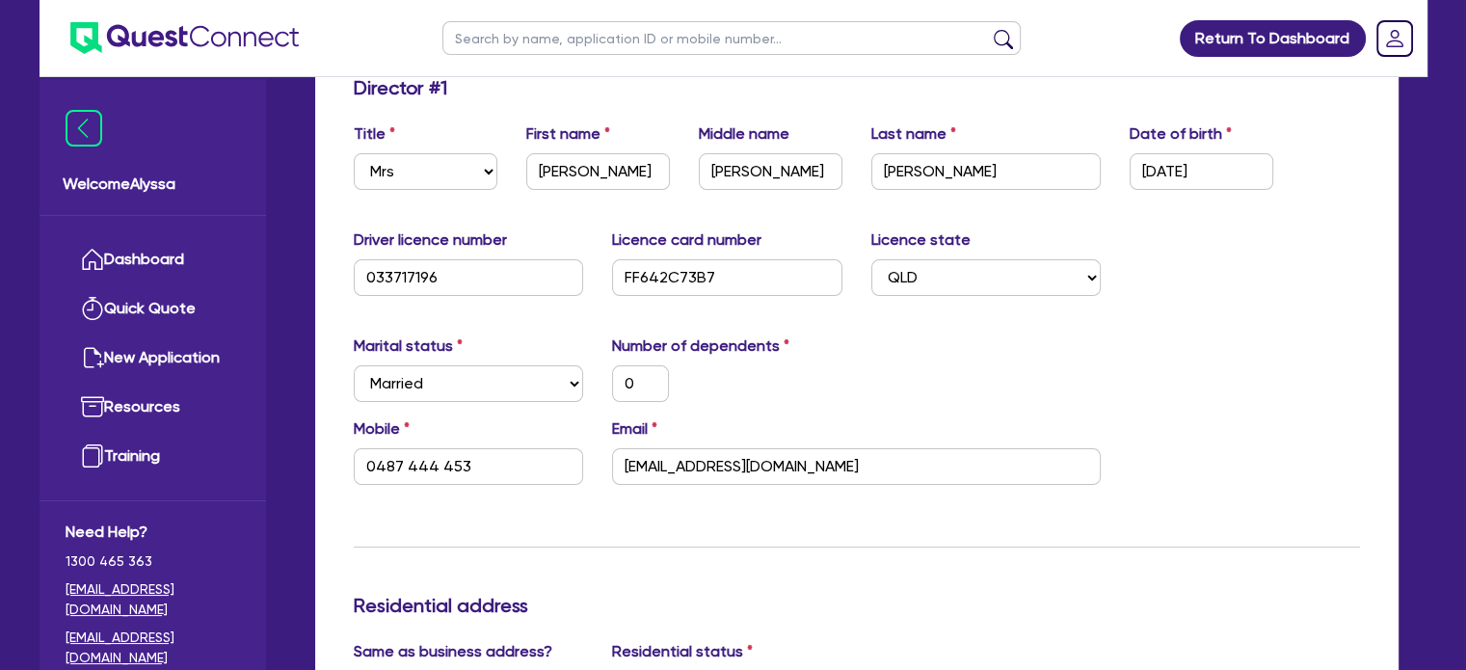
click at [905, 427] on div "Email [EMAIL_ADDRESS][DOMAIN_NAME]" at bounding box center [855, 450] width 517 height 67
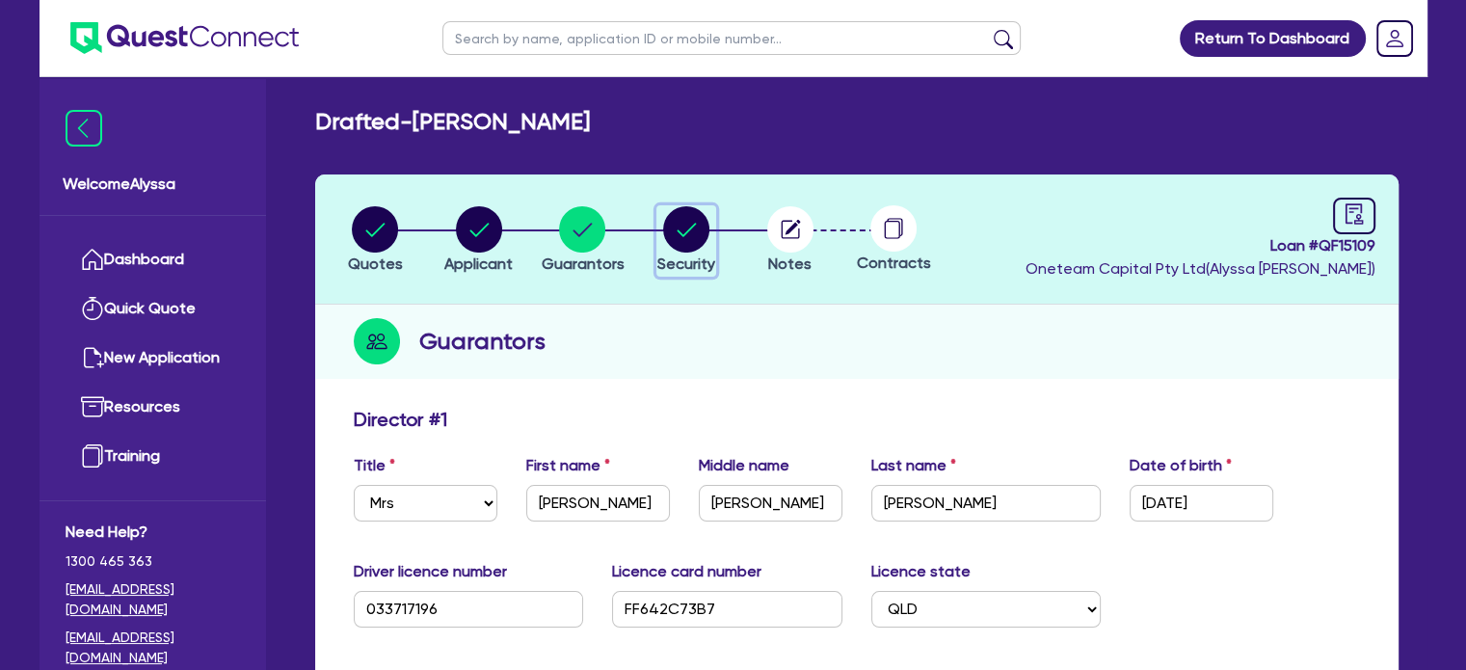
click at [680, 225] on circle "button" at bounding box center [686, 229] width 46 height 46
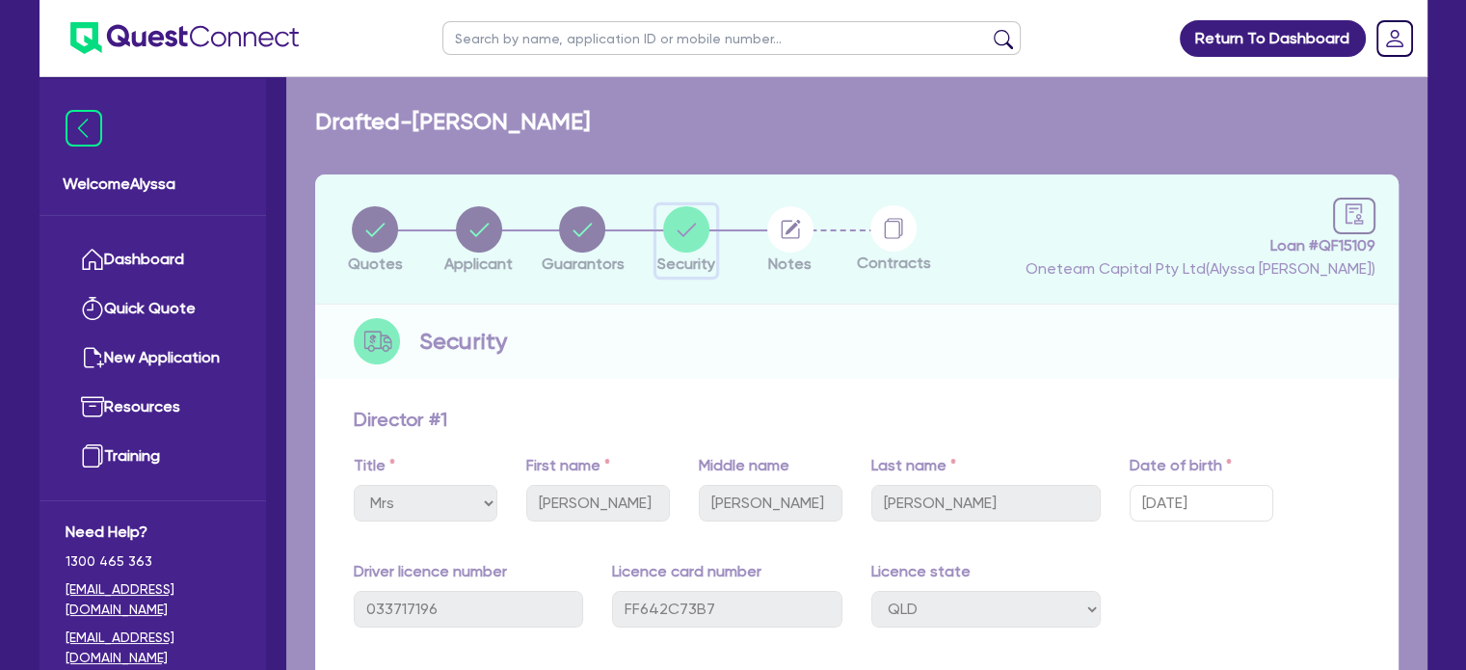
select select "TERTIARY_ASSETS"
select select "BEAUTY_EQUIPMENT"
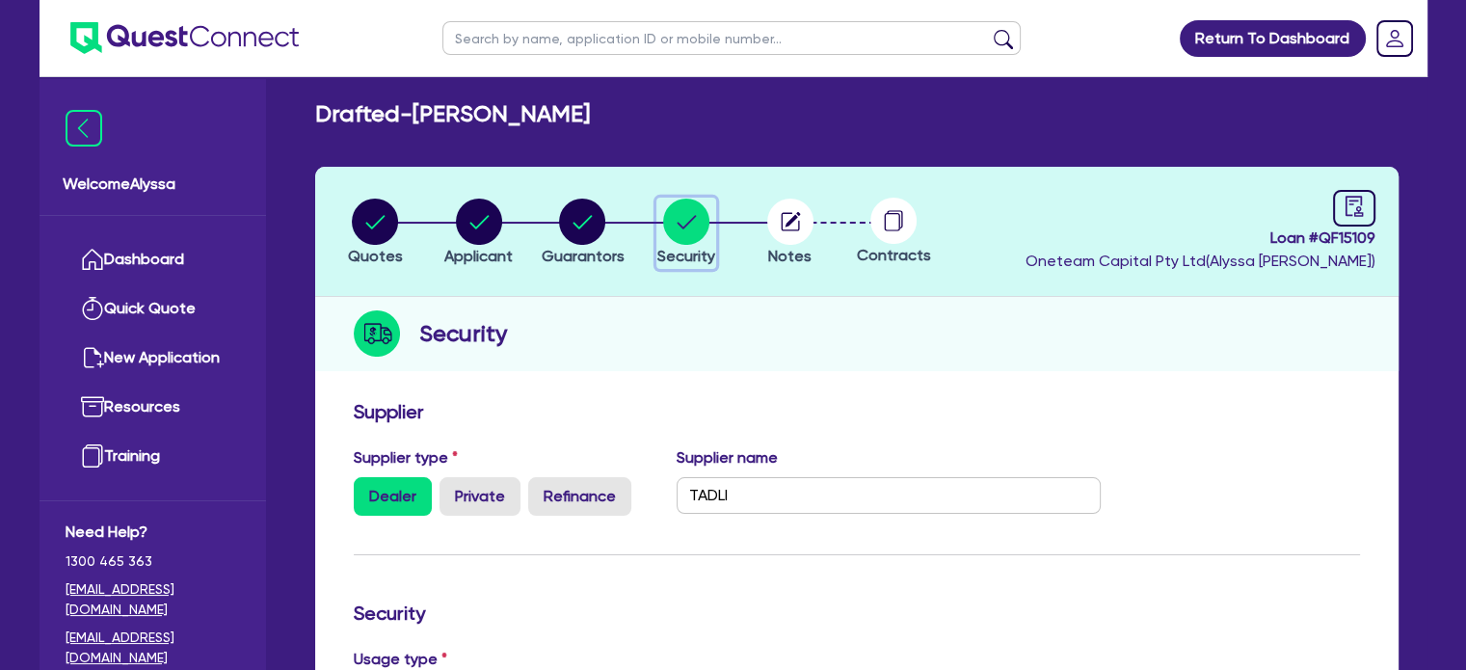
scroll to position [4, 0]
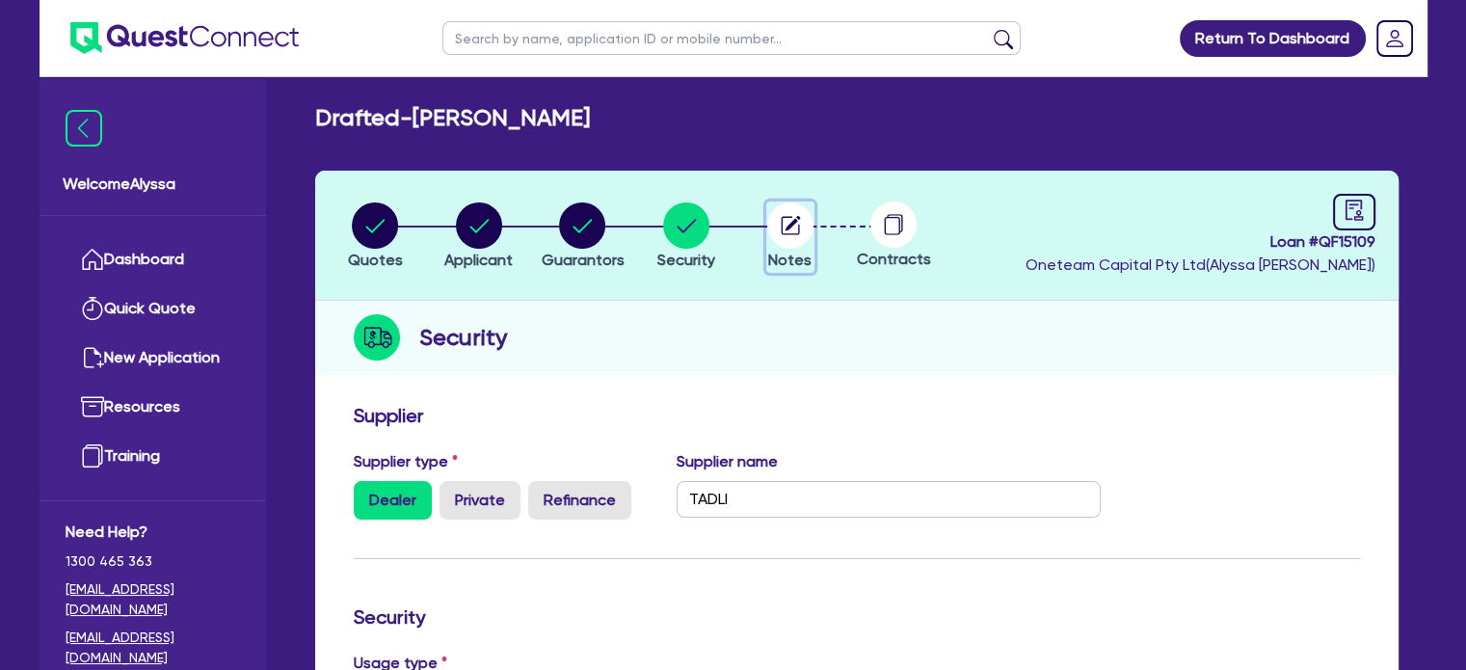
click at [790, 233] on icon "button" at bounding box center [790, 225] width 18 height 18
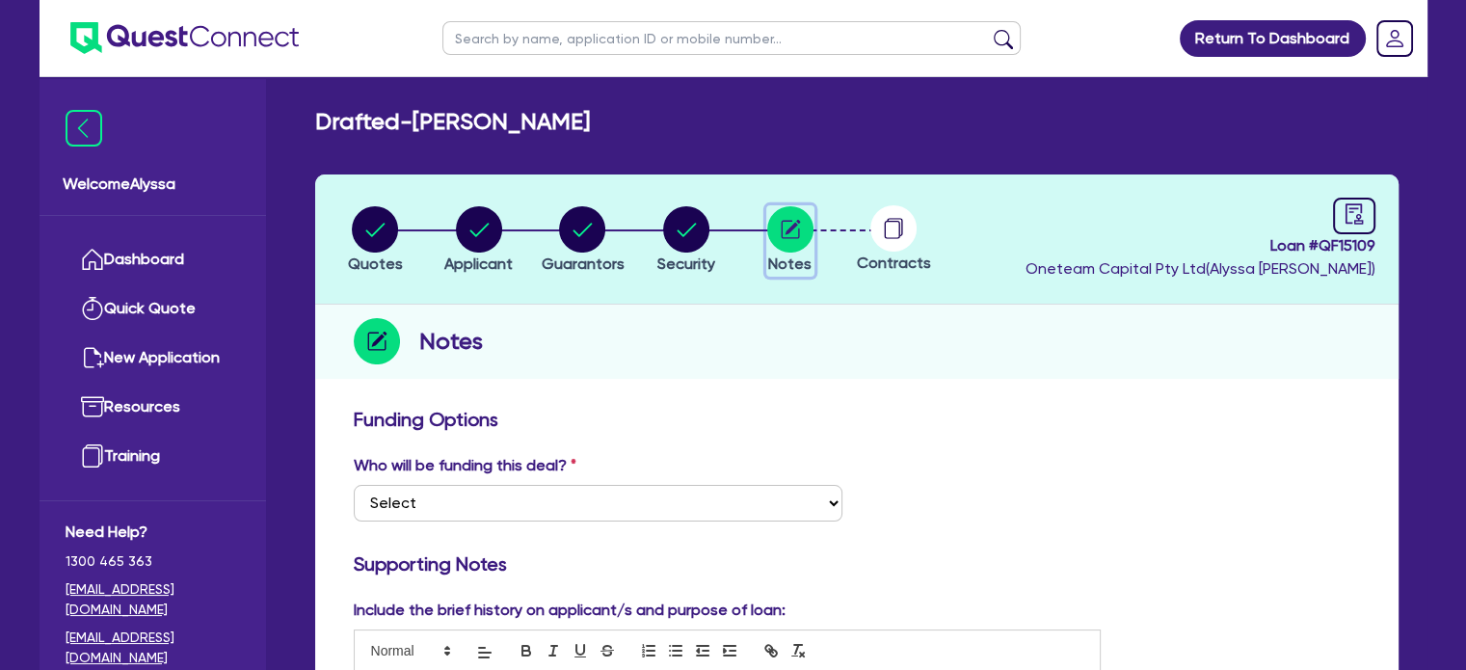
scroll to position [299, 0]
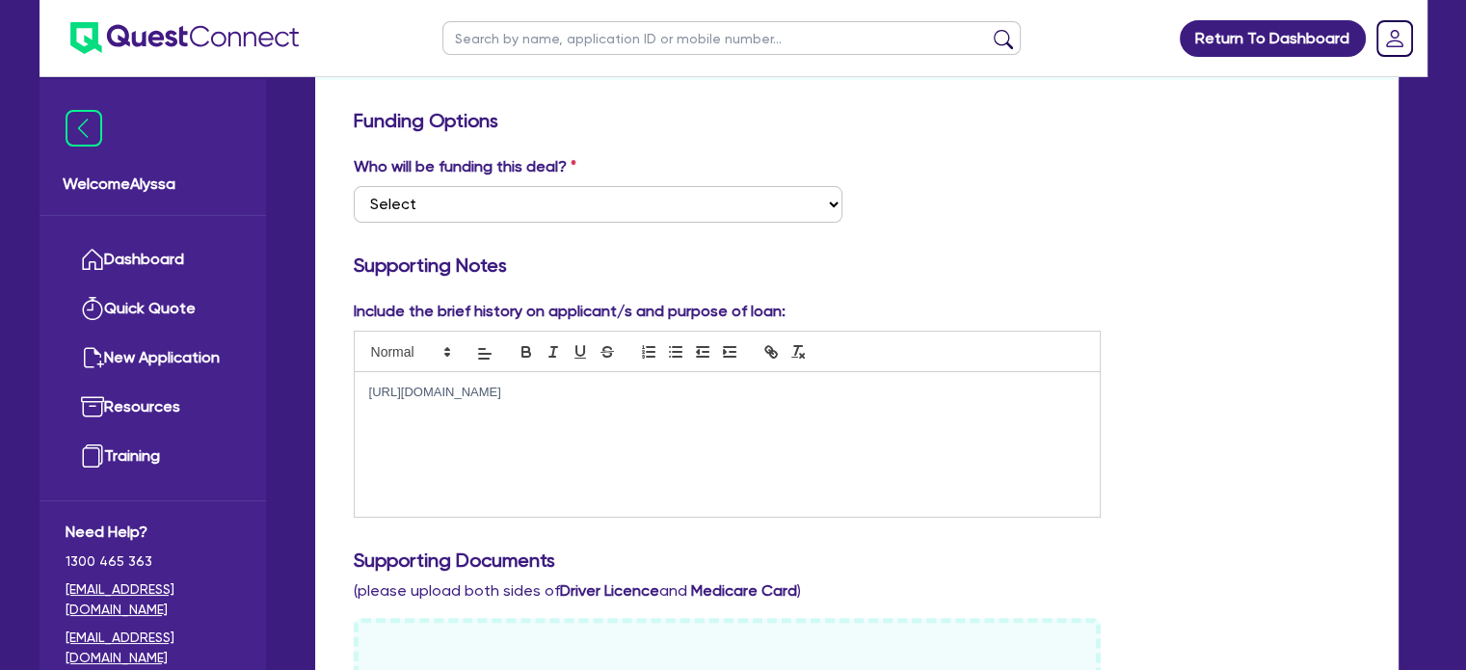
click at [610, 405] on div "[URL][DOMAIN_NAME]" at bounding box center [728, 444] width 746 height 145
click at [370, 388] on p "[URL][DOMAIN_NAME]" at bounding box center [727, 392] width 717 height 17
click at [403, 513] on div "[URL][DOMAIN_NAME] [URL][DOMAIN_NAME]" at bounding box center [728, 444] width 746 height 145
click at [795, 454] on p "[URL][DOMAIN_NAME]" at bounding box center [727, 445] width 717 height 17
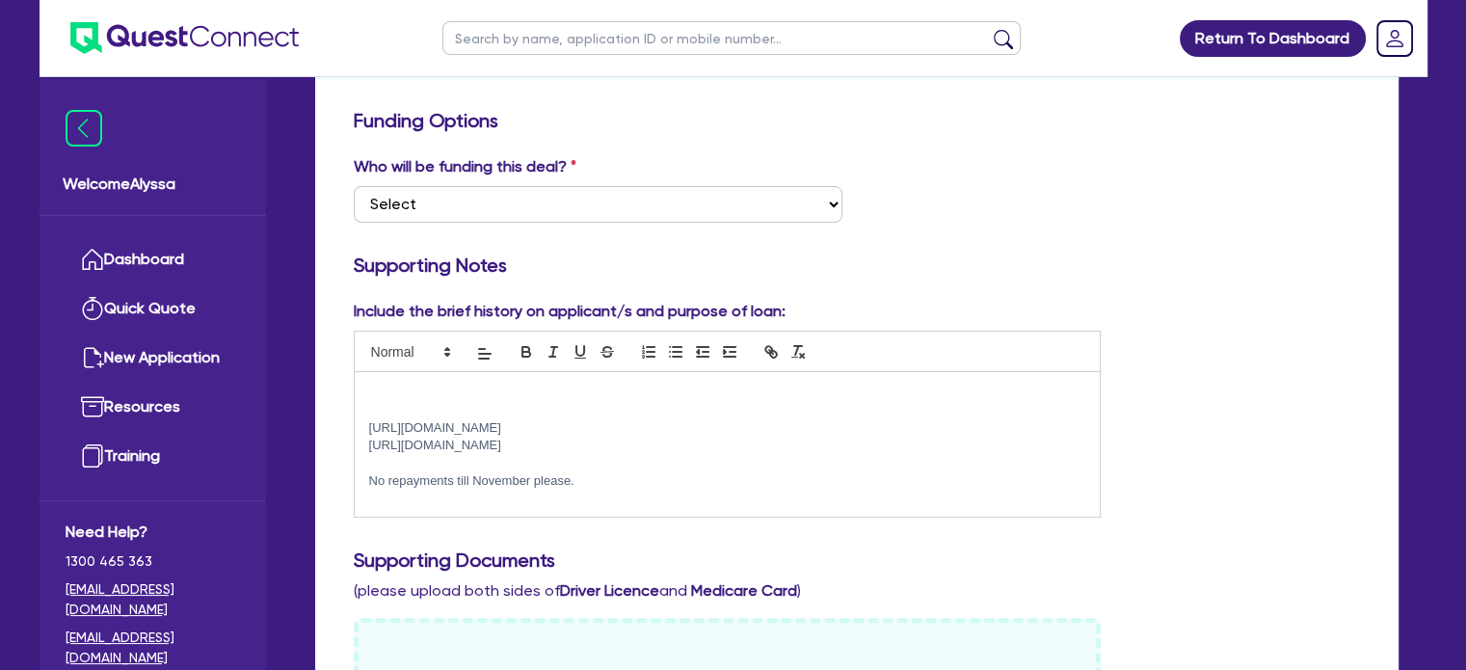
click at [467, 392] on p at bounding box center [727, 392] width 717 height 17
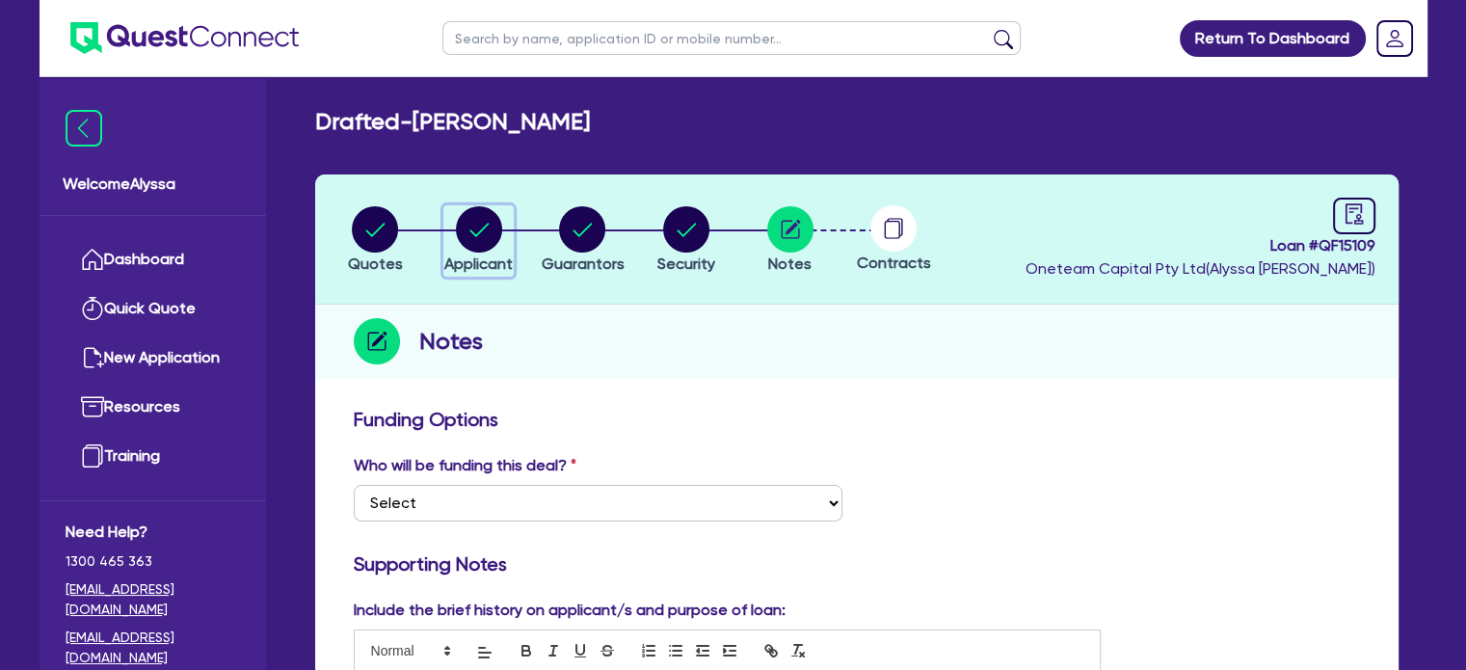
click at [474, 254] on span "Applicant" at bounding box center [478, 263] width 68 height 18
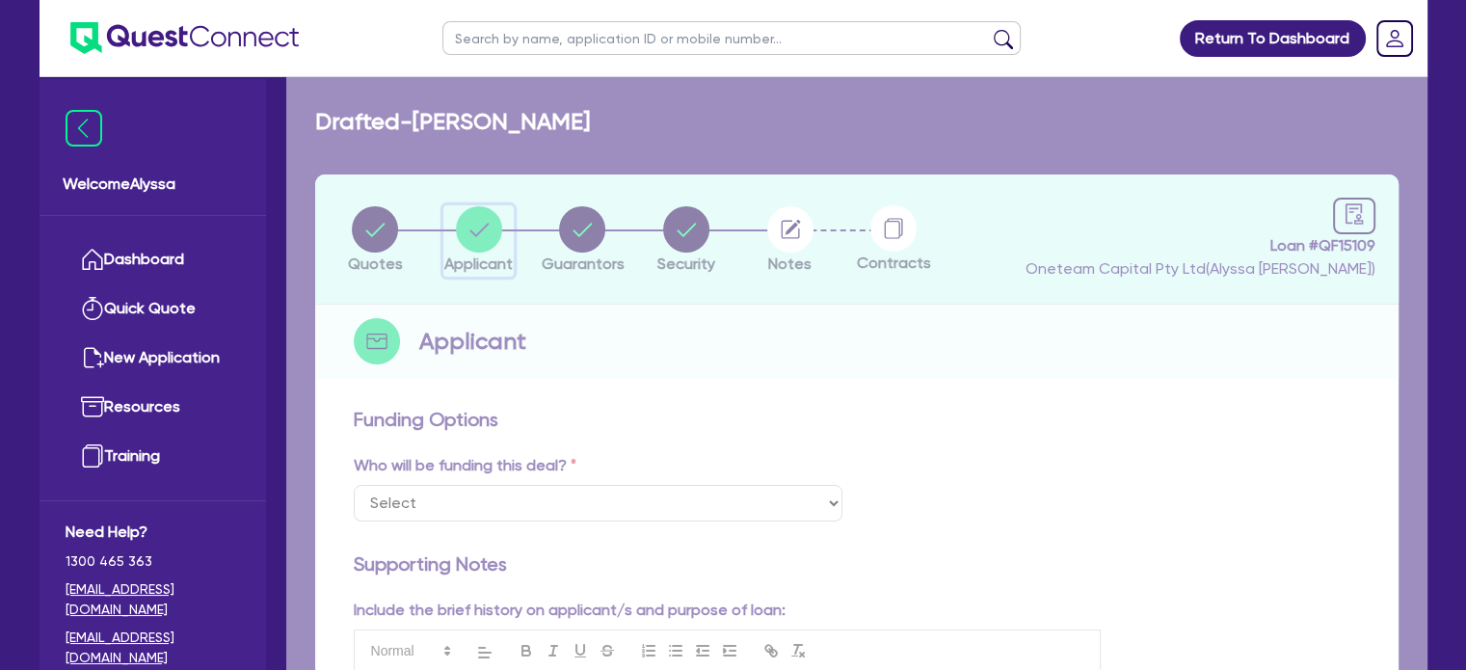
select select "SOLE_TRADER"
select select "HEALTH_BEAUTY"
select select "HAIR_BEAUTY_SALONS"
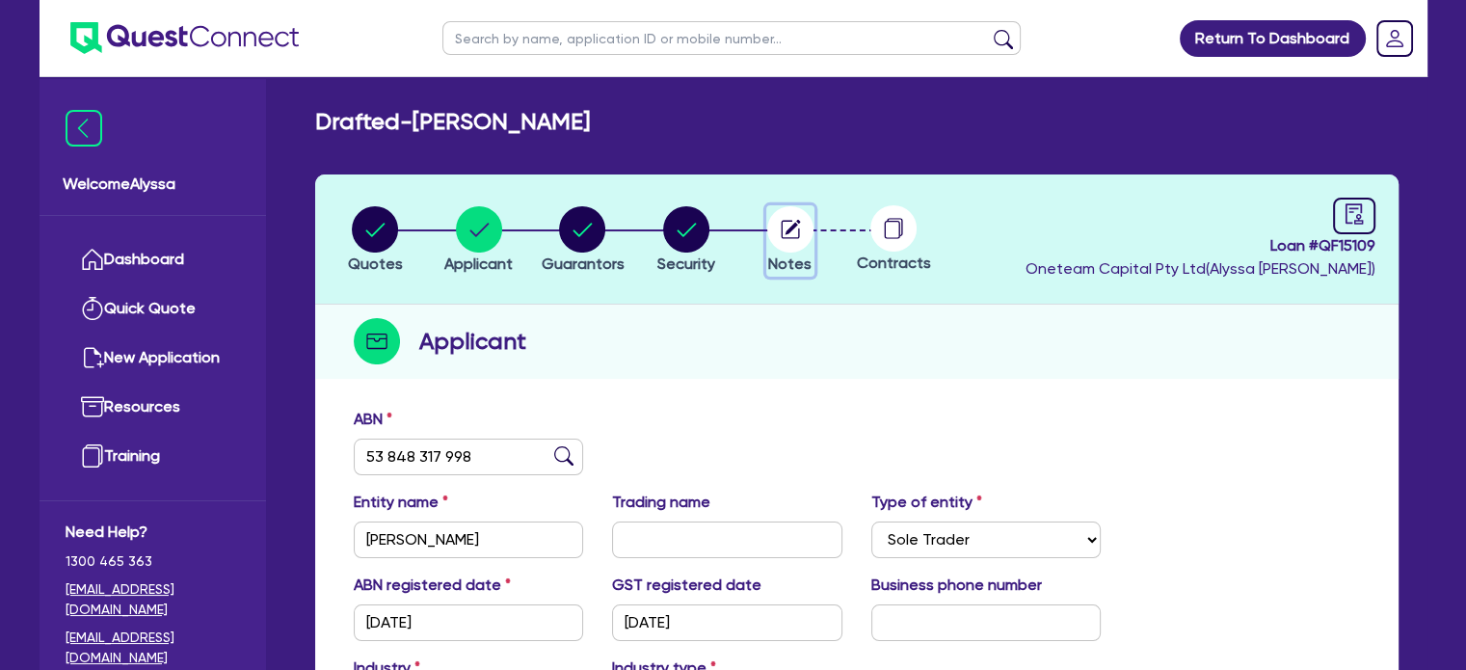
click at [790, 225] on icon "button" at bounding box center [791, 227] width 15 height 15
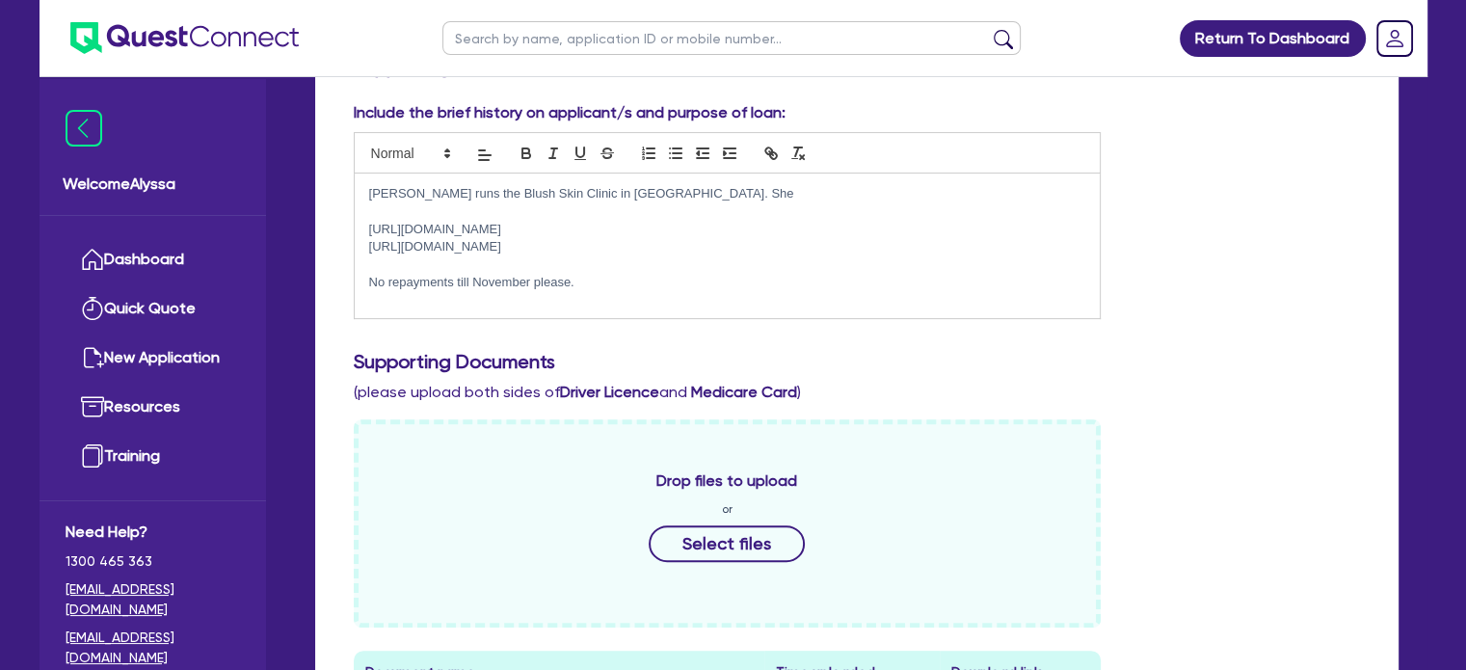
scroll to position [532, 0]
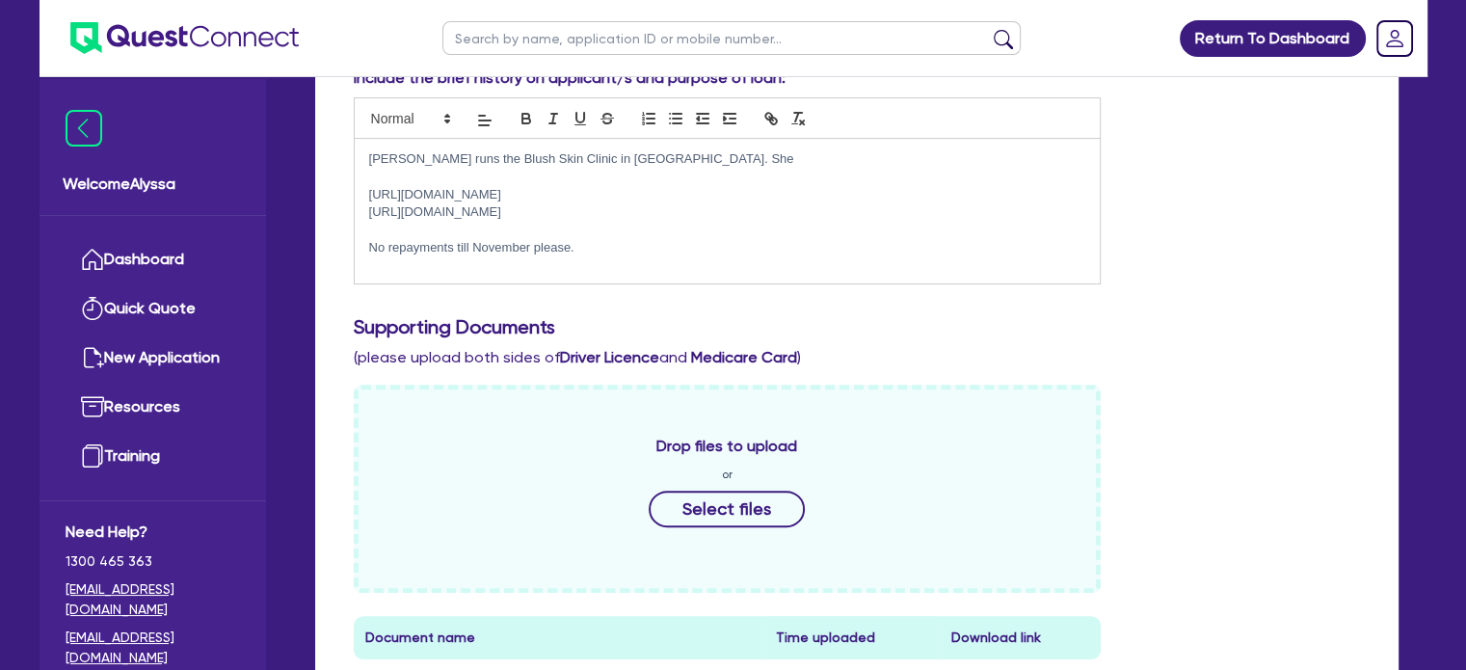
click at [654, 162] on p "[PERSON_NAME] runs the Blush Skin Clinic in [GEOGRAPHIC_DATA]. She" at bounding box center [727, 158] width 717 height 17
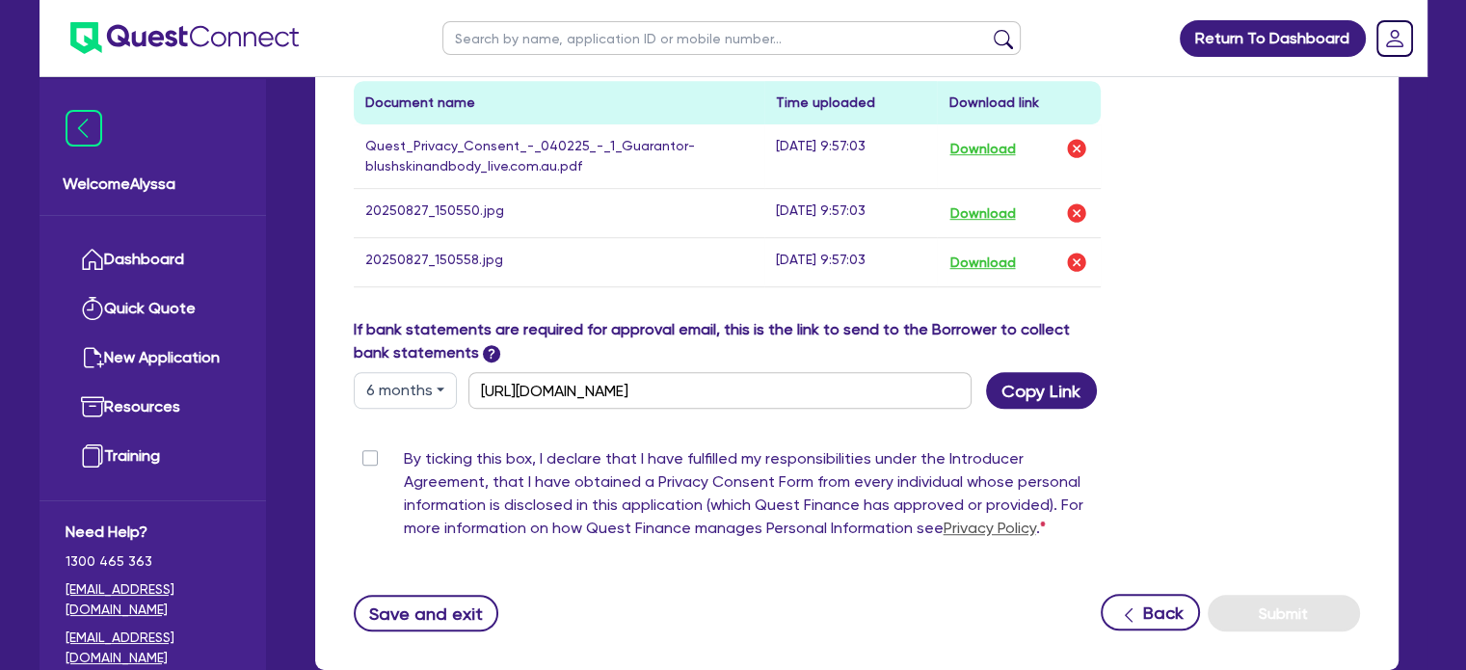
scroll to position [1087, 0]
click at [360, 490] on div "By ticking this box, I declare that I have fulfilled my responsibilities under …" at bounding box center [728, 497] width 748 height 100
click at [404, 490] on label "By ticking this box, I declare that I have fulfilled my responsibilities under …" at bounding box center [753, 497] width 698 height 100
click at [366, 465] on input "By ticking this box, I declare that I have fulfilled my responsibilities under …" at bounding box center [361, 456] width 15 height 18
checkbox input "true"
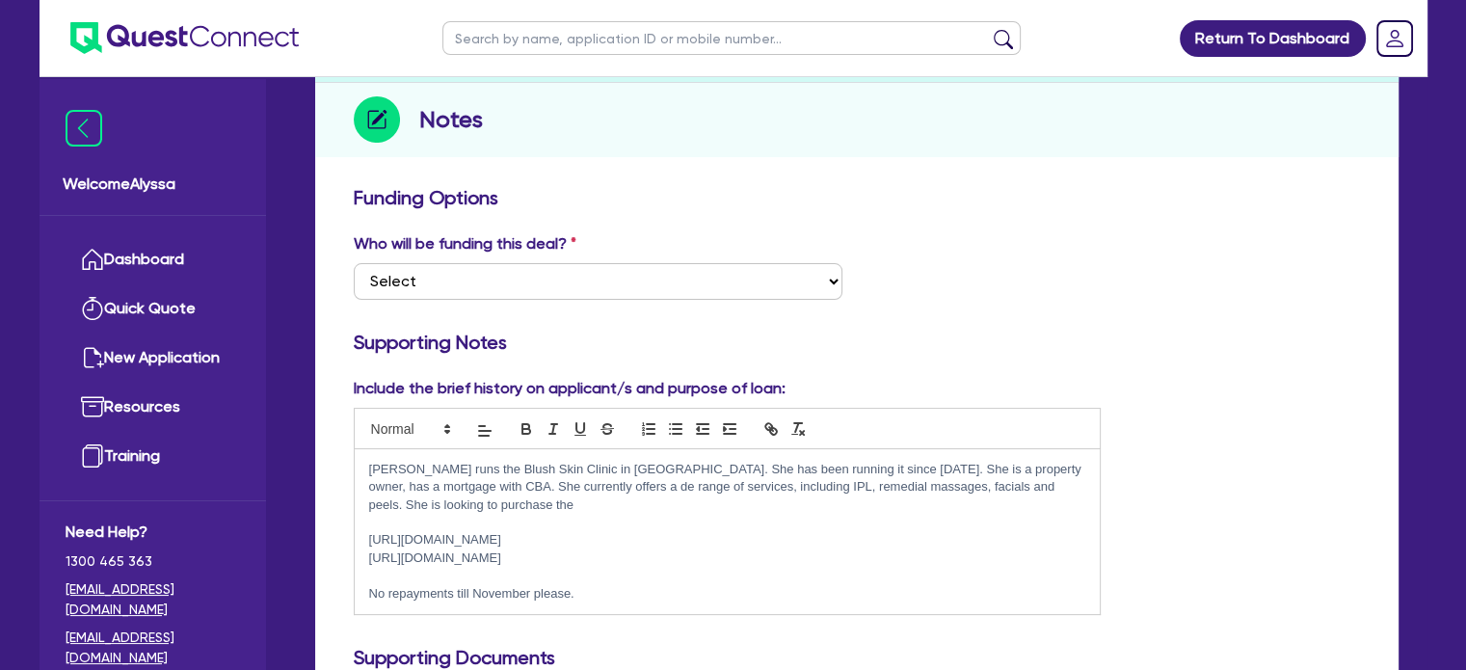
scroll to position [0, 0]
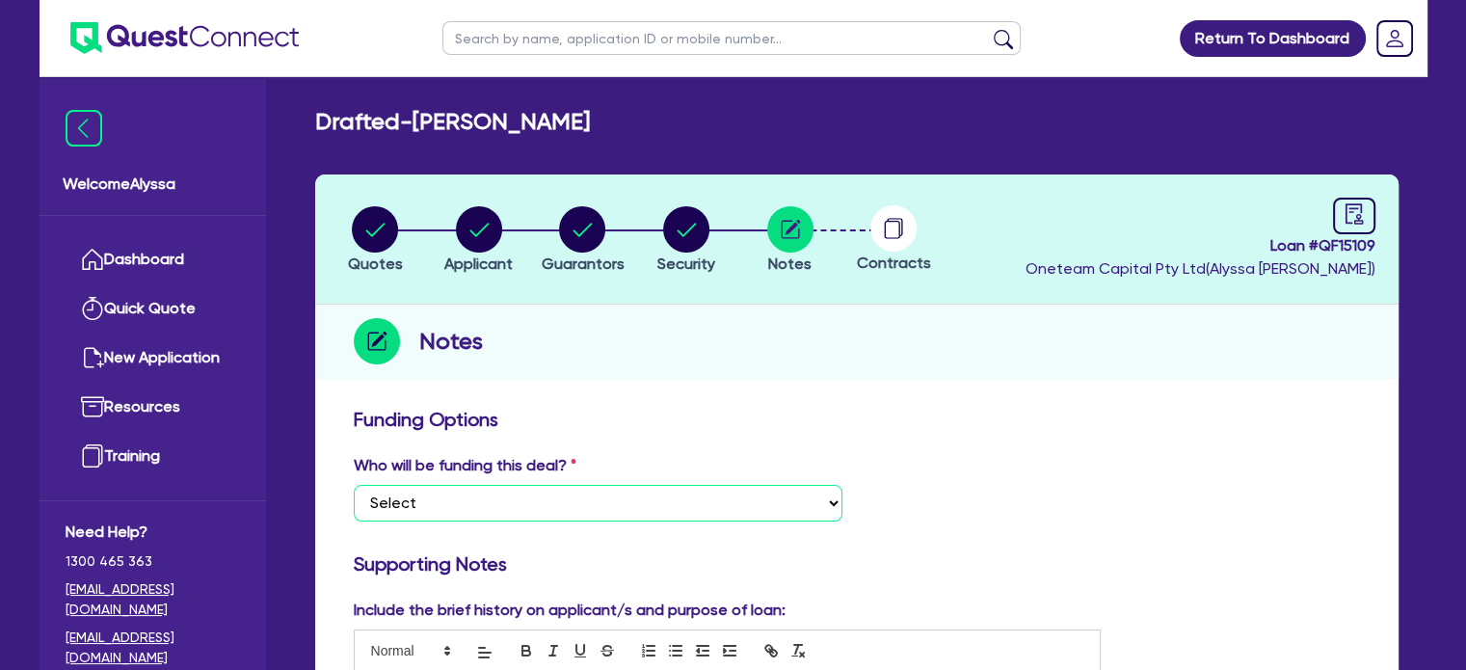
click at [379, 506] on select "Select I want Quest to fund 100% I will fund 100% I will co-fund with Quest Oth…" at bounding box center [598, 503] width 489 height 37
select select "Other"
click at [354, 485] on select "Select I want Quest to fund 100% I will fund 100% I will co-fund with Quest Oth…" at bounding box center [598, 503] width 489 height 37
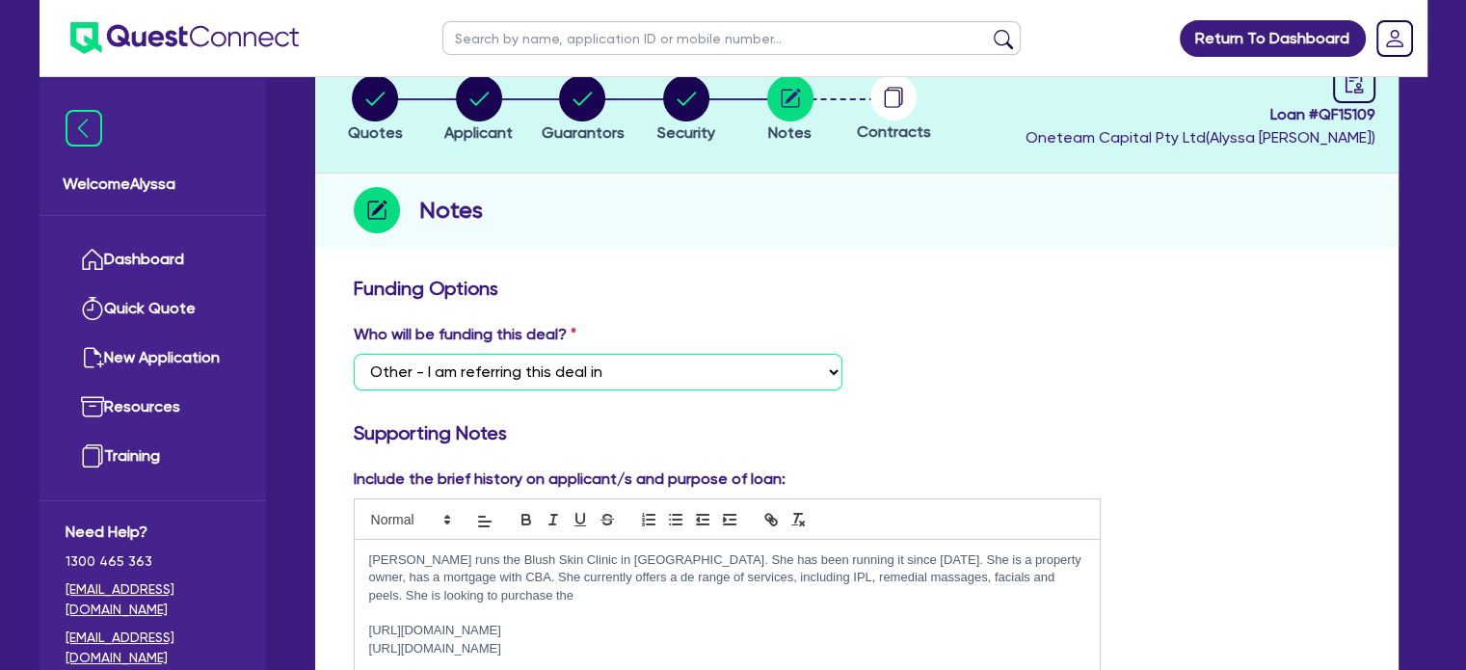
scroll to position [378, 0]
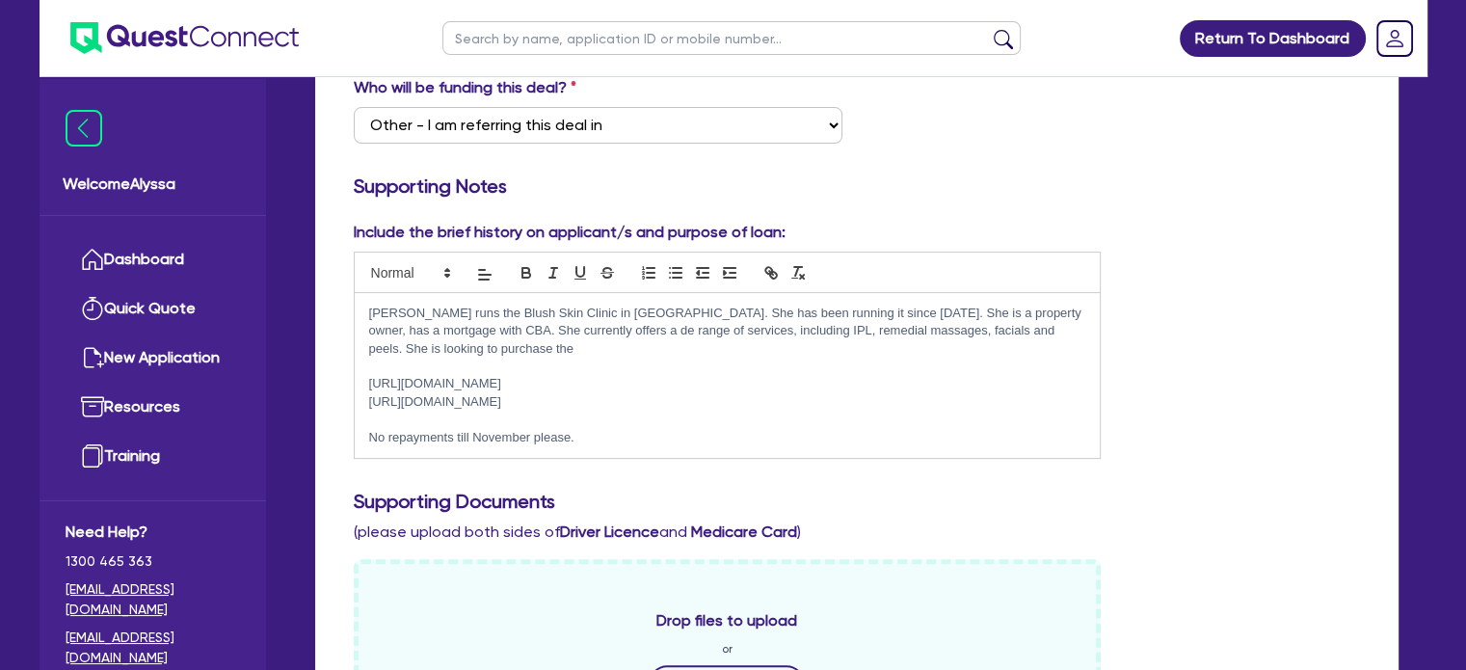
click at [504, 349] on p "[PERSON_NAME] runs the Blush Skin Clinic in [GEOGRAPHIC_DATA]. She has been run…" at bounding box center [727, 330] width 717 height 53
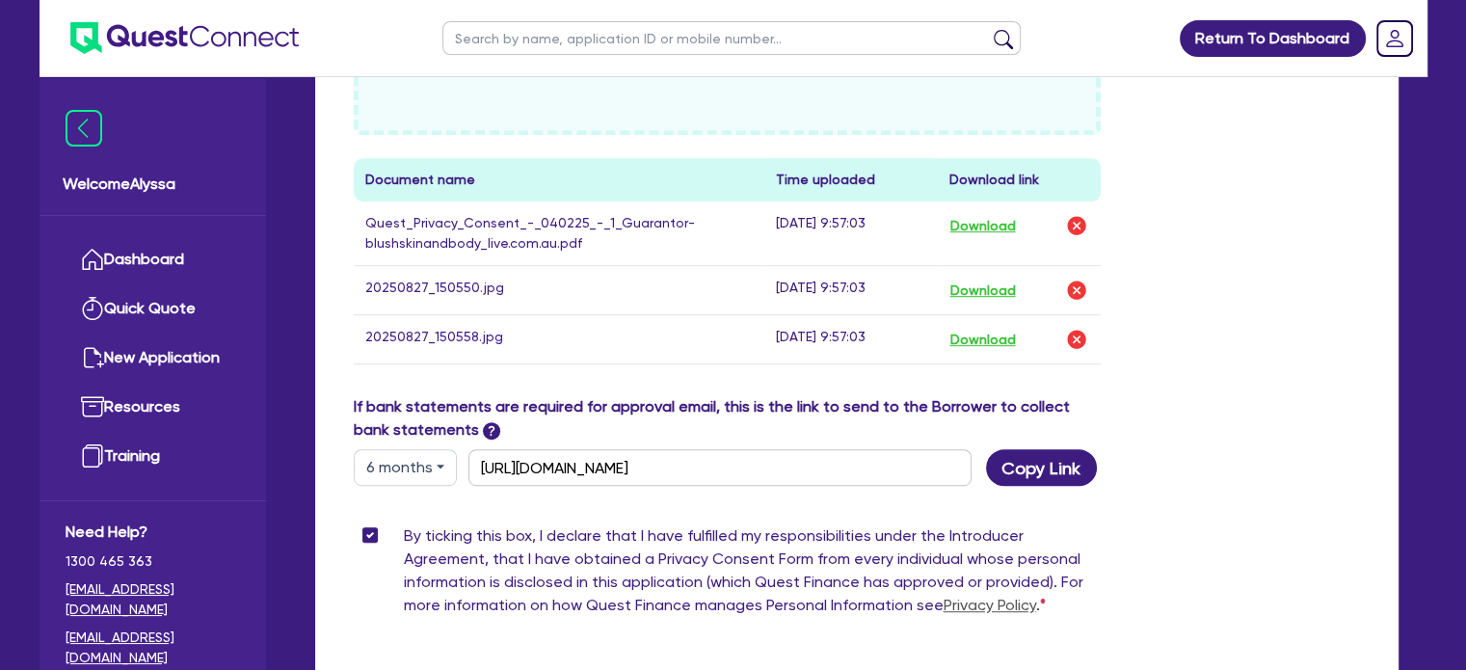
scroll to position [1237, 0]
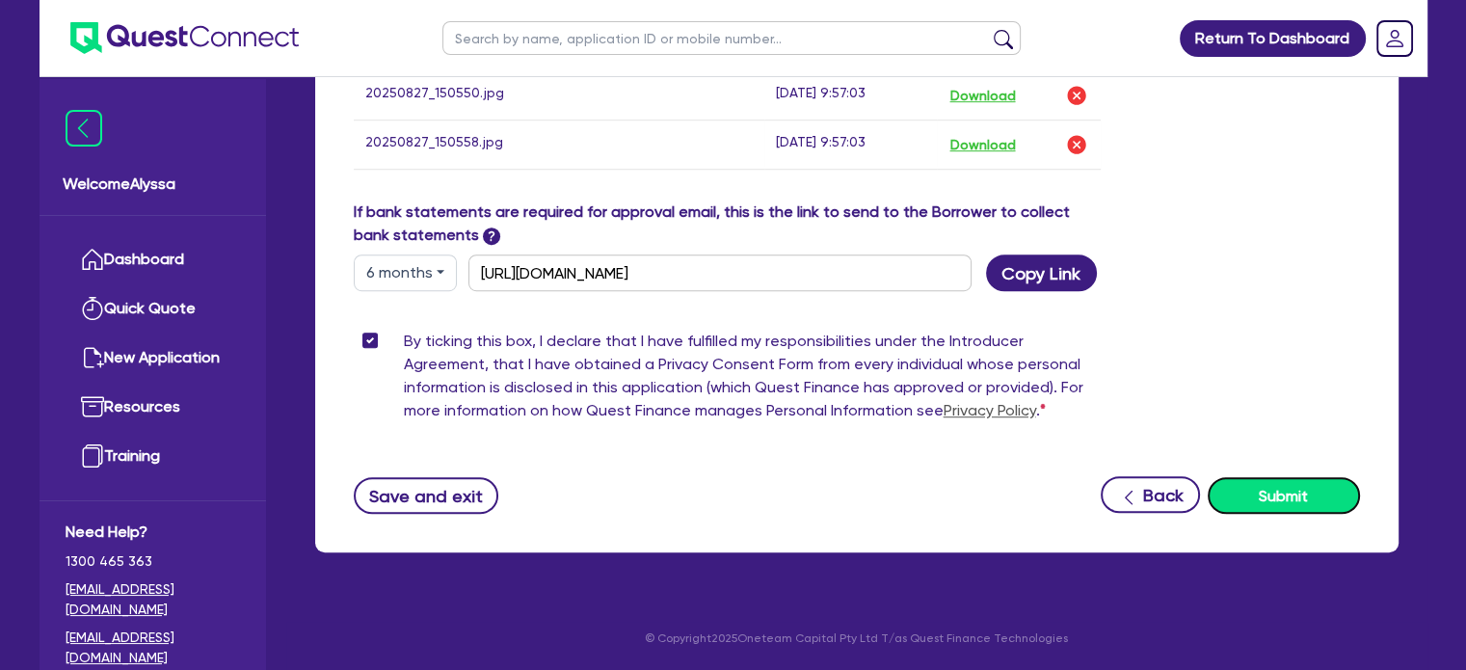
click at [1287, 504] on button "Submit" at bounding box center [1283, 495] width 152 height 37
